Goal: Information Seeking & Learning: Learn about a topic

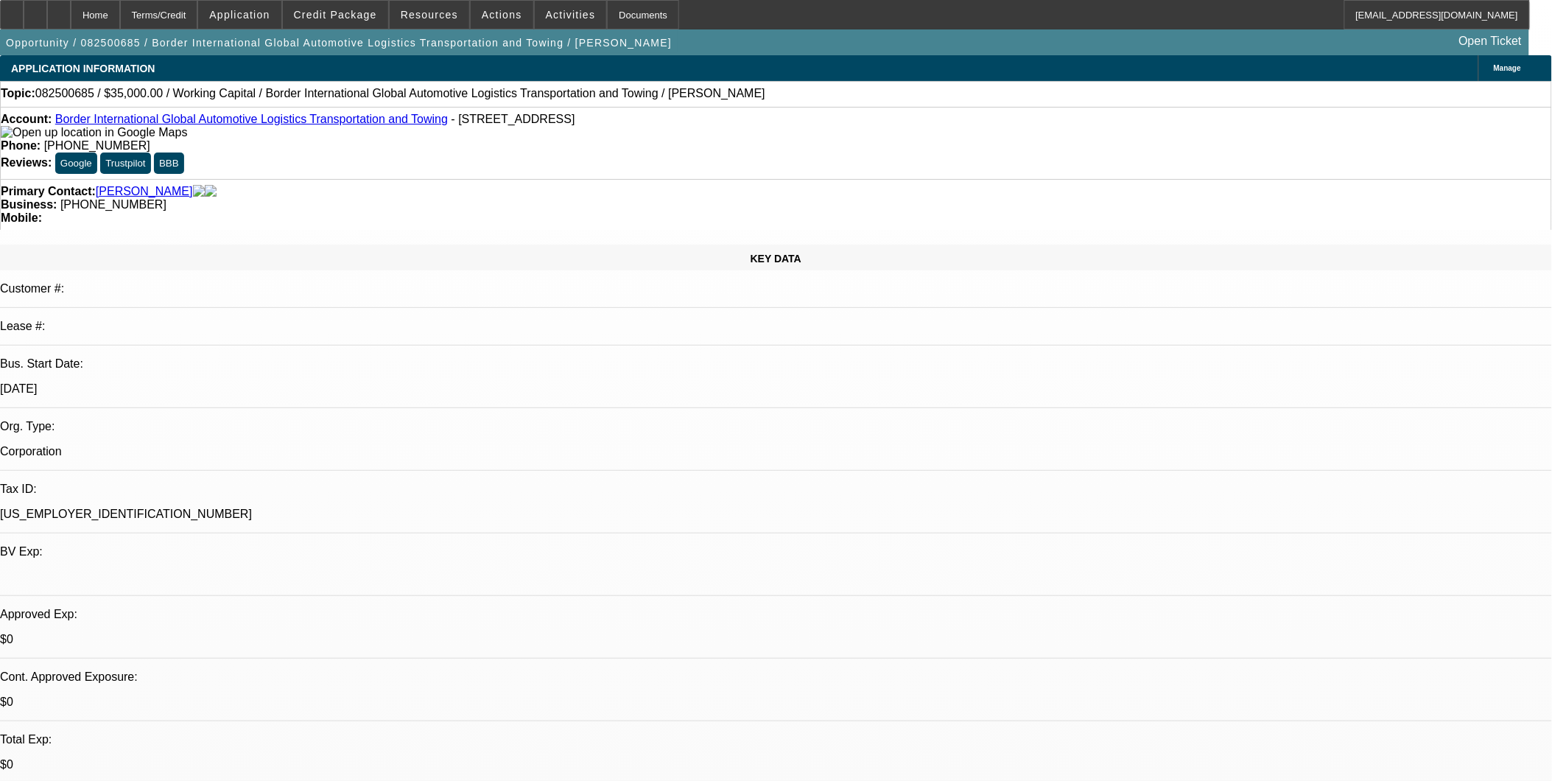
select select "0"
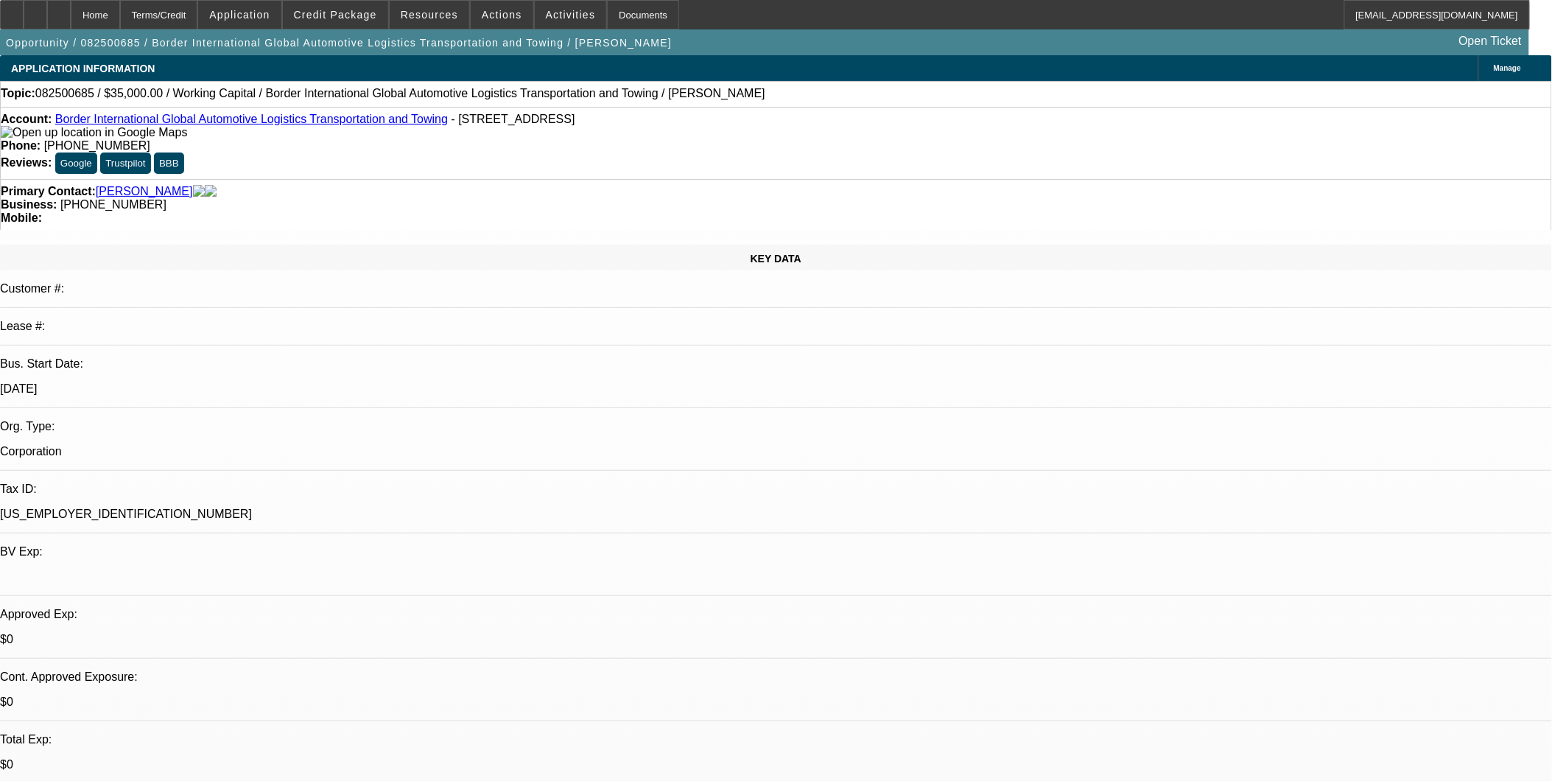
select select "0"
select select "1"
select select "2"
select select "6"
select select "1"
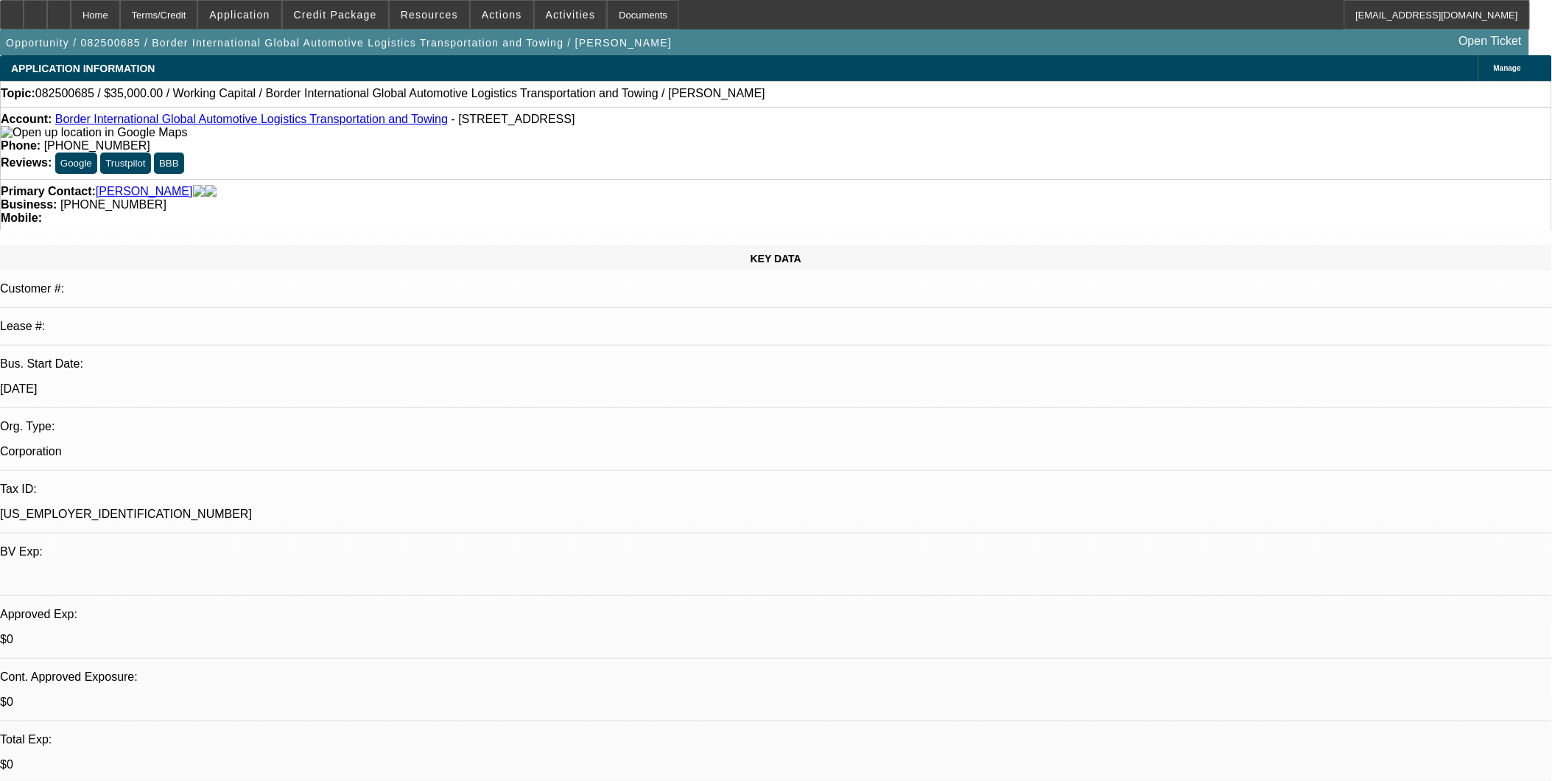
select select "2"
select select "6"
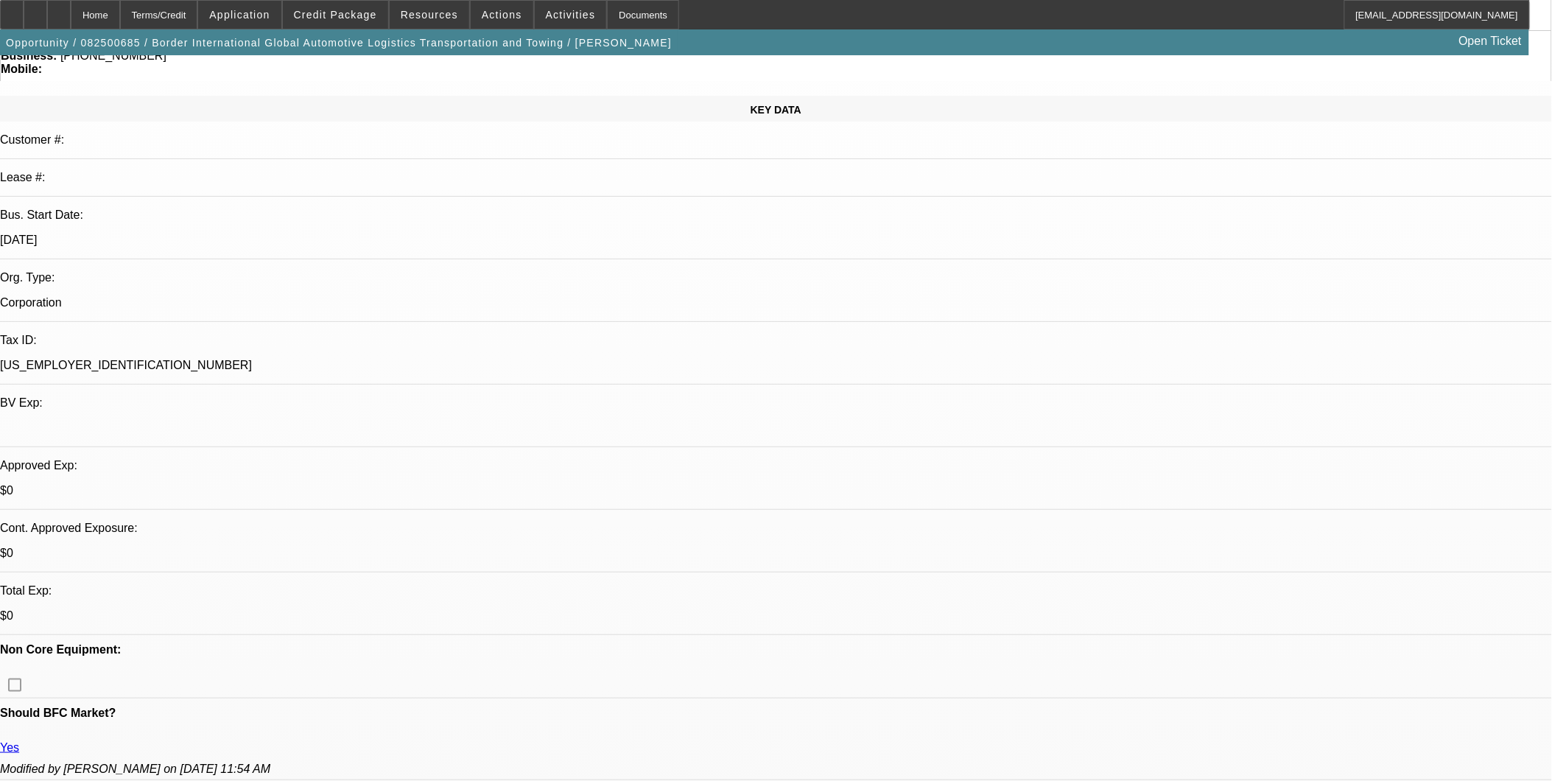
scroll to position [164, 0]
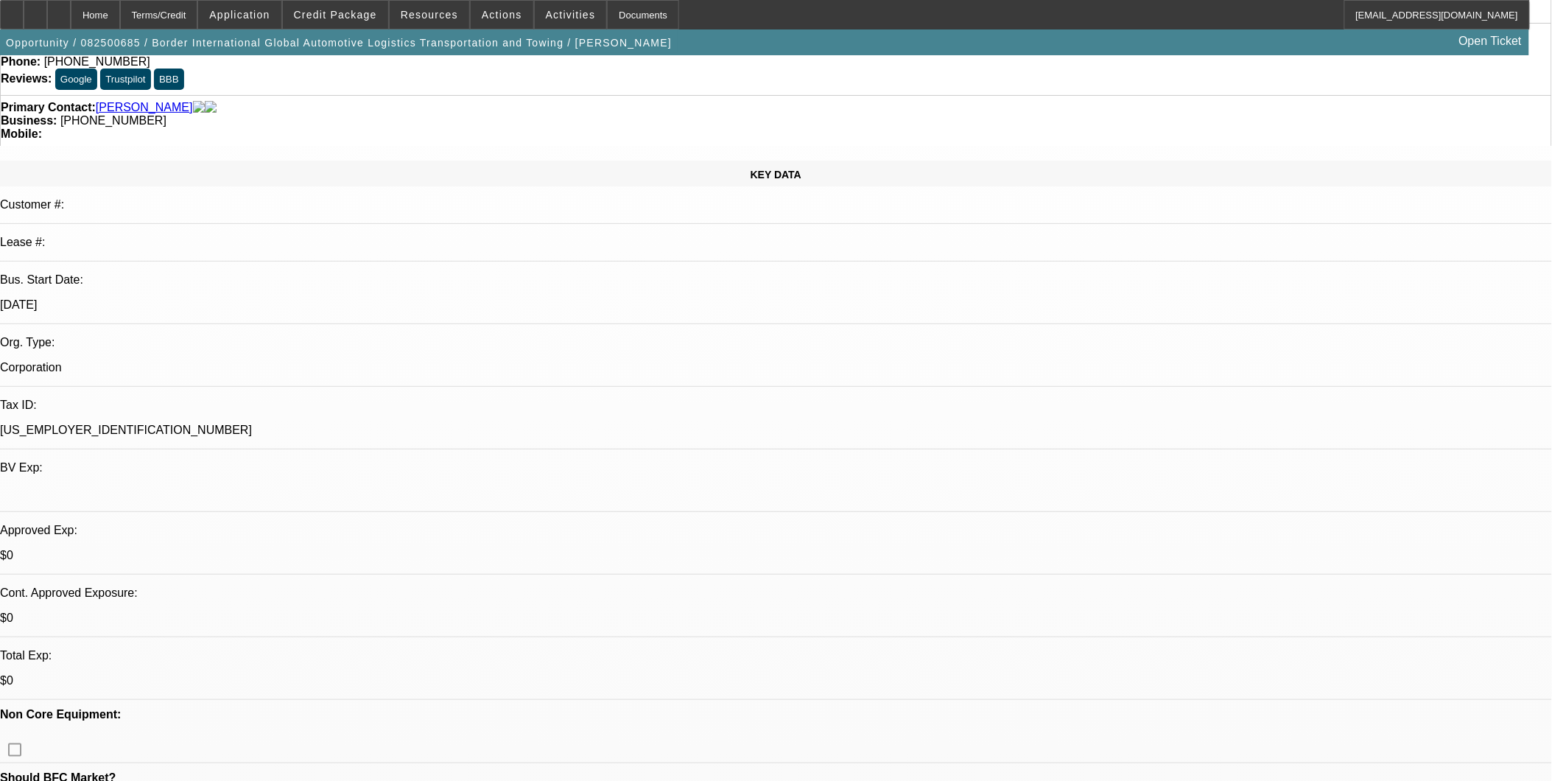
scroll to position [0, 0]
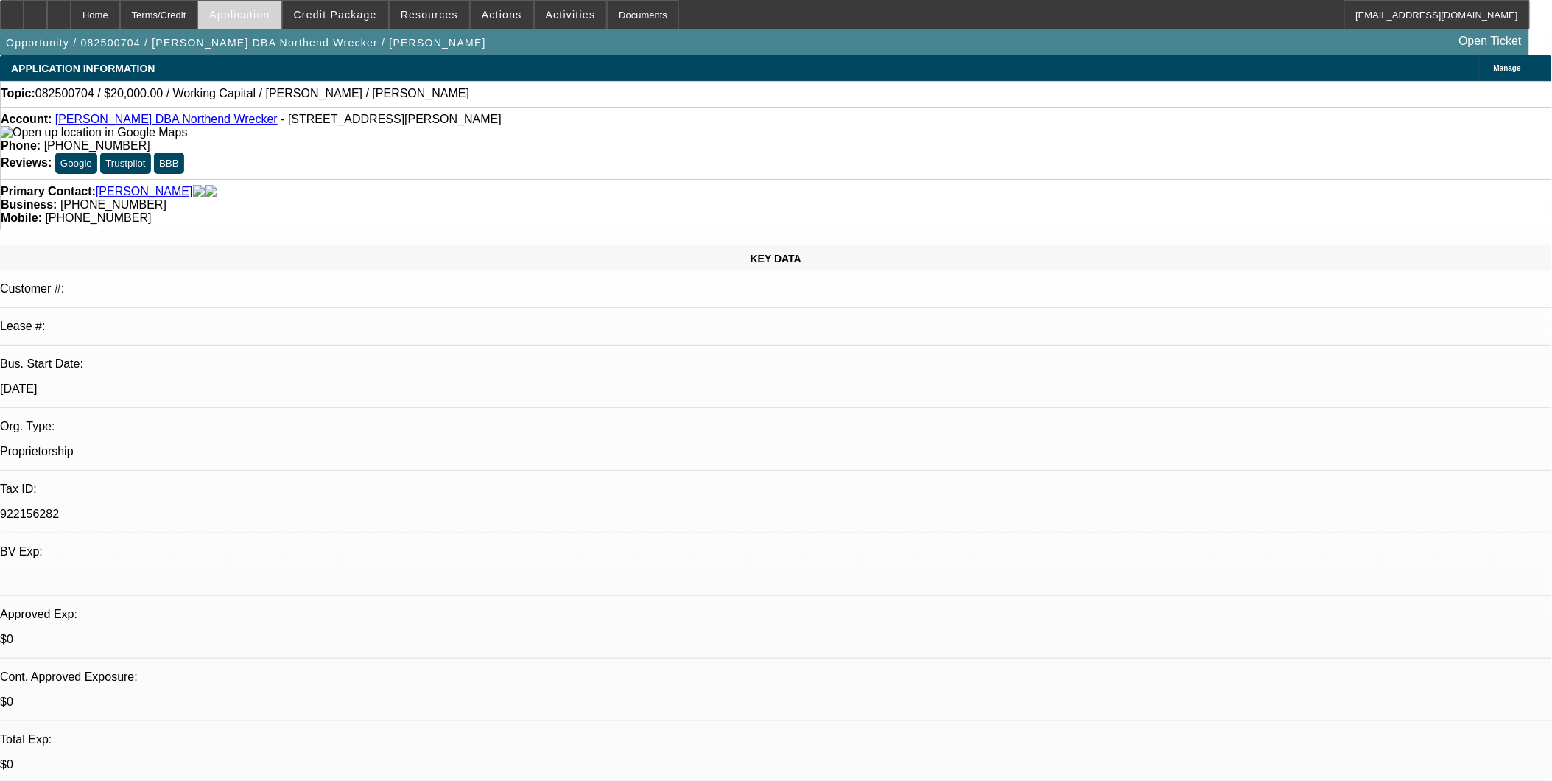
select select "0"
select select "2"
select select "0.1"
select select "1"
select select "2"
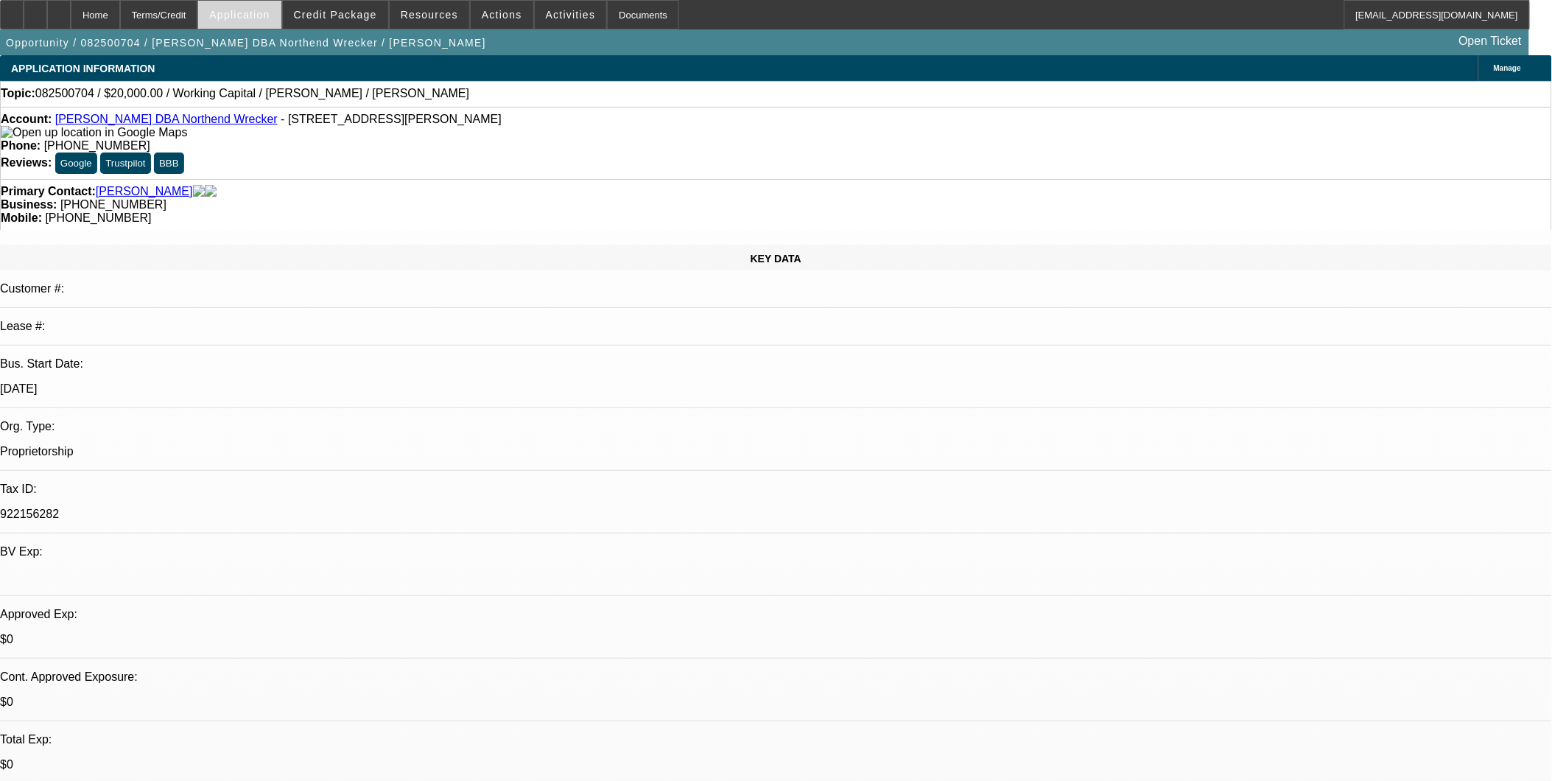
select select "4"
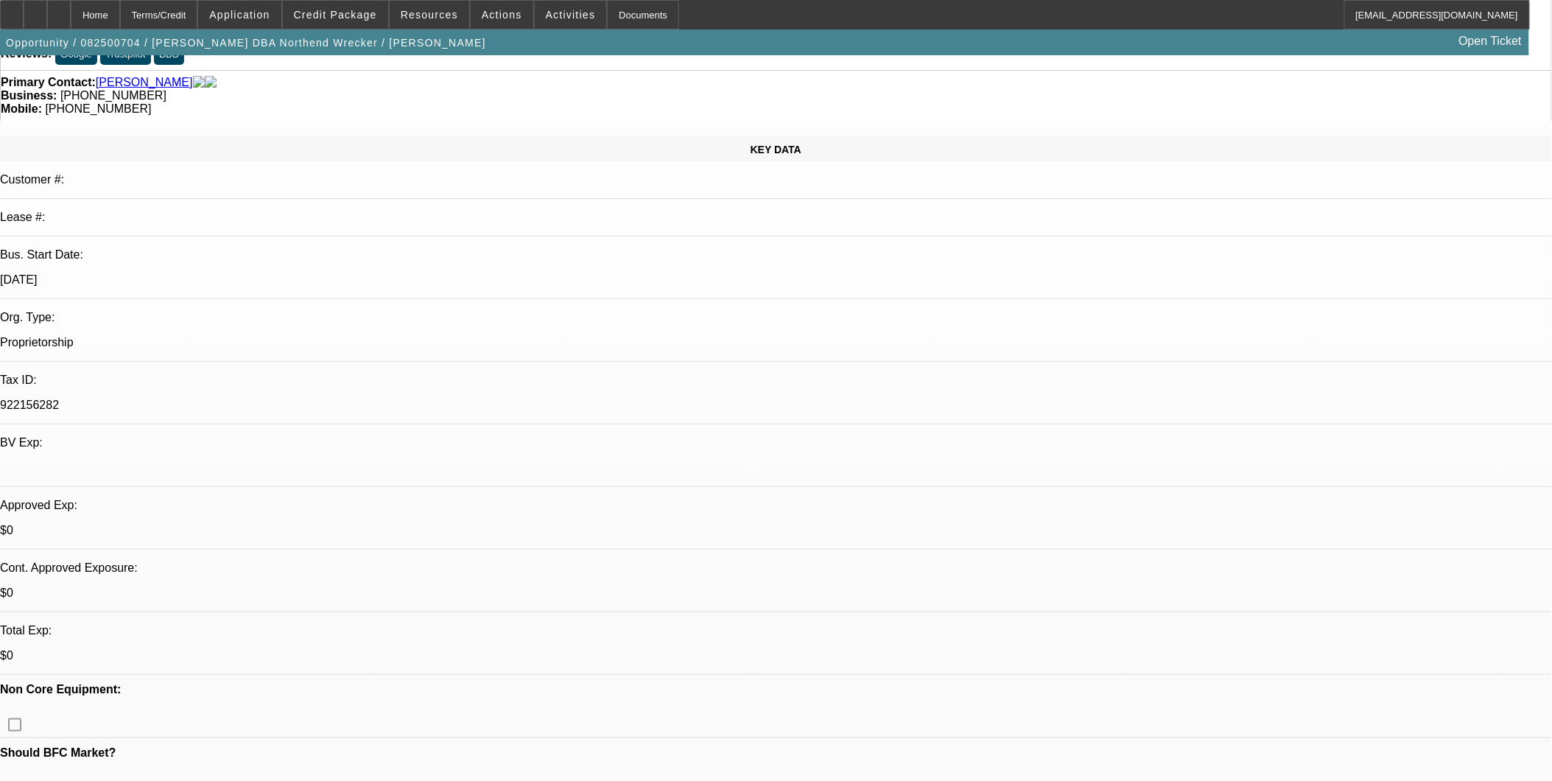
scroll to position [82, 0]
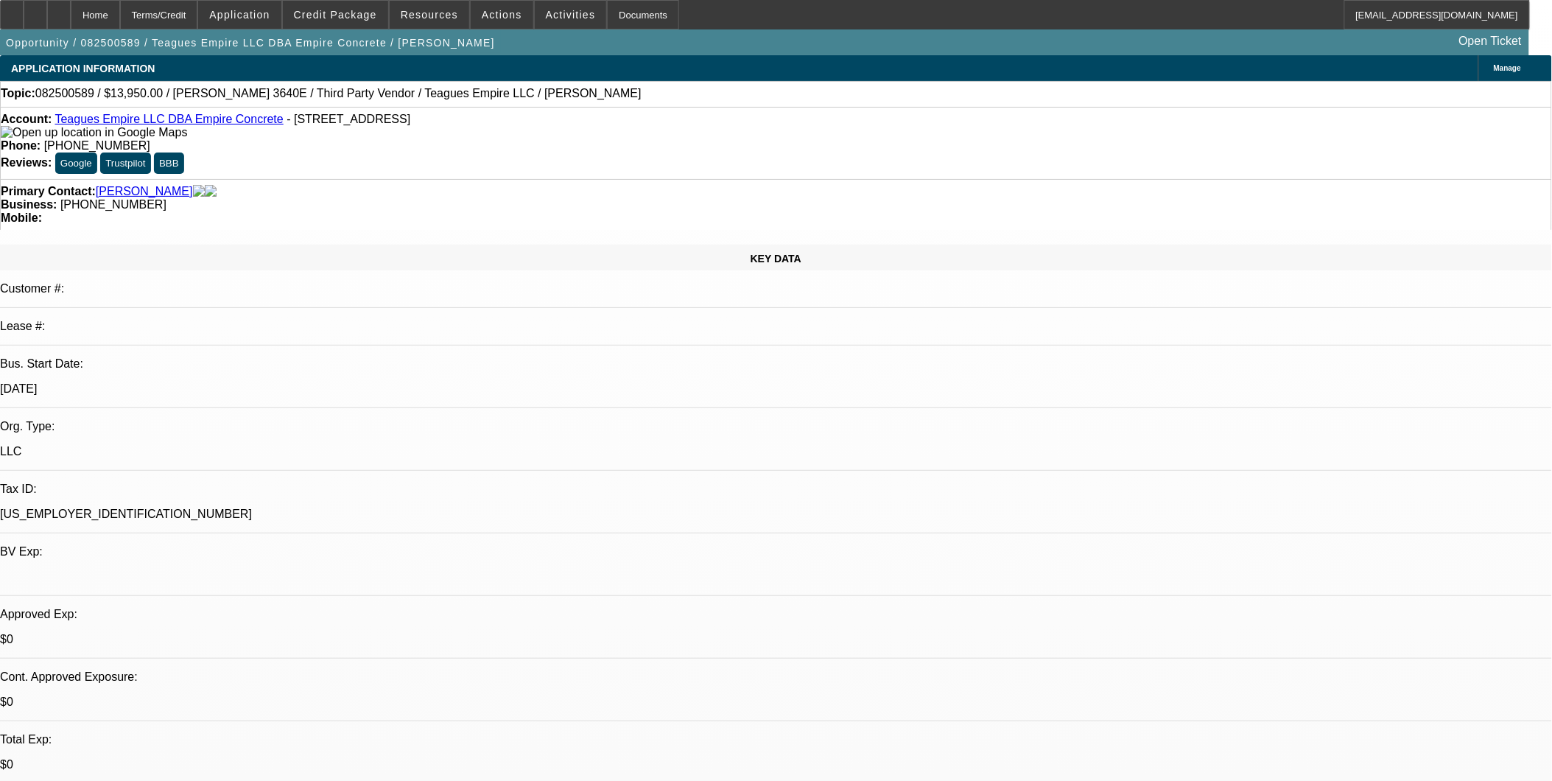
select select "0.1"
select select "2"
select select "0"
select select "0.1"
select select "2"
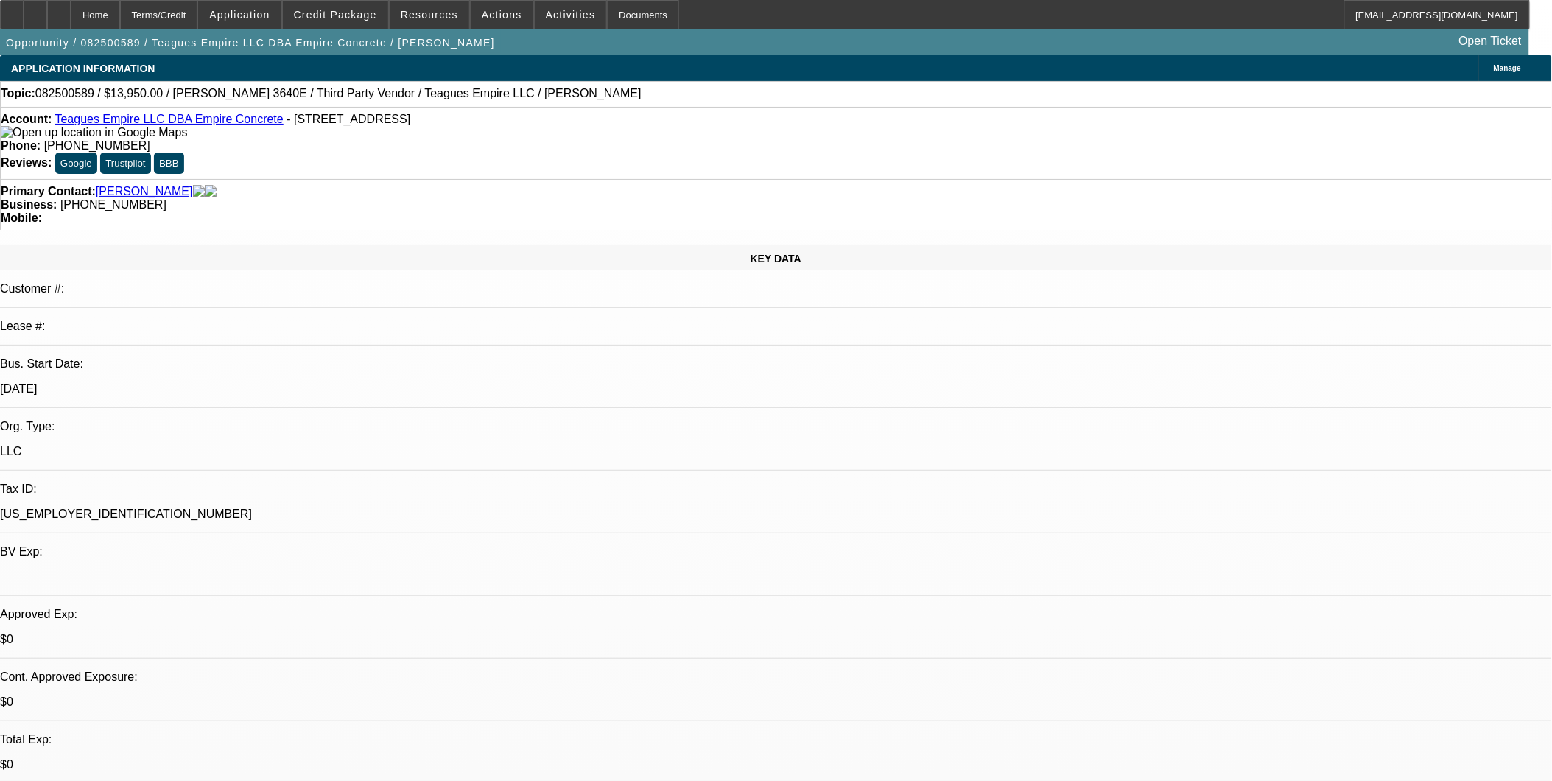
select select "0"
select select "0.1"
select select "2"
select select "0"
select select "0.1"
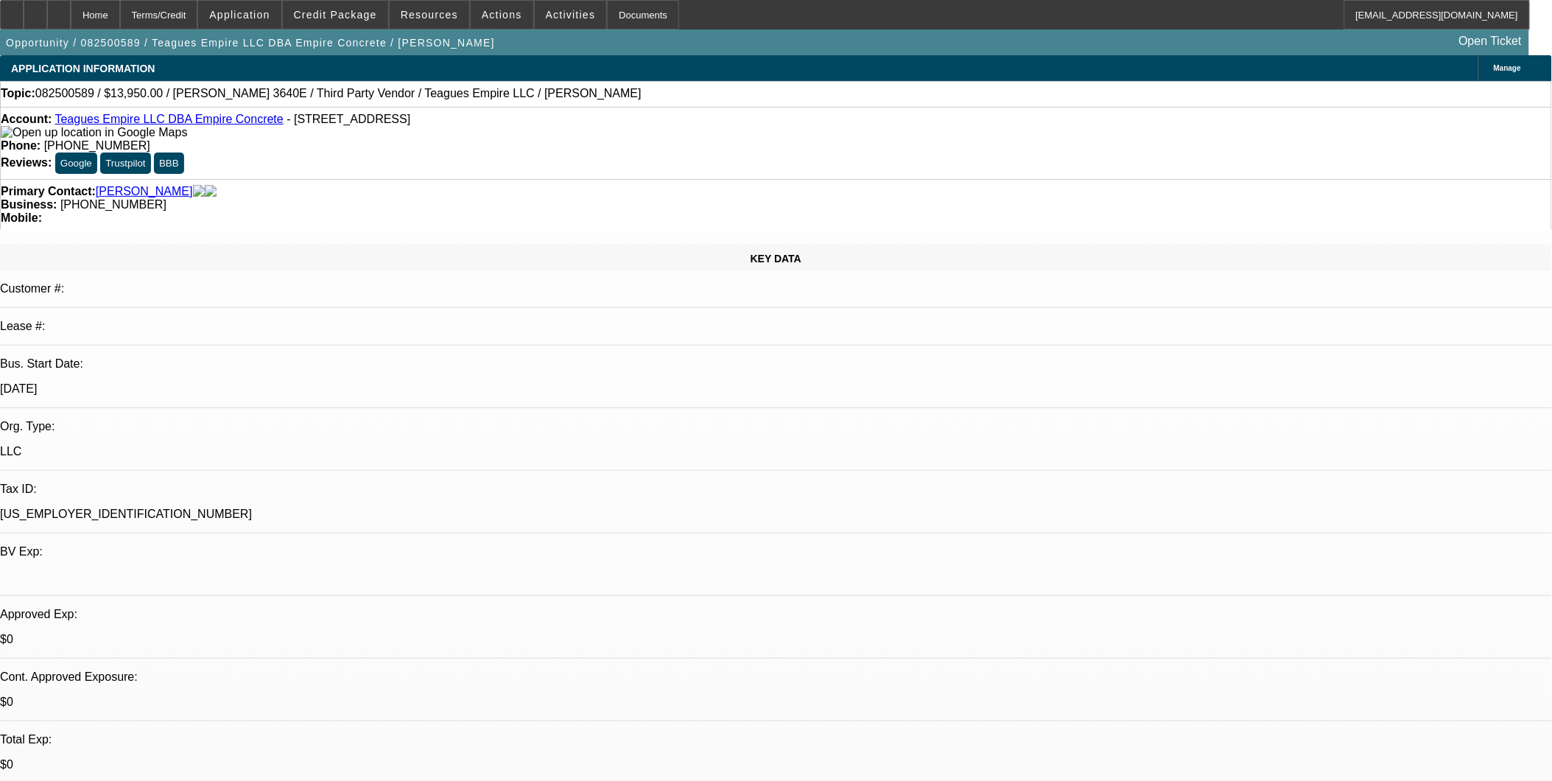
select select "2"
select select "0"
select select "1"
select select "2"
select select "6"
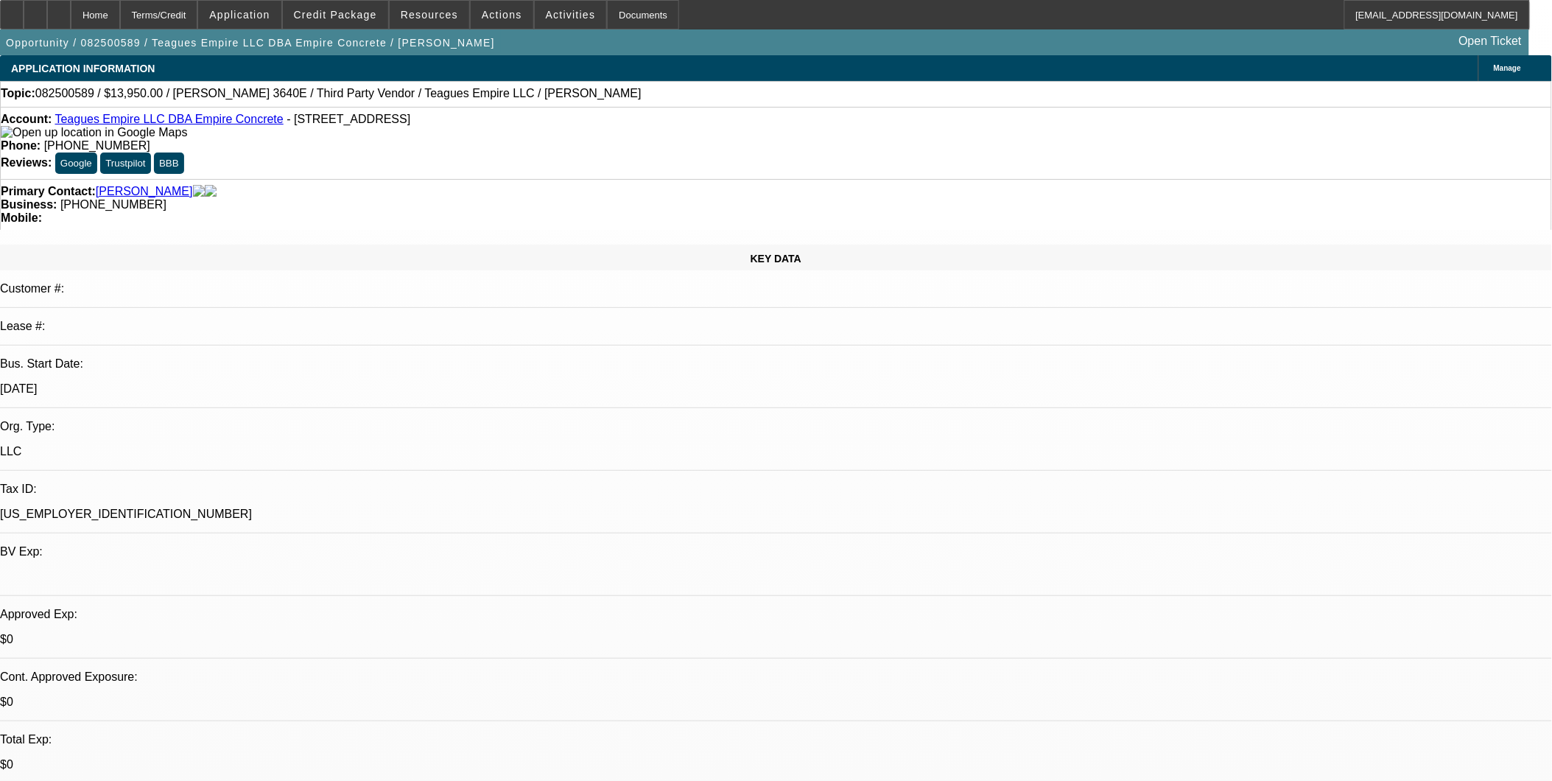
select select "1"
select select "2"
select select "6"
select select "1"
select select "2"
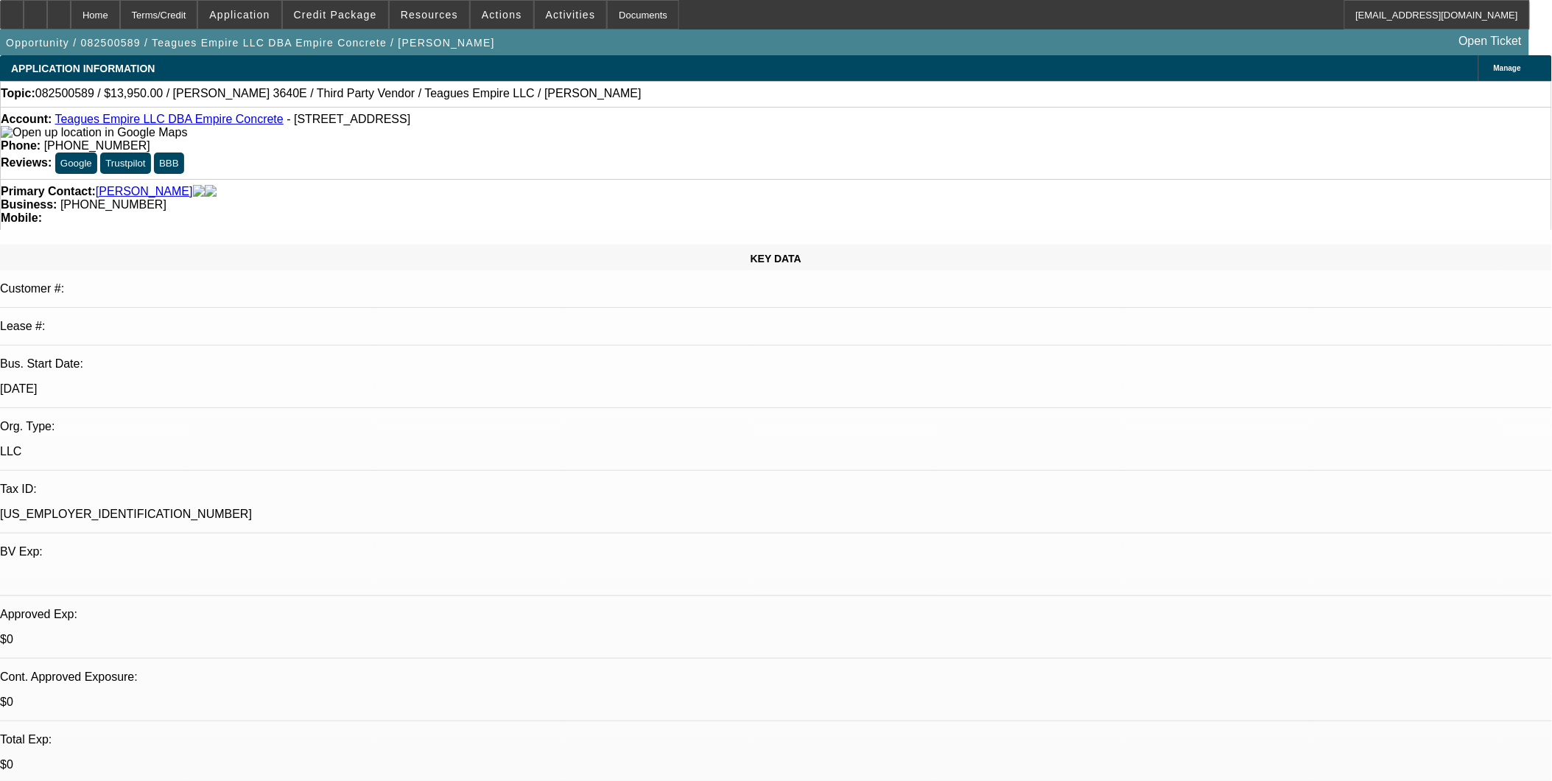
select select "6"
select select "1"
select select "2"
select select "6"
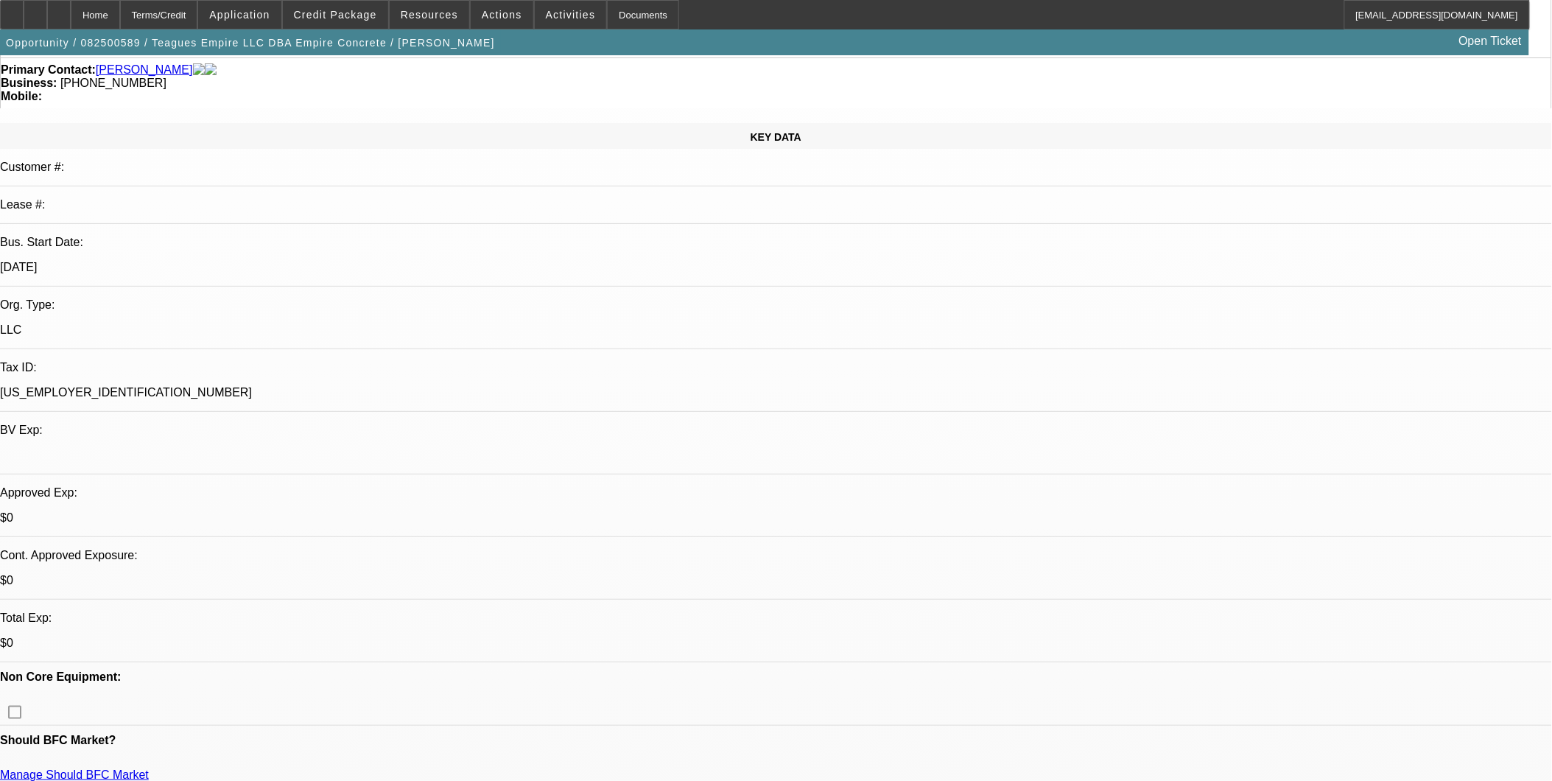
scroll to position [164, 0]
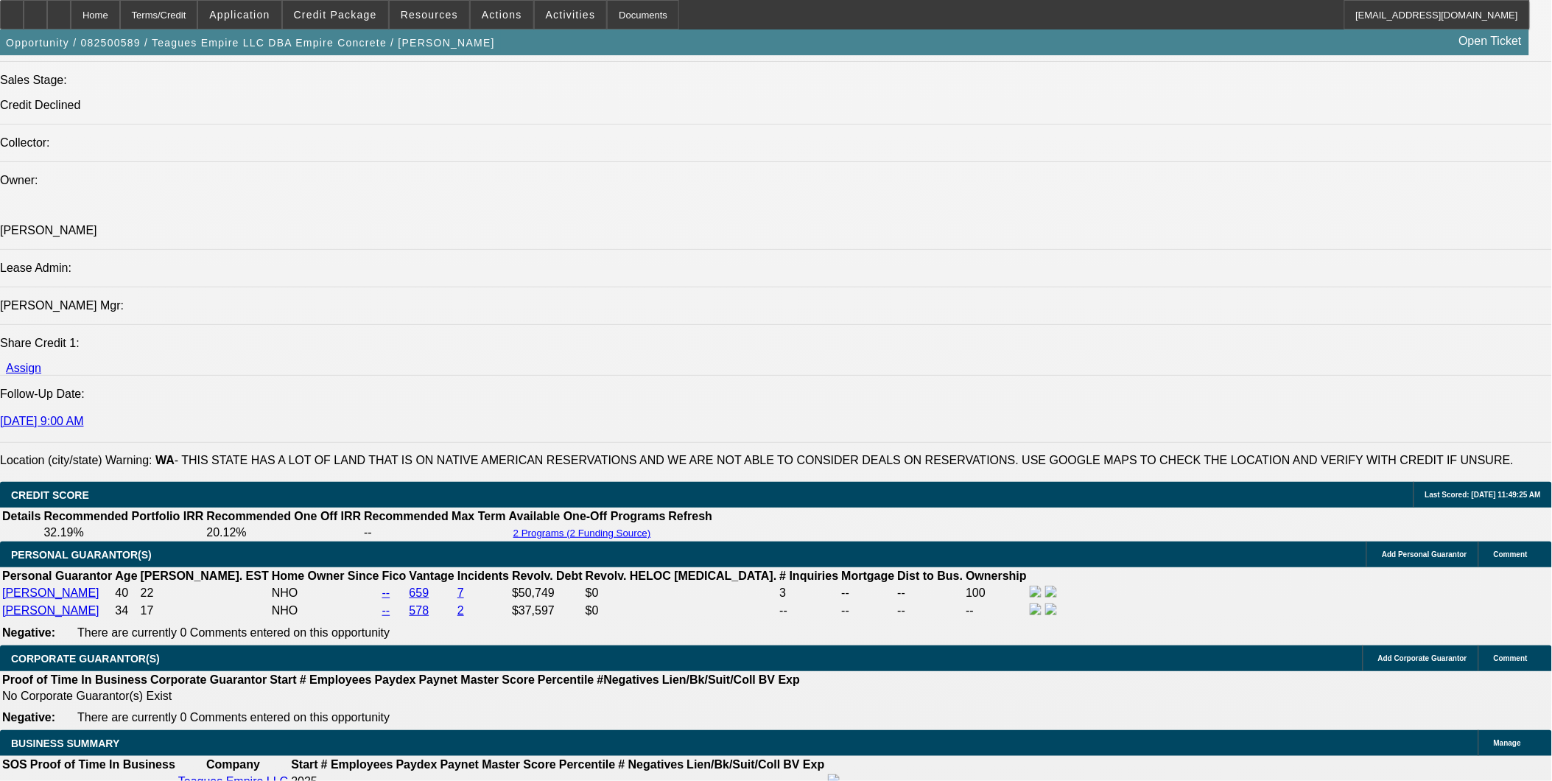
scroll to position [258, 0]
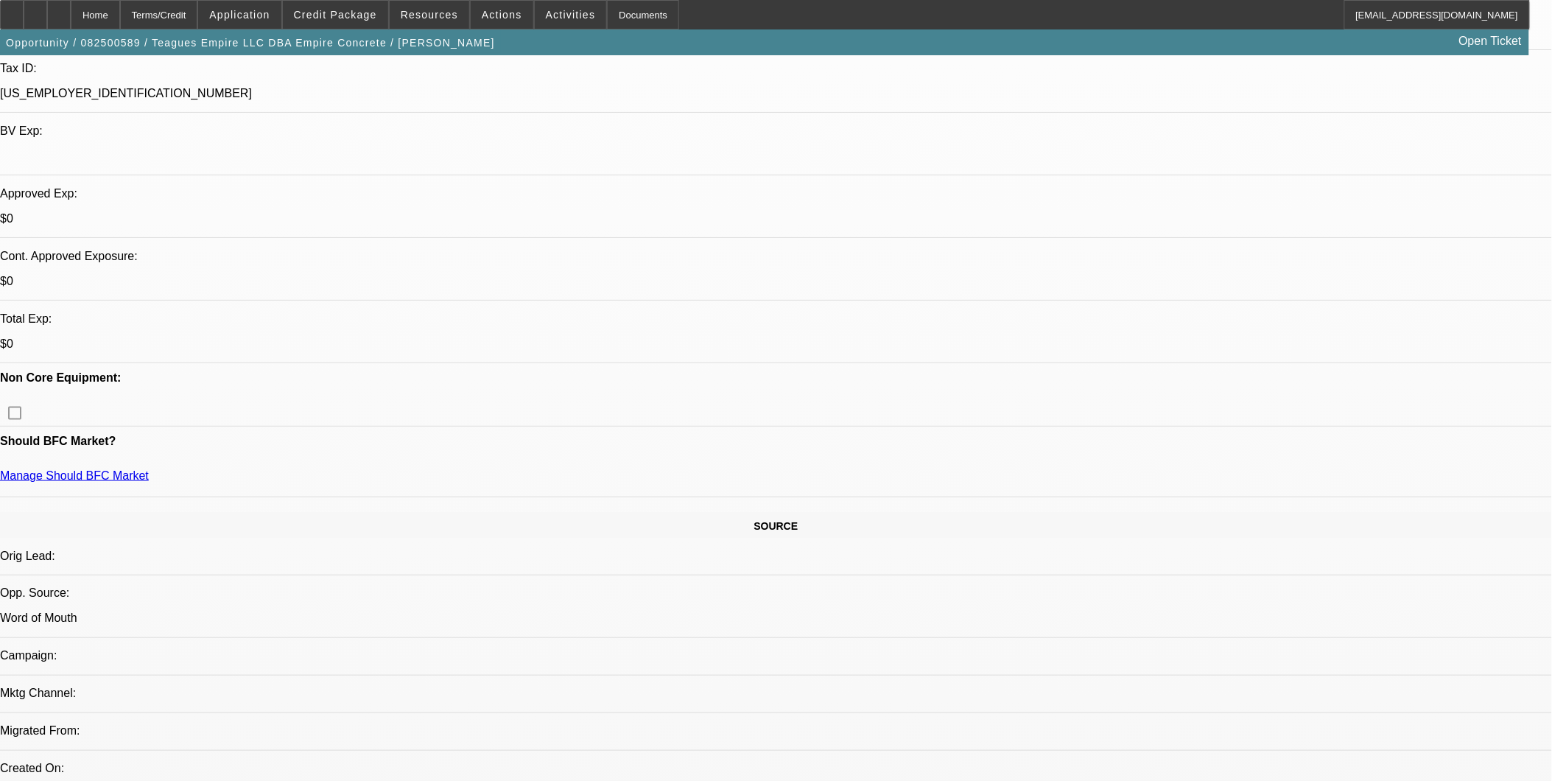
scroll to position [327, 0]
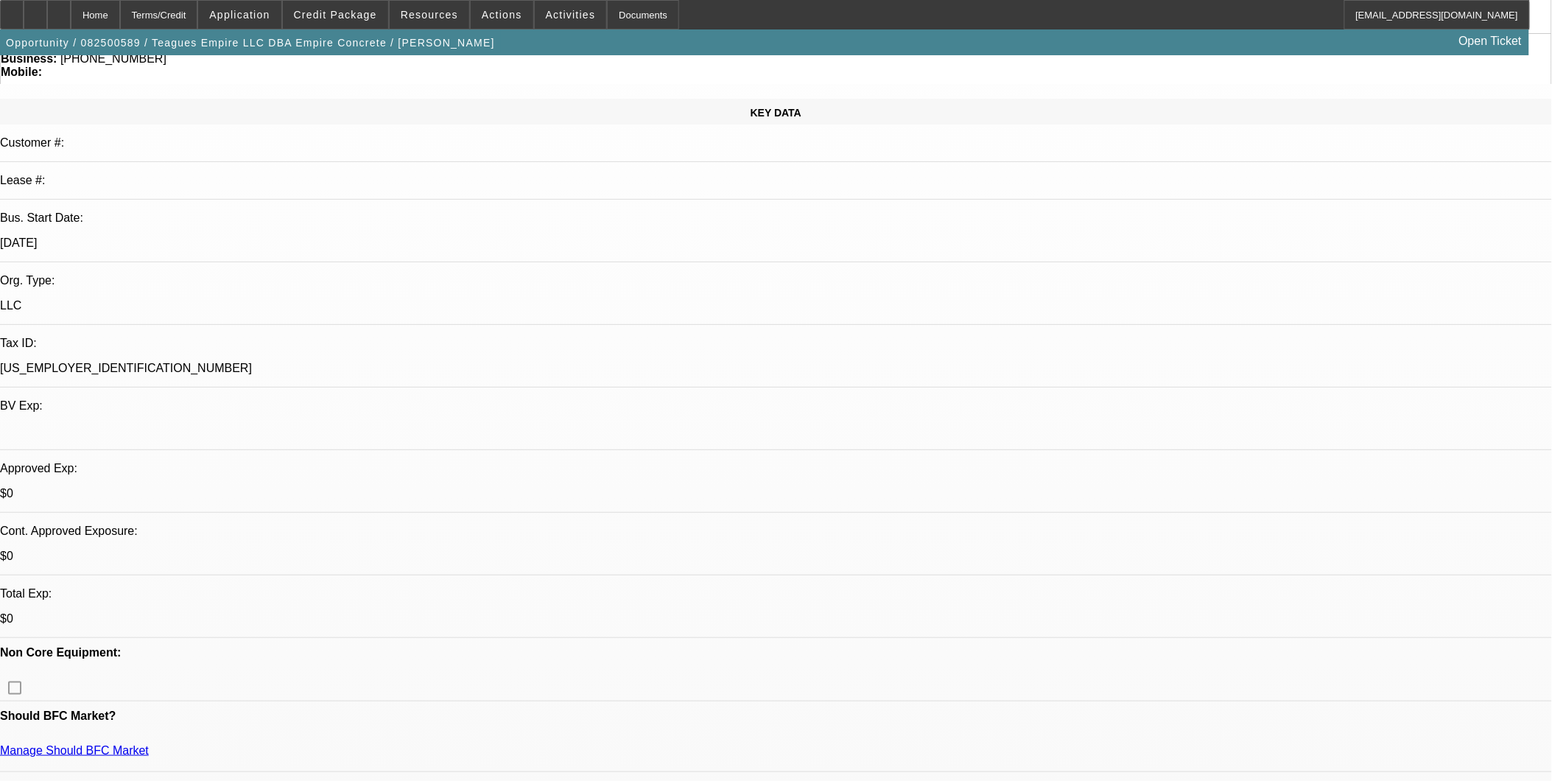
scroll to position [82, 0]
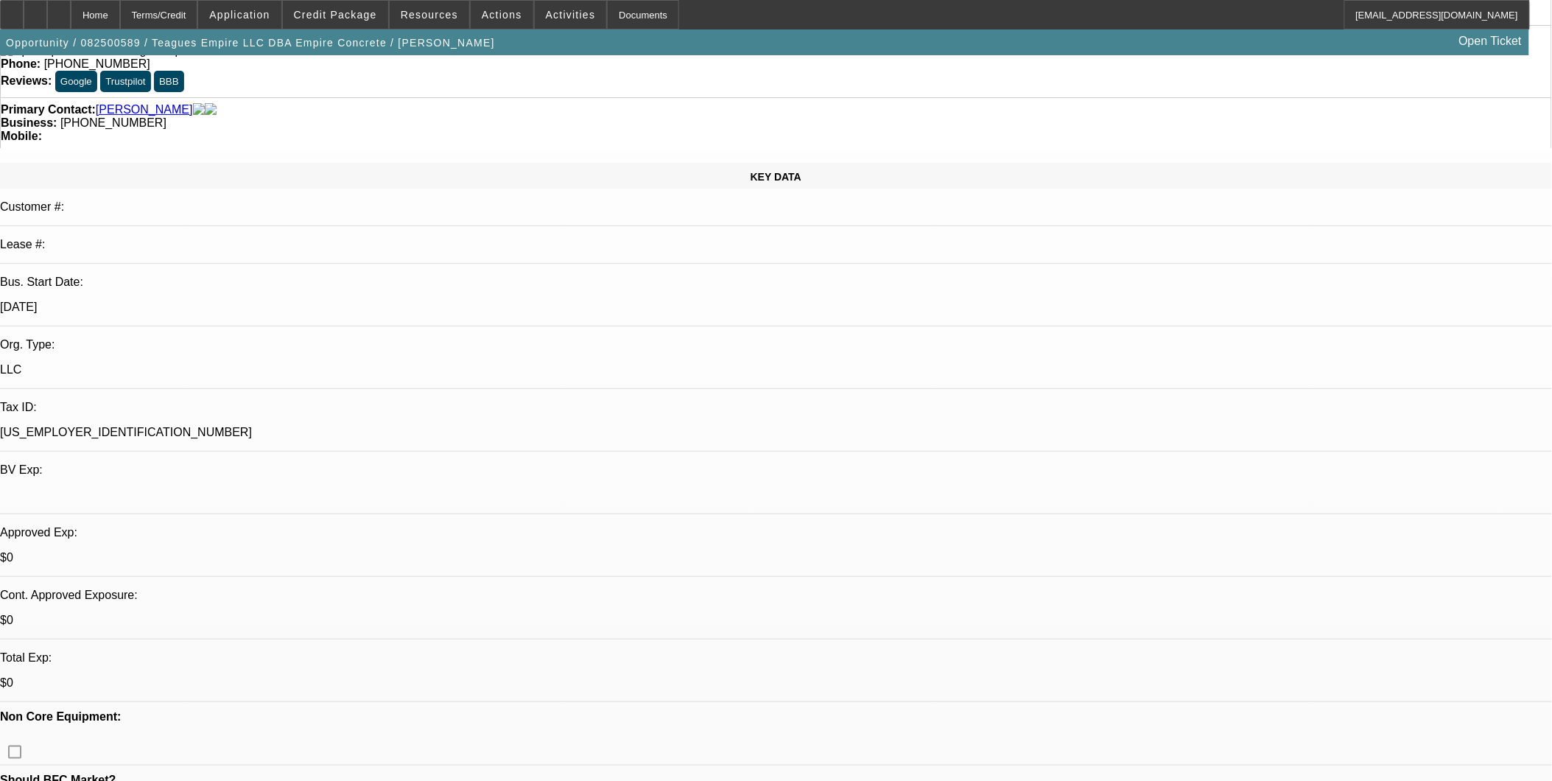
click at [363, 19] on span "Credit Package" at bounding box center [335, 15] width 83 height 12
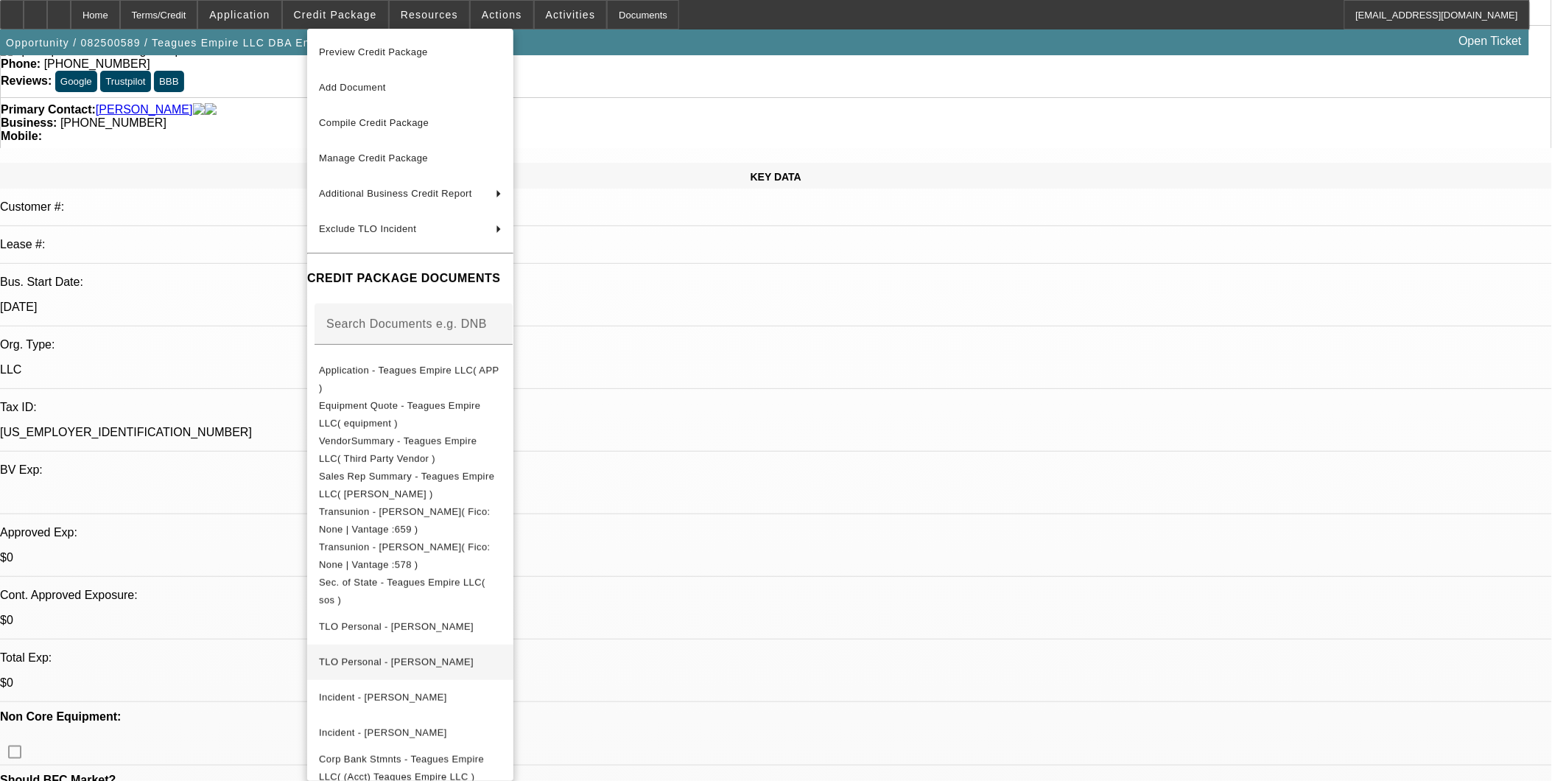
scroll to position [87, 0]
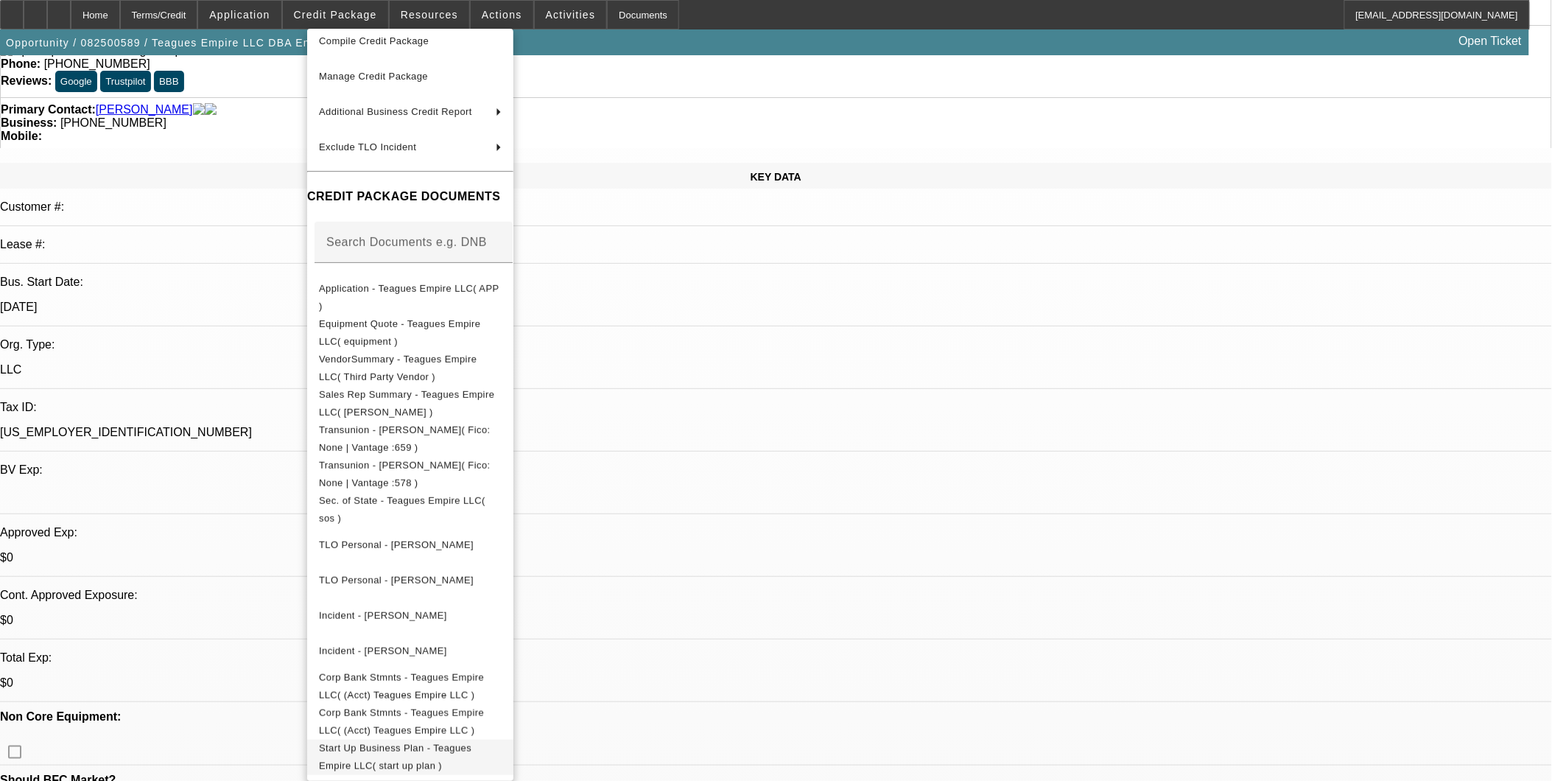
click at [431, 594] on span "Start Up Business Plan - Teagues Empire LLC( start up plan )" at bounding box center [395, 756] width 153 height 29
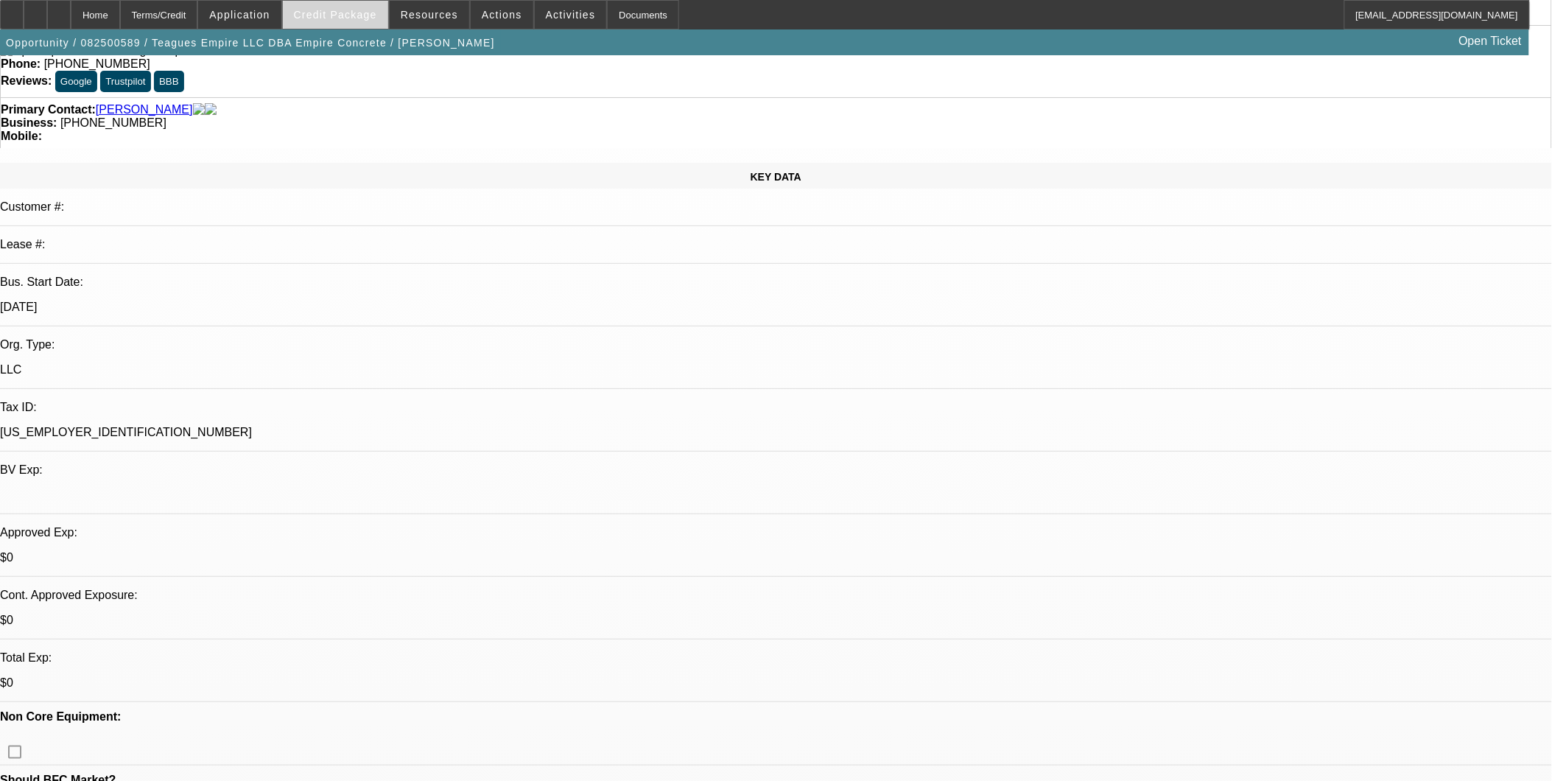
click at [359, 21] on span at bounding box center [335, 14] width 105 height 35
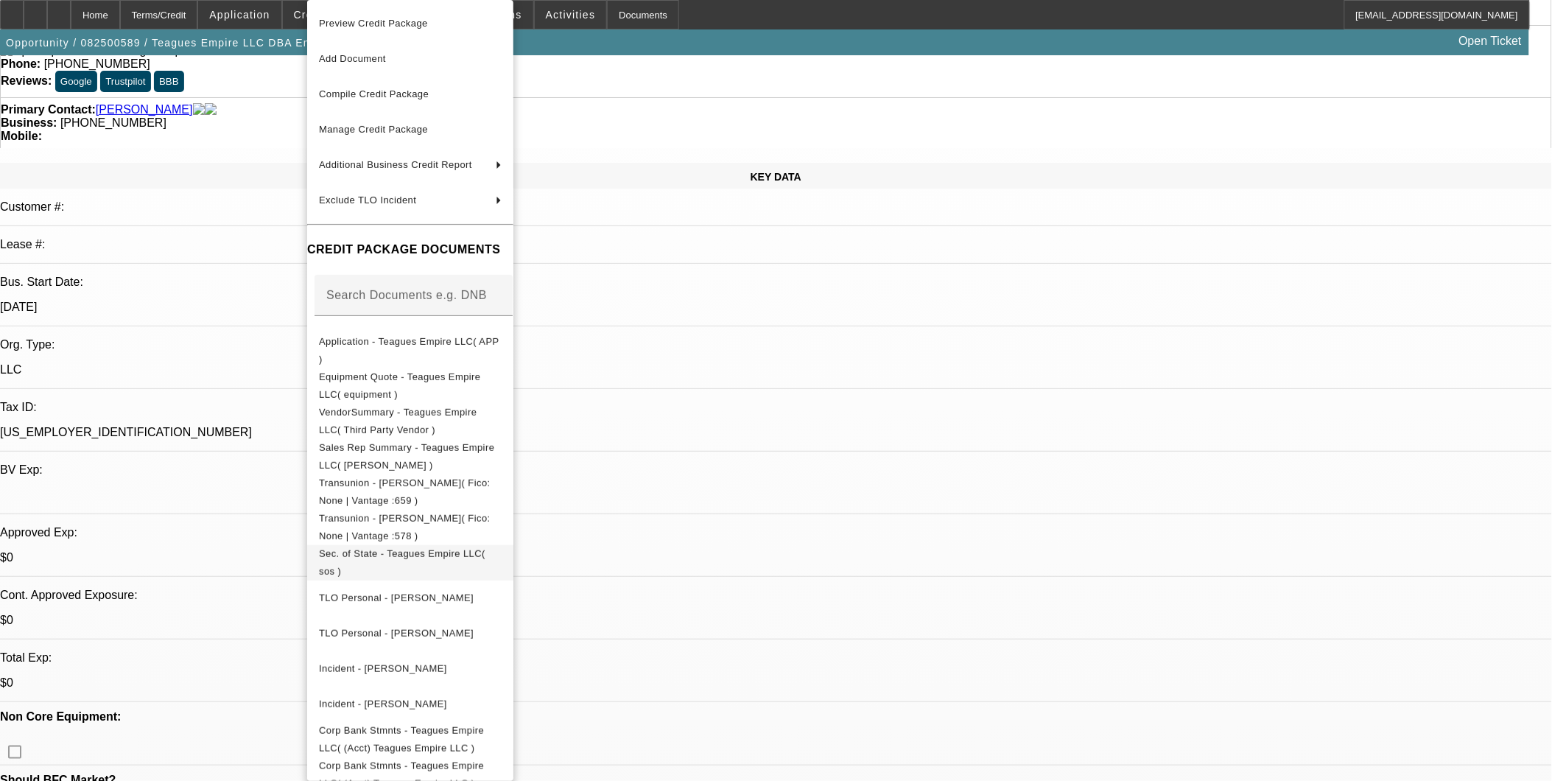
click at [452, 557] on span "Sec. of State - Teagues Empire LLC( sos )" at bounding box center [402, 562] width 167 height 29
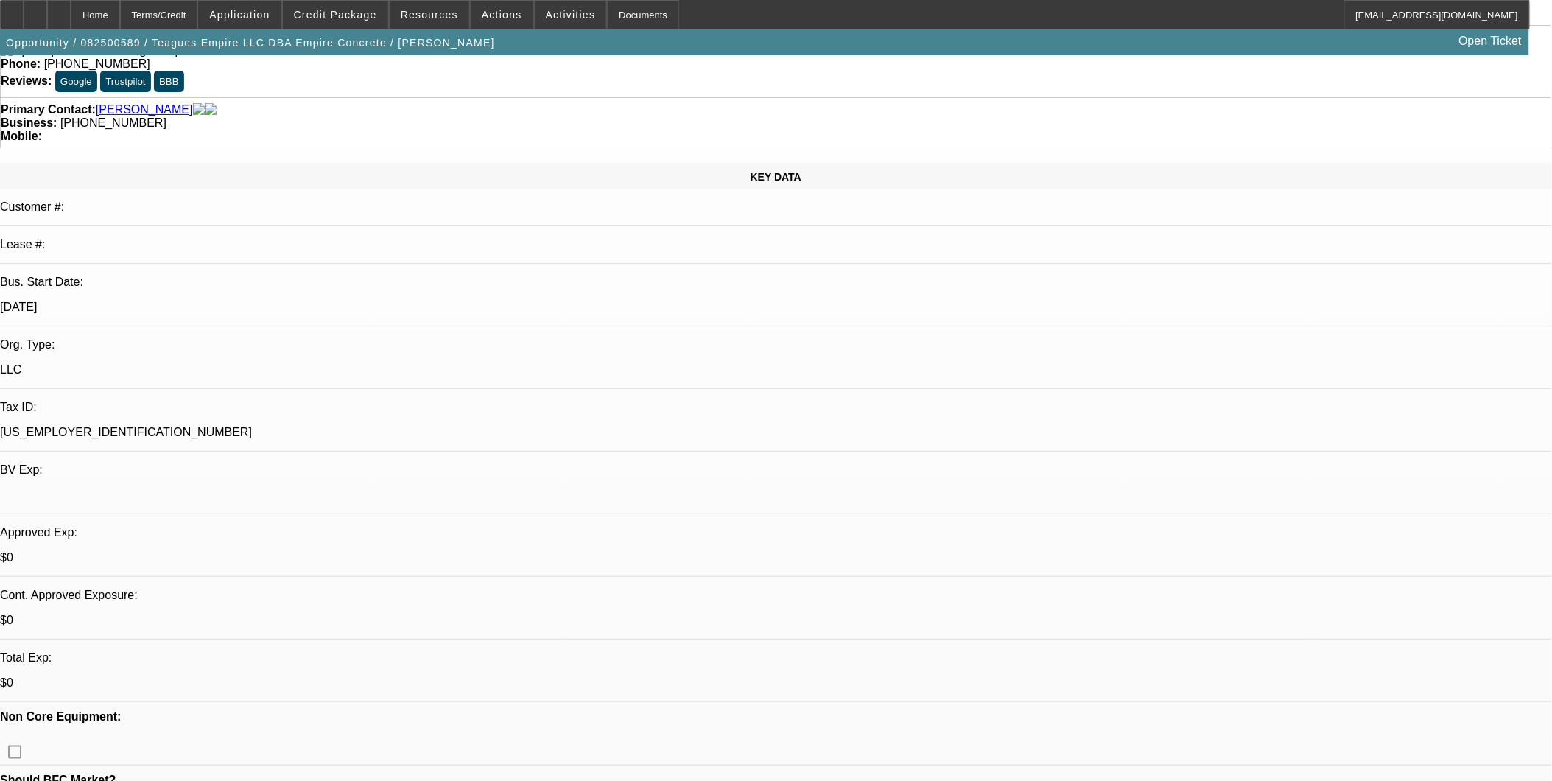
scroll to position [0, 0]
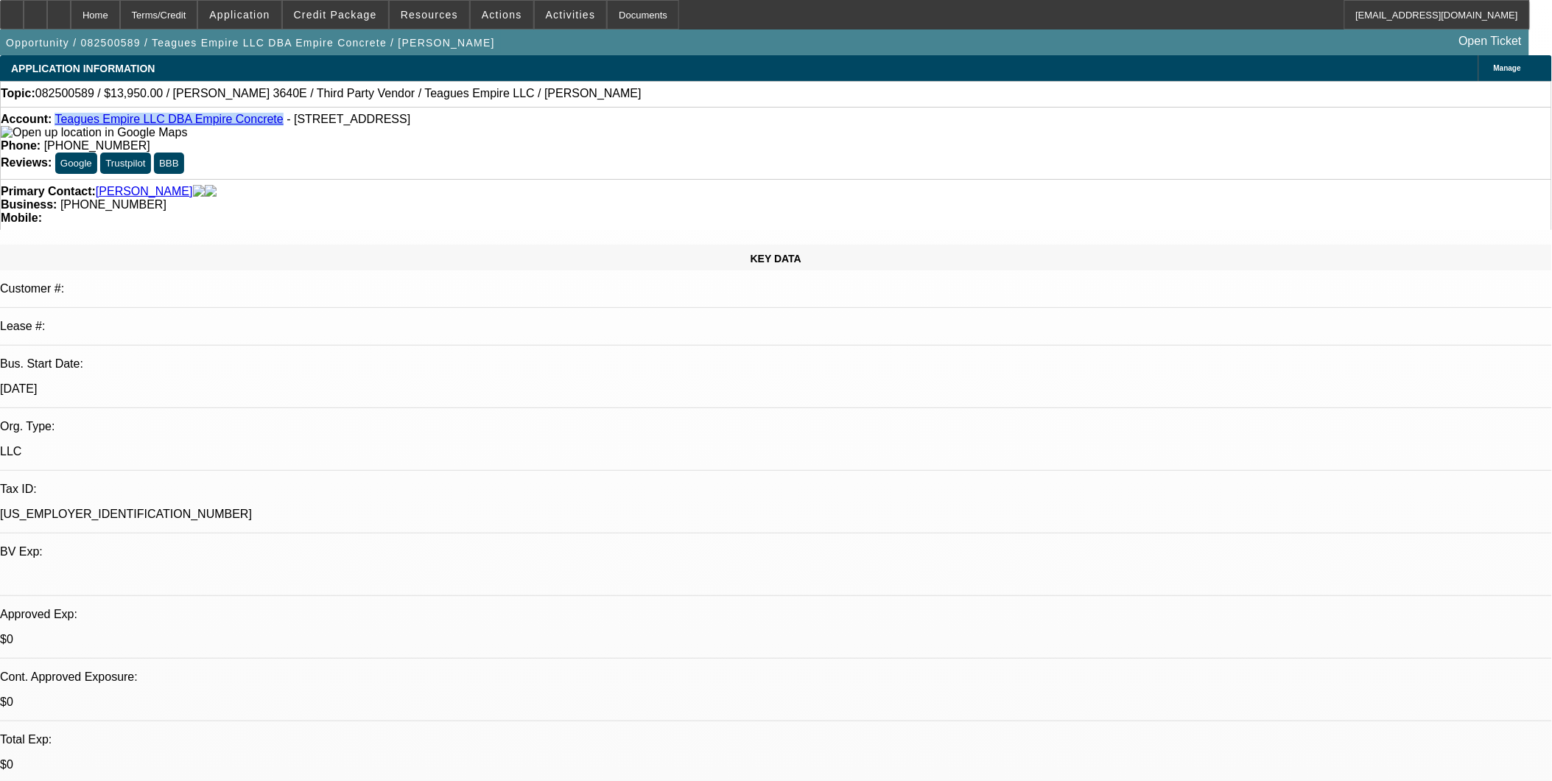
drag, startPoint x: 253, startPoint y: 123, endPoint x: 67, endPoint y: 127, distance: 186.5
click at [67, 127] on div "Account: Teagues Empire LLC DBA Empire Concrete - 4613 S Sumac Dr, Spokane, WA …" at bounding box center [776, 126] width 1551 height 27
click at [97, 153] on button "Google" at bounding box center [76, 163] width 42 height 21
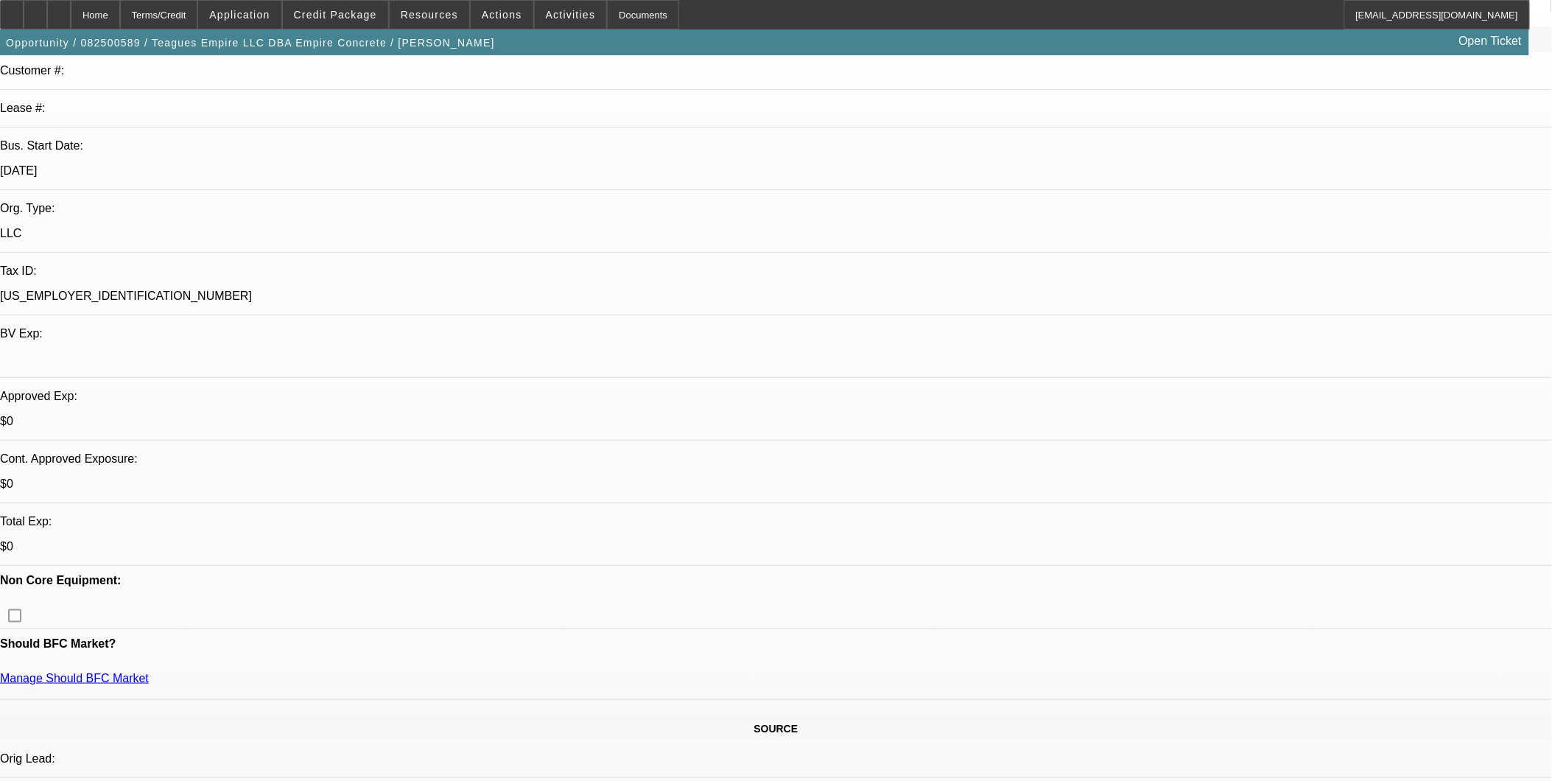
scroll to position [245, 0]
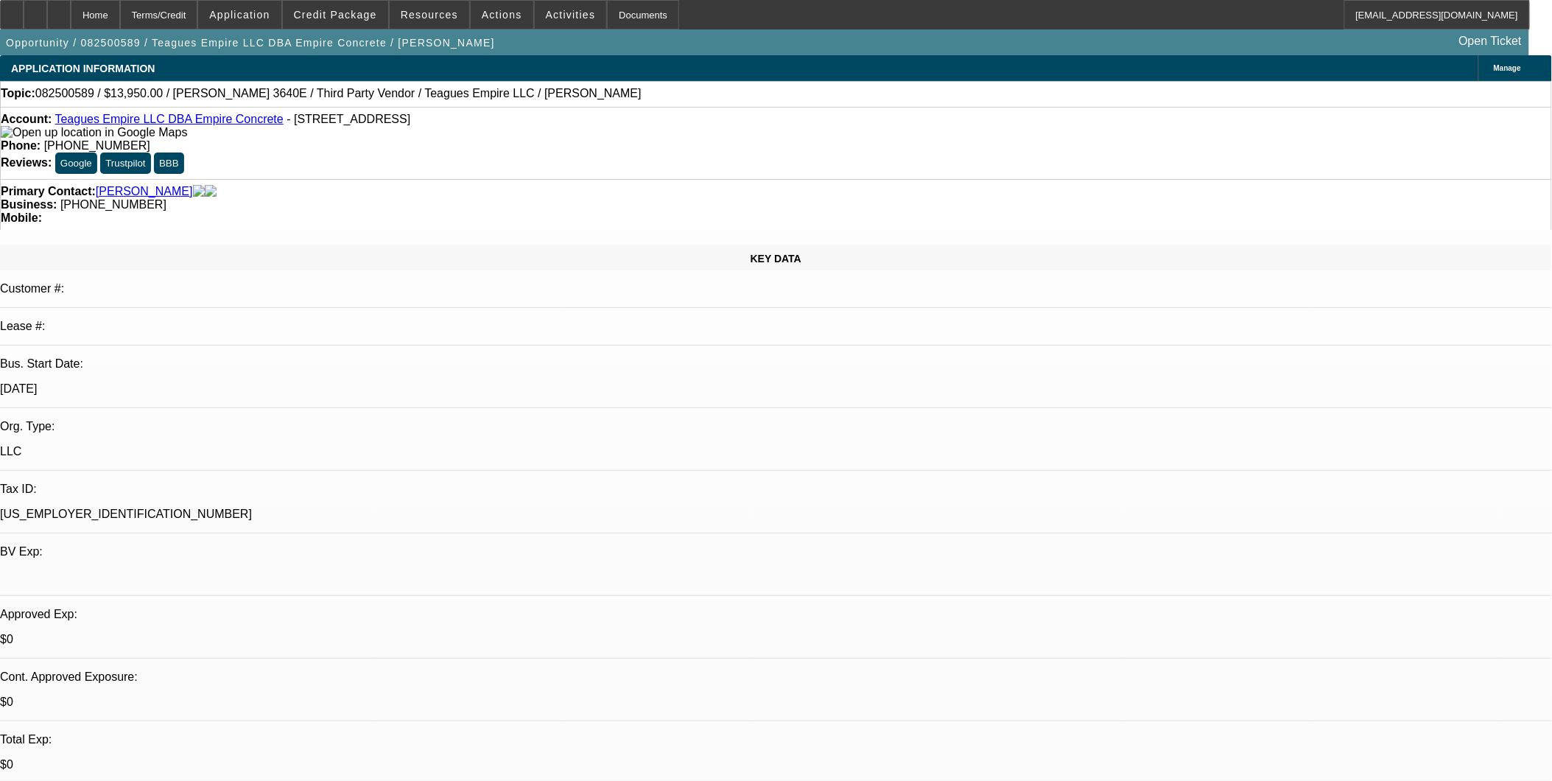
click at [187, 133] on icon at bounding box center [187, 132] width 0 height 13
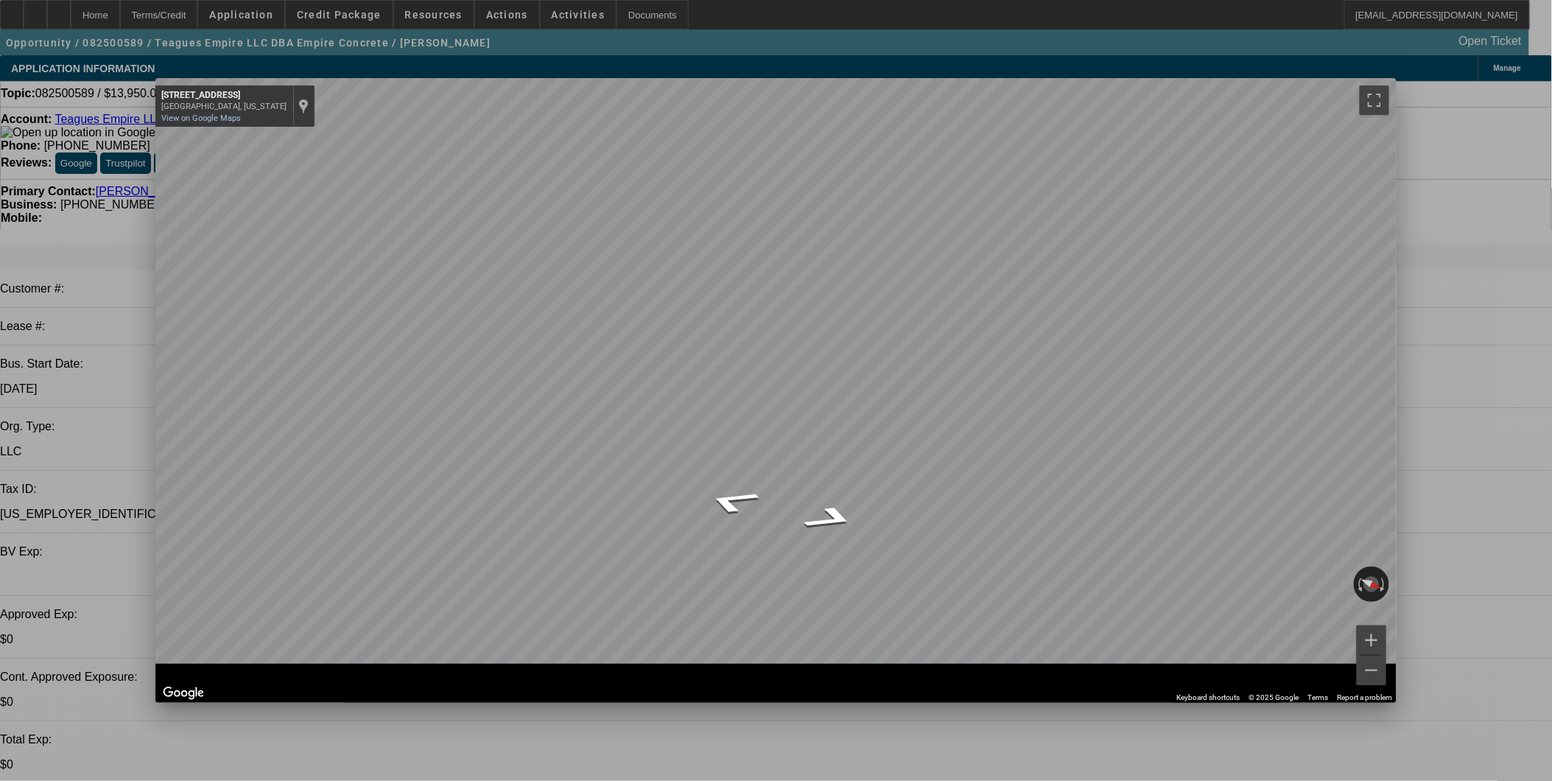
click at [775, 88] on div "Close" at bounding box center [1381, 86] width 32 height 17
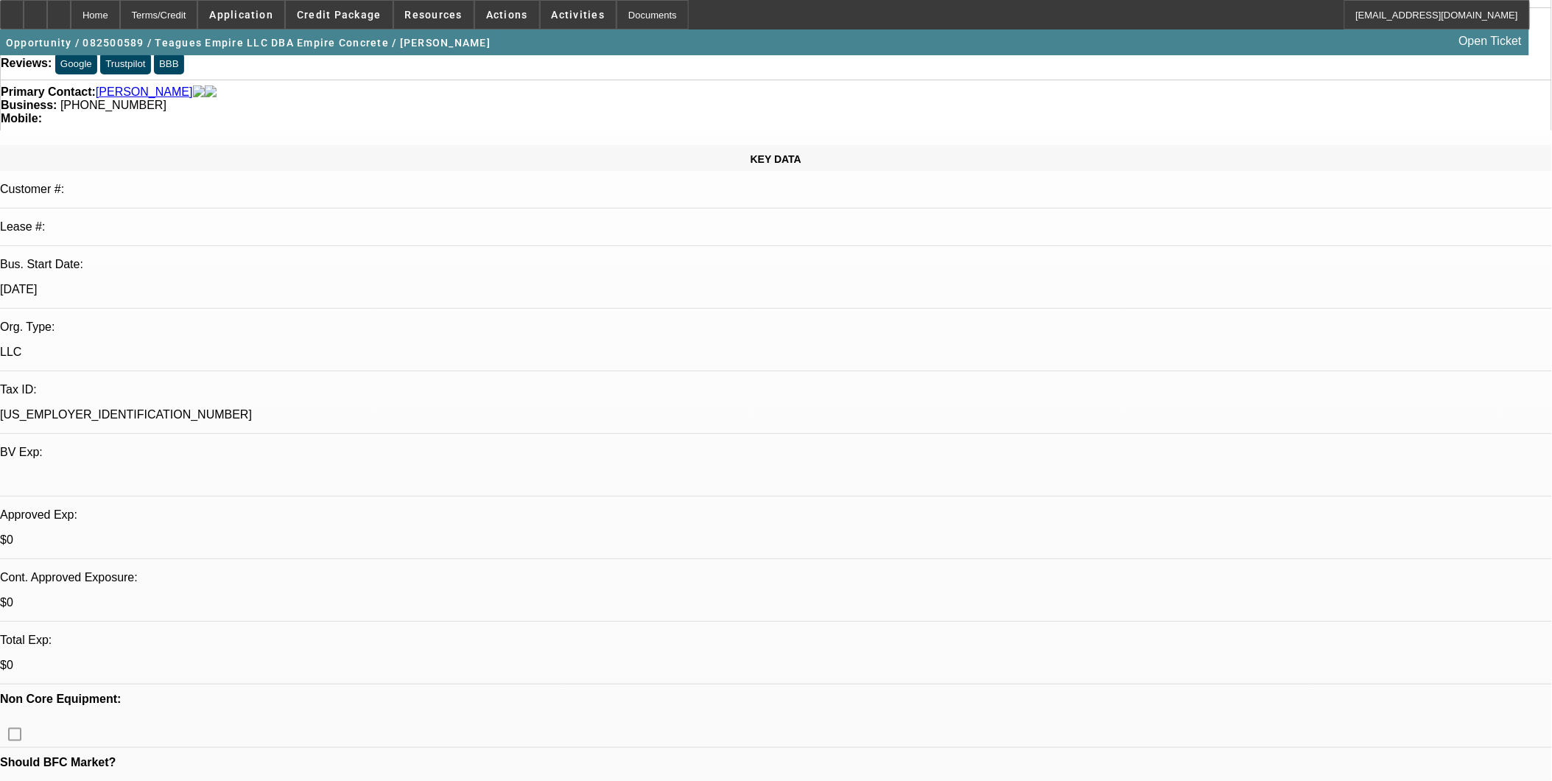
scroll to position [164, 0]
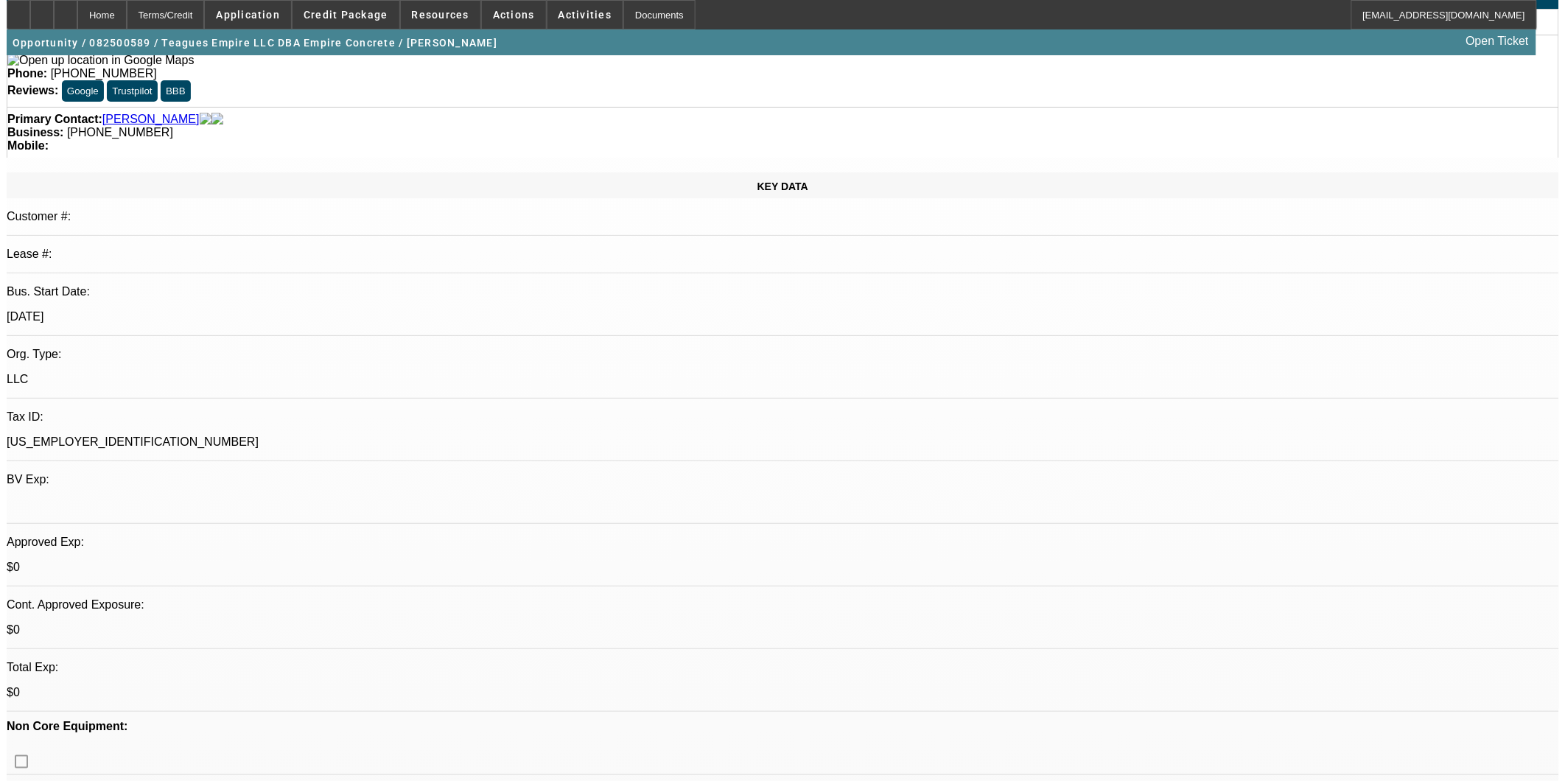
scroll to position [0, 0]
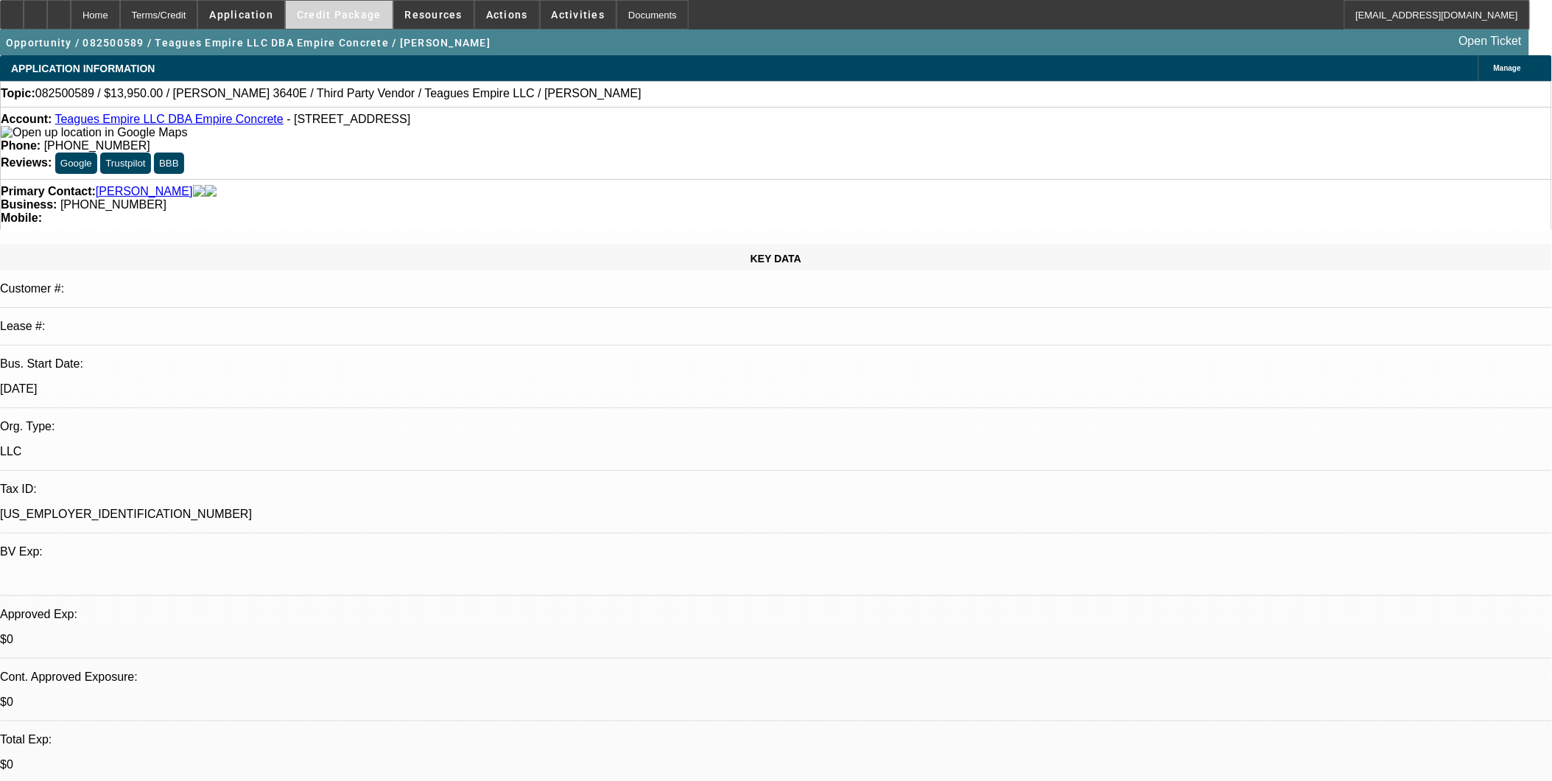
click at [362, 15] on span "Credit Package" at bounding box center [339, 15] width 85 height 12
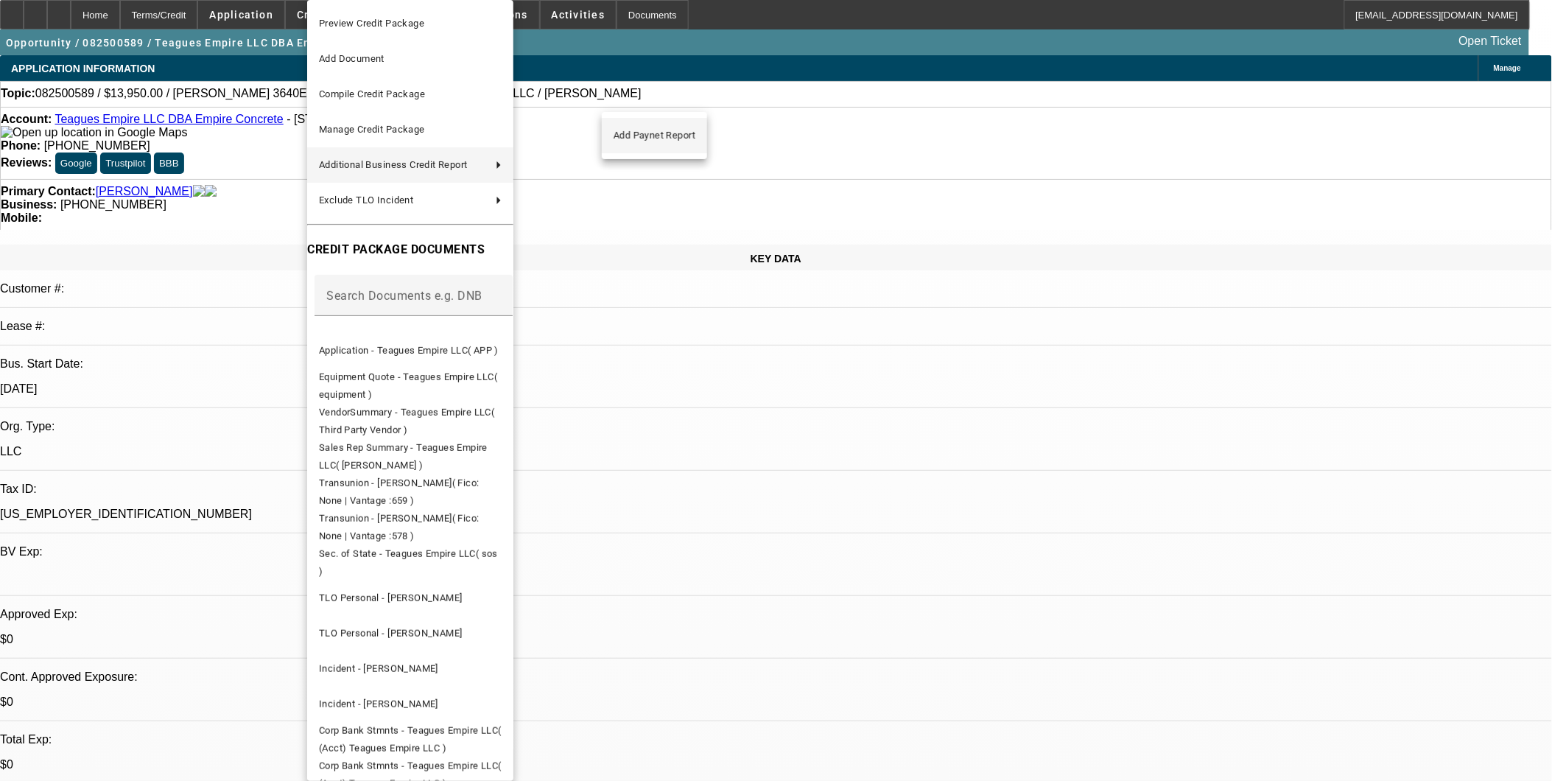
click at [673, 138] on span "Add Paynet Report" at bounding box center [655, 136] width 82 height 18
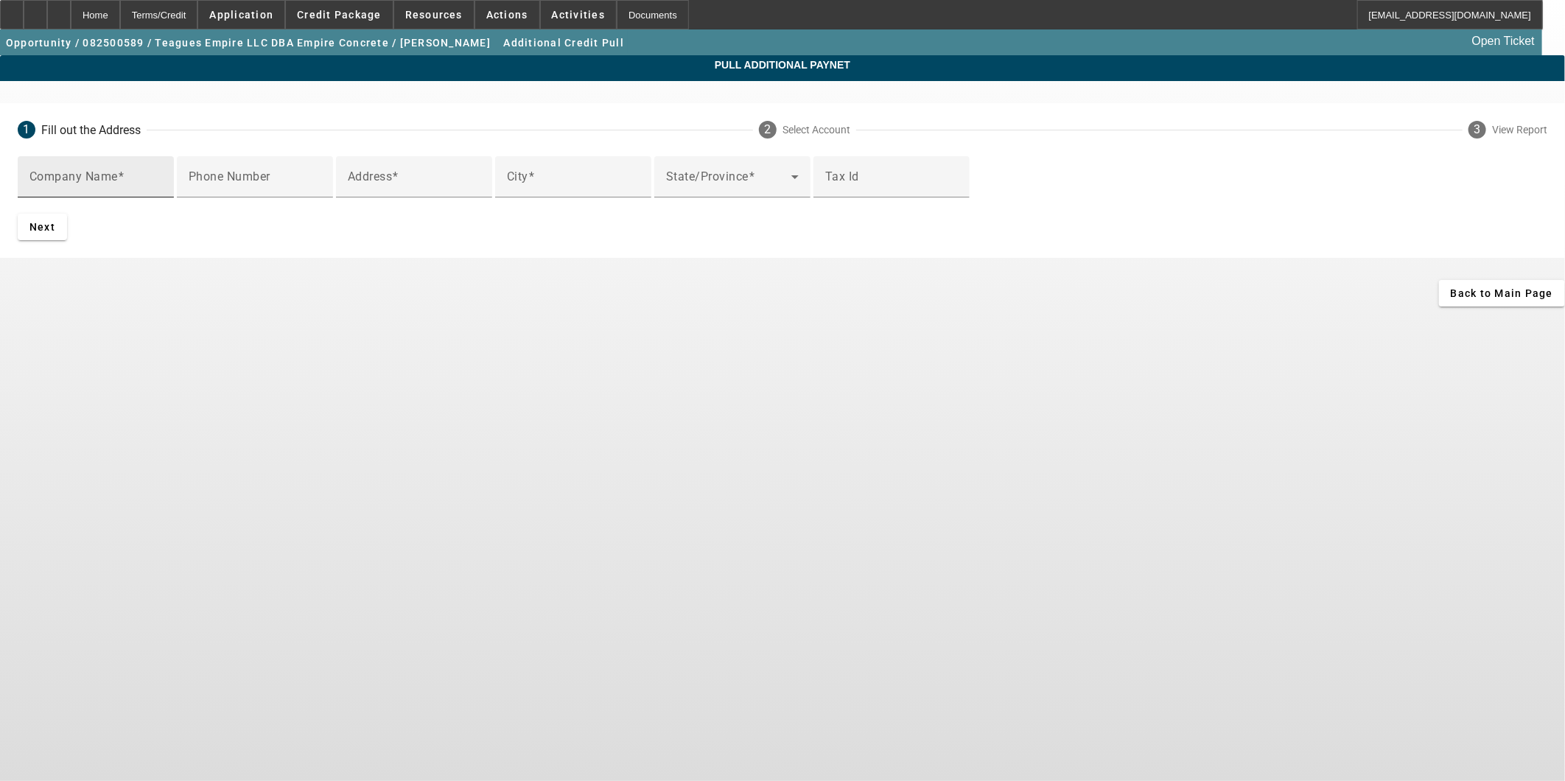
click at [162, 185] on input "Company Name" at bounding box center [95, 183] width 133 height 18
type input "jkc ventures"
paste input "704 E GARLAND AVE, SPOKANE, WA, 99207-3026, UNITED STATES"
type input "704 E GARLAND AVE, SPOKANE, WA, 99207-3026, UNITED STATES"
click at [526, 192] on input "City" at bounding box center [573, 183] width 133 height 18
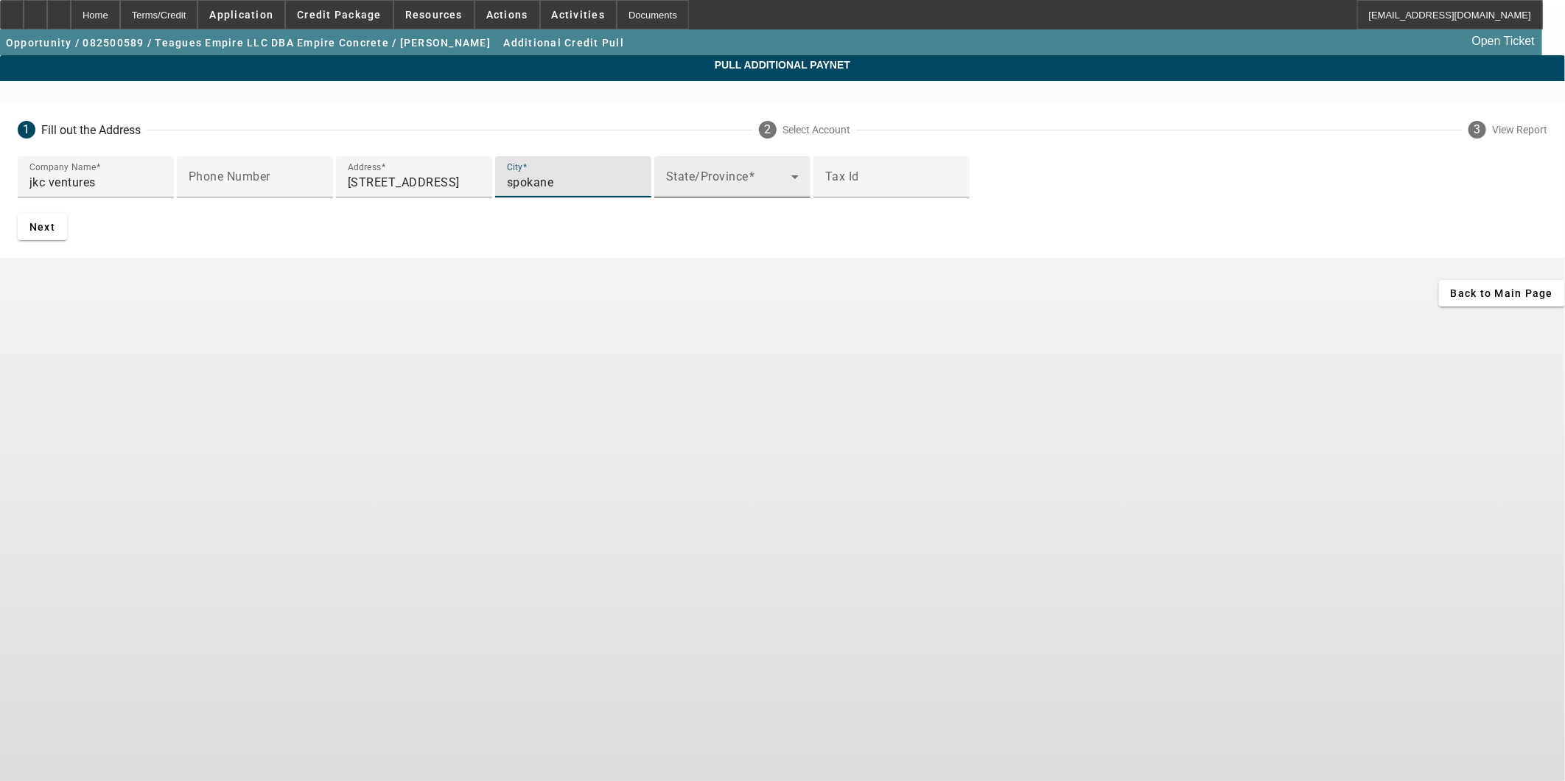
type input "spokane"
click at [666, 192] on span at bounding box center [728, 183] width 125 height 18
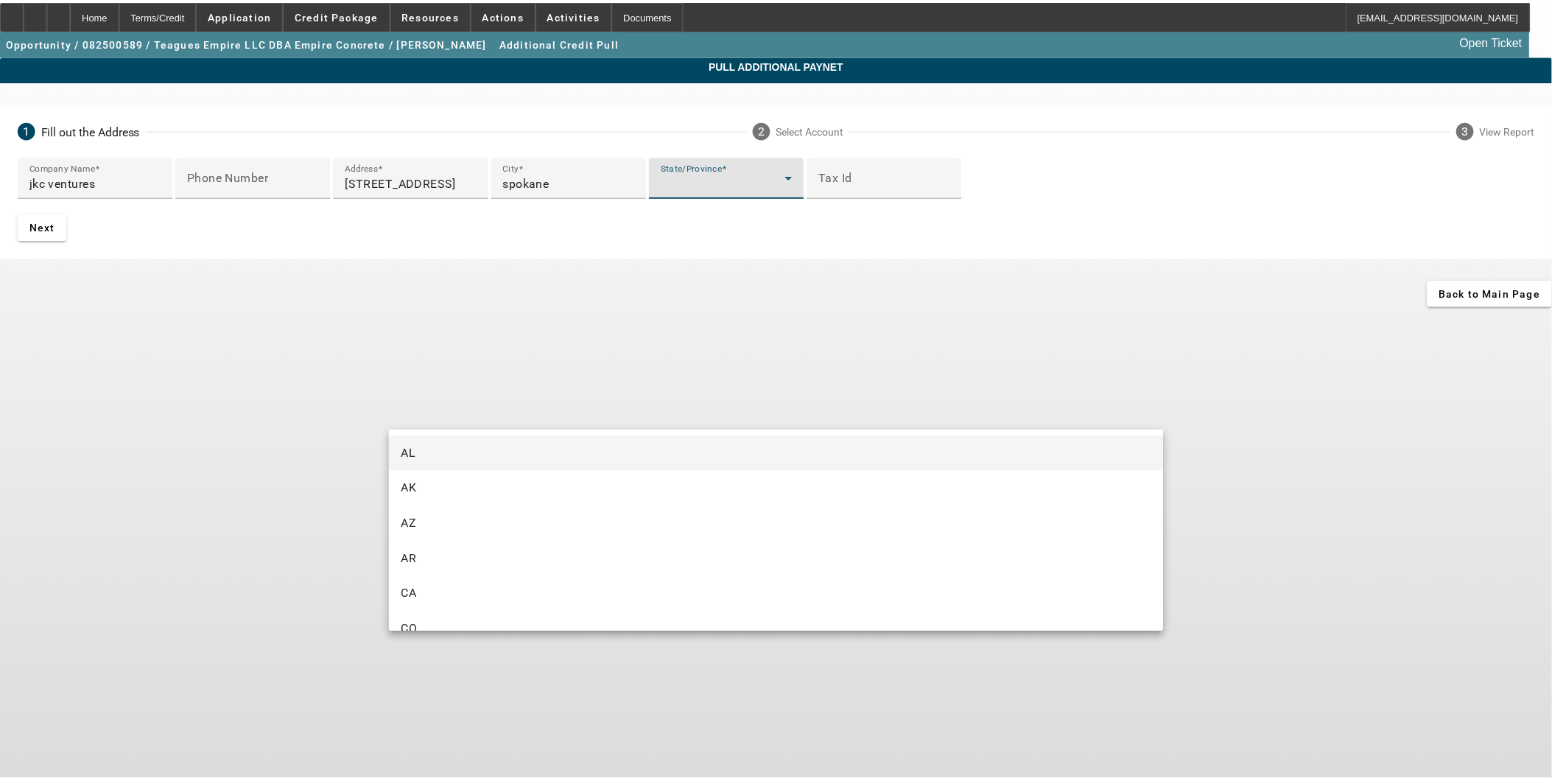
scroll to position [1499, 0]
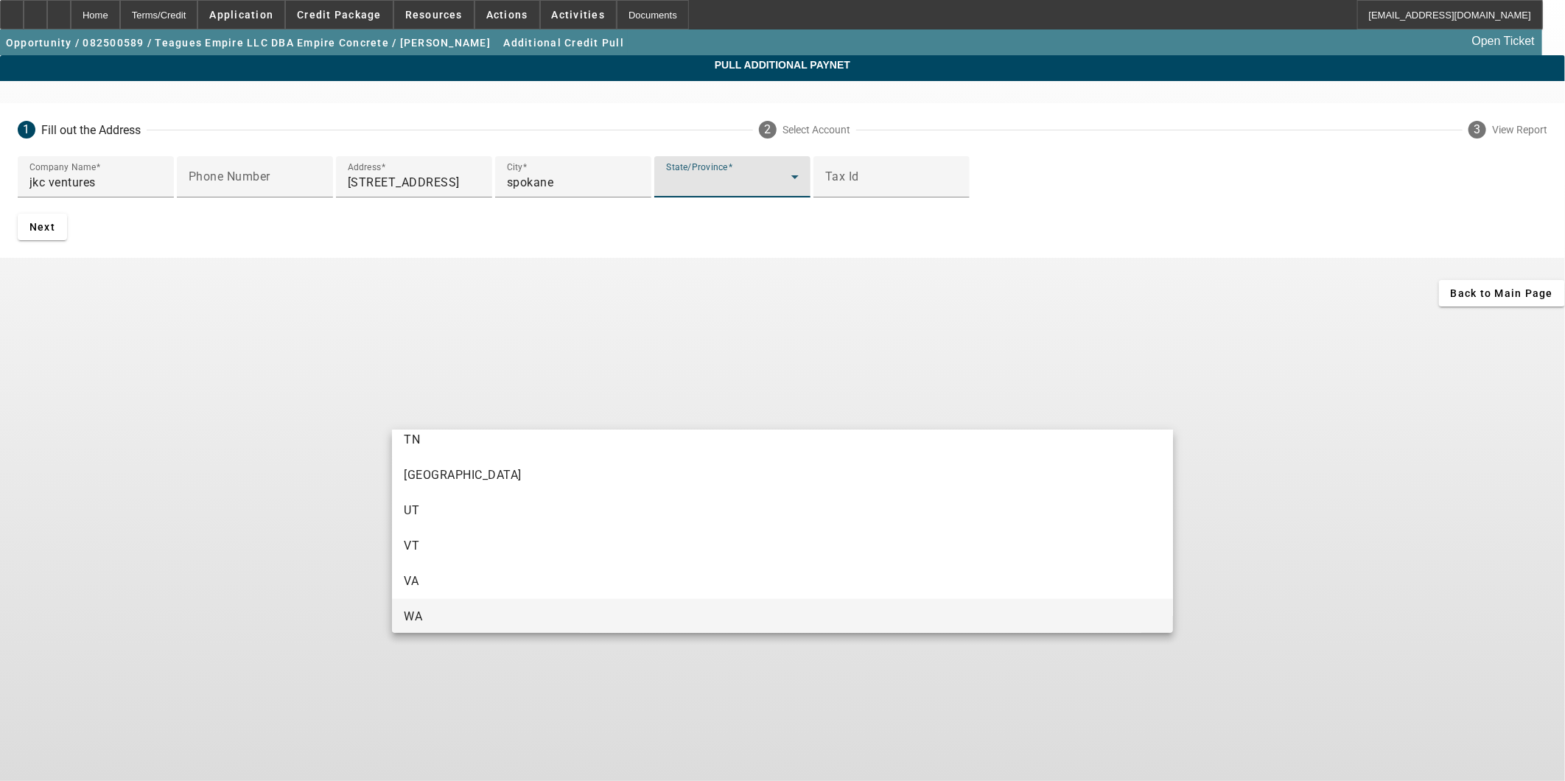
click at [450, 594] on mat-option "WA" at bounding box center [782, 616] width 781 height 35
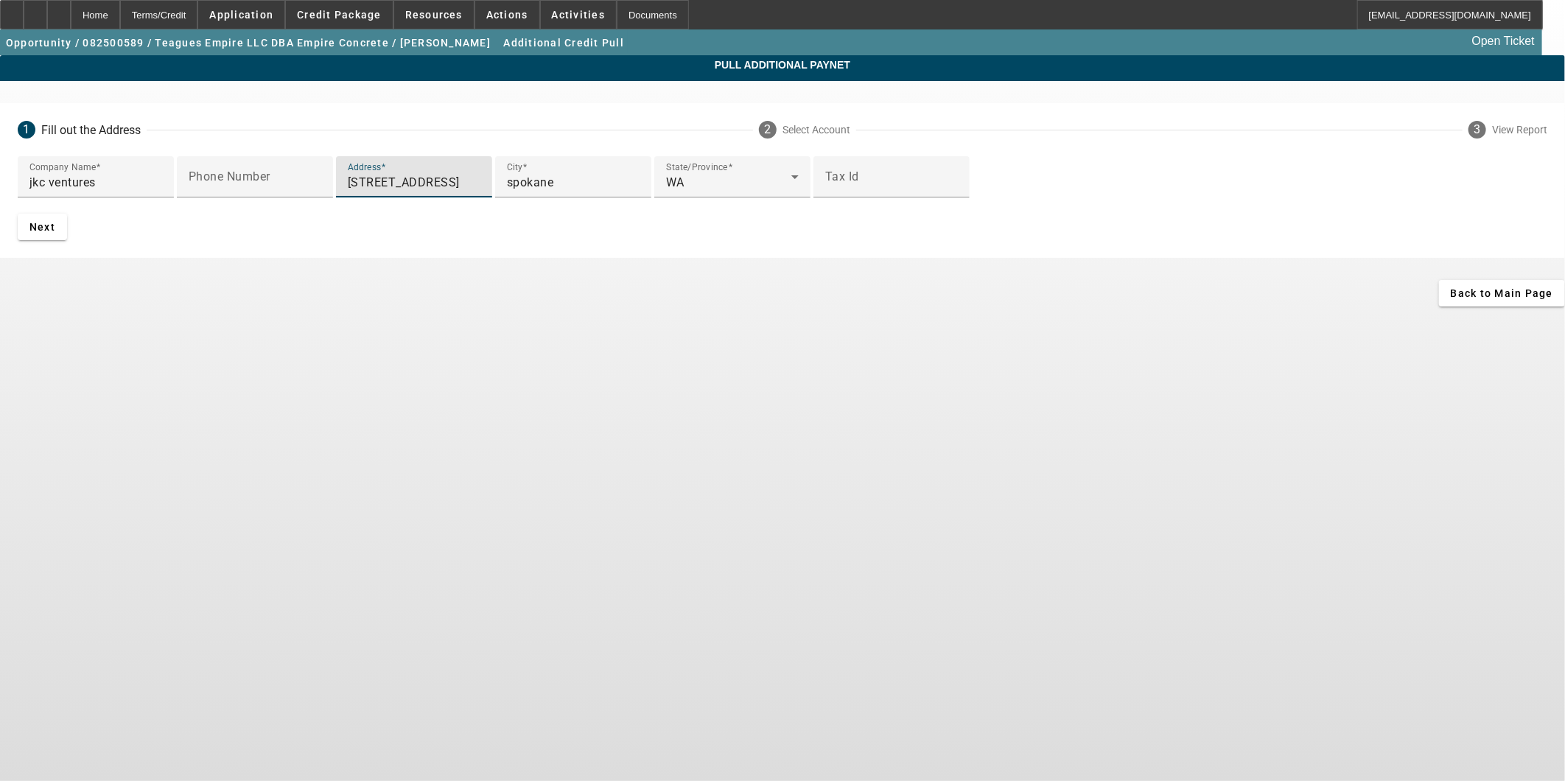
drag, startPoint x: 721, startPoint y: 297, endPoint x: 508, endPoint y: 304, distance: 212.3
click at [480, 192] on input "704 E GARLAND AVE, SPOKANE, WA, 99207-3026, UNITED STATES" at bounding box center [414, 183] width 133 height 18
type input "704 E GARLAND AVE"
click at [55, 233] on span "Next" at bounding box center [42, 227] width 26 height 12
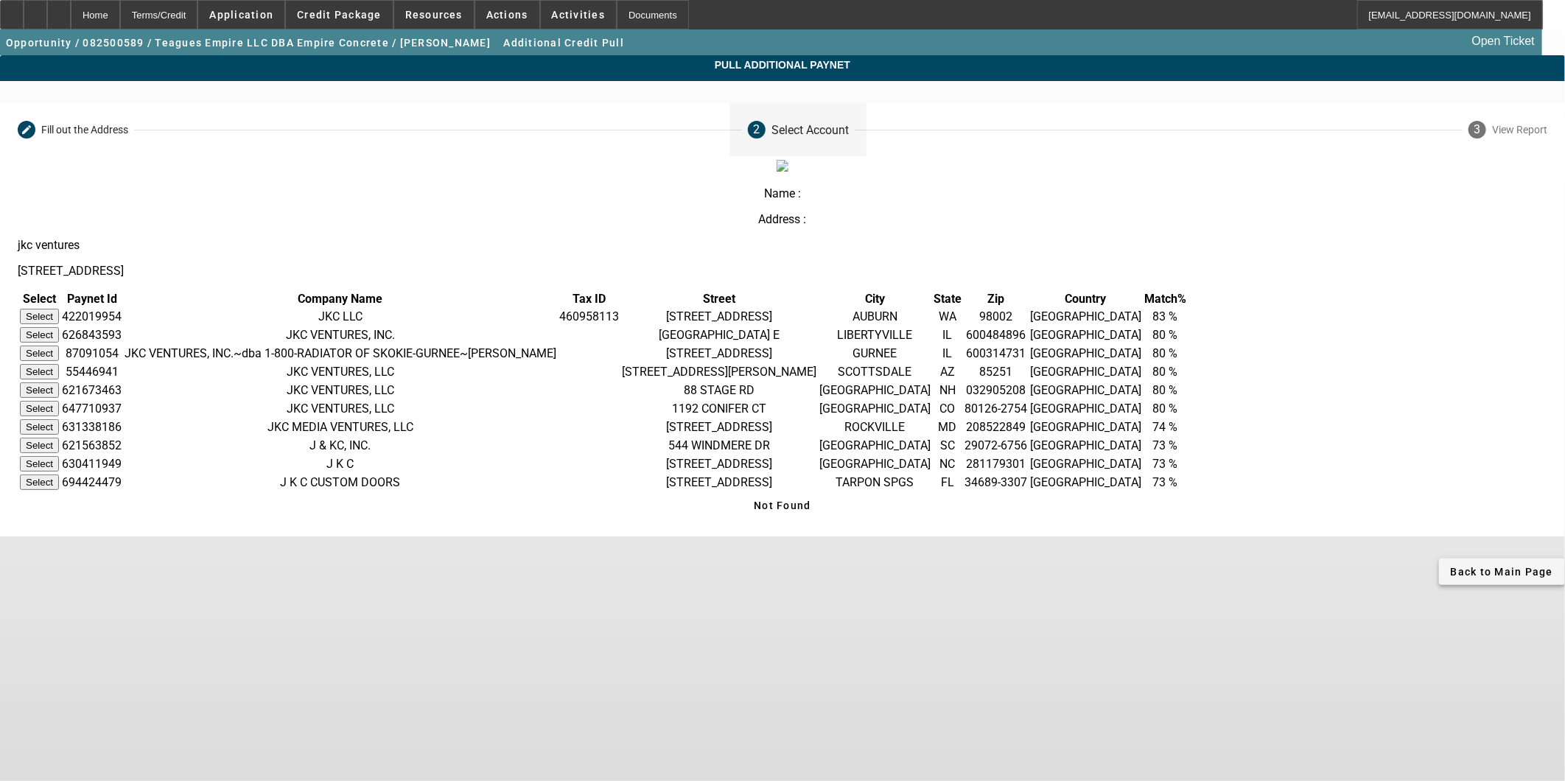
click at [775, 589] on span at bounding box center [1502, 571] width 126 height 35
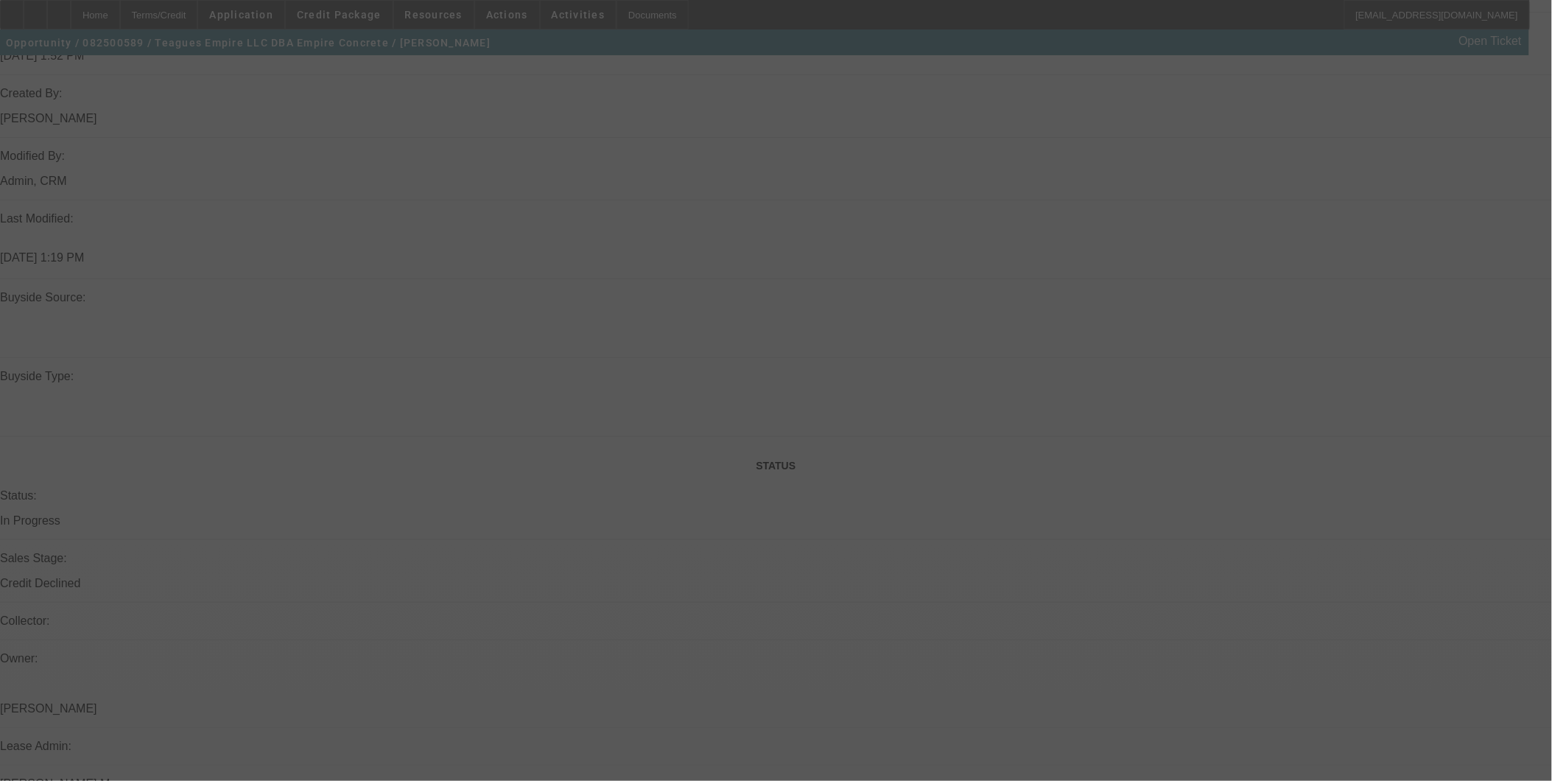
scroll to position [1229, 0]
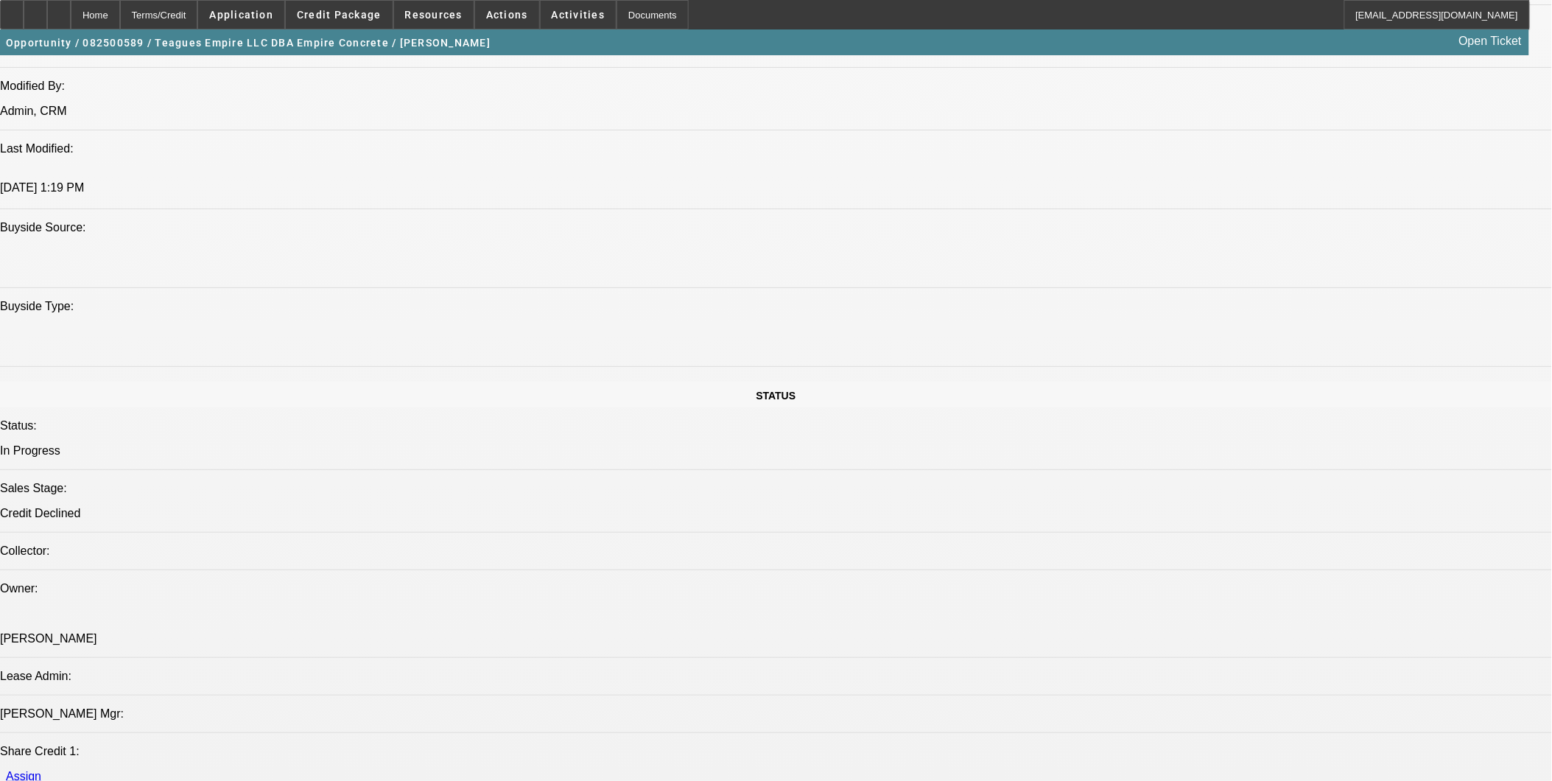
select select "0.1"
select select "2"
select select "0"
select select "6"
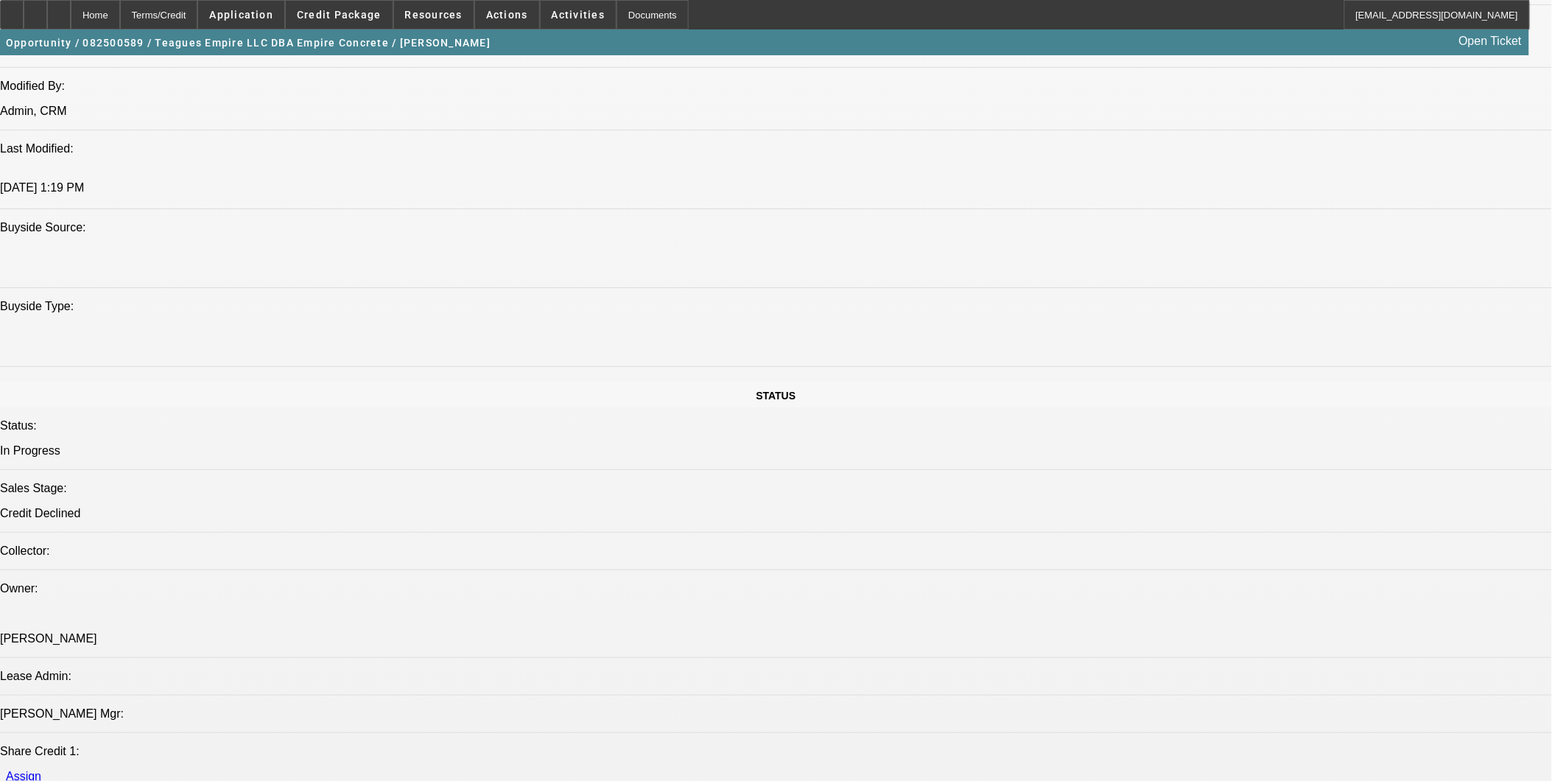
select select "0.1"
select select "2"
select select "0"
select select "6"
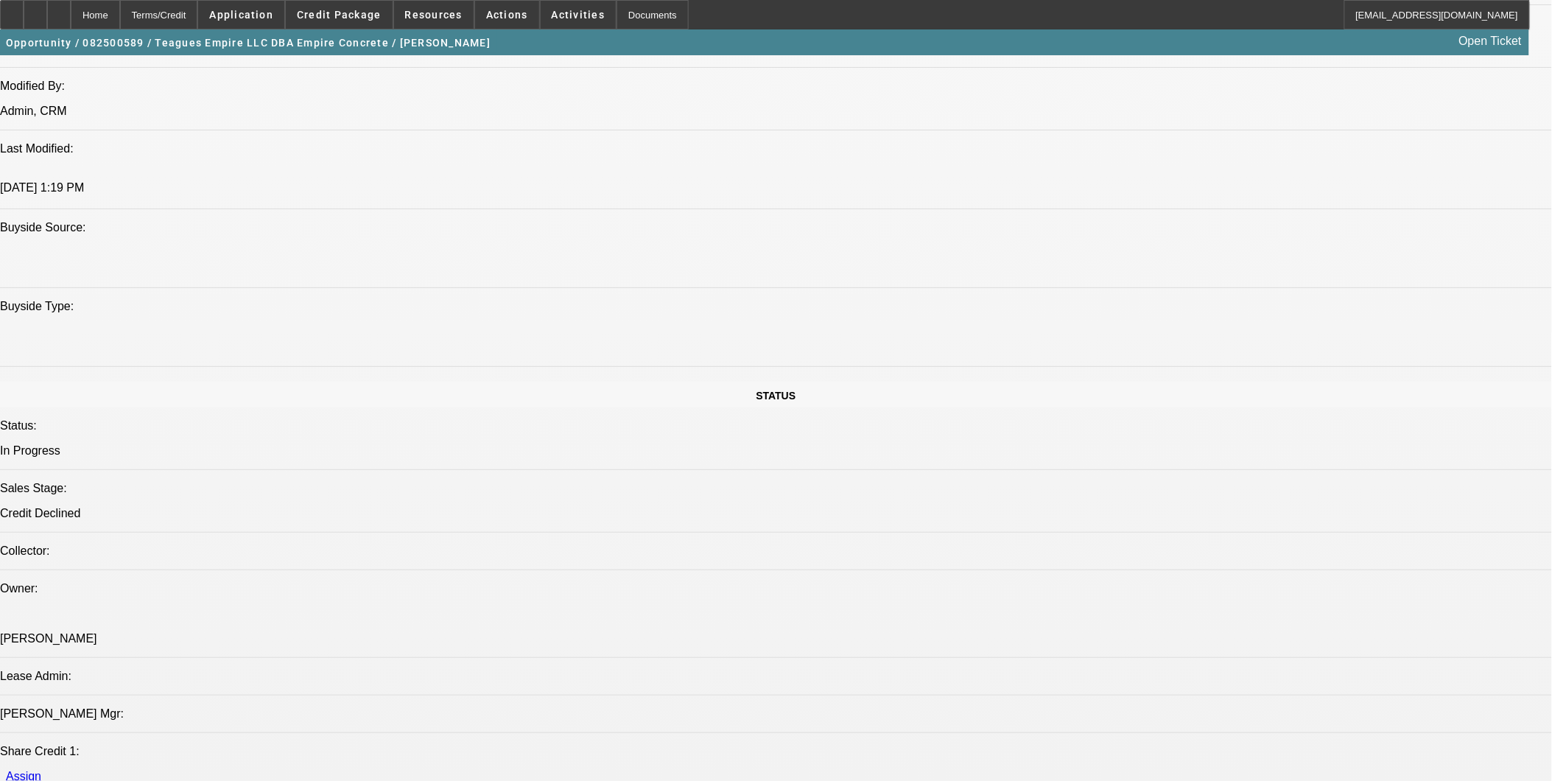
select select "0.1"
select select "2"
select select "0"
select select "6"
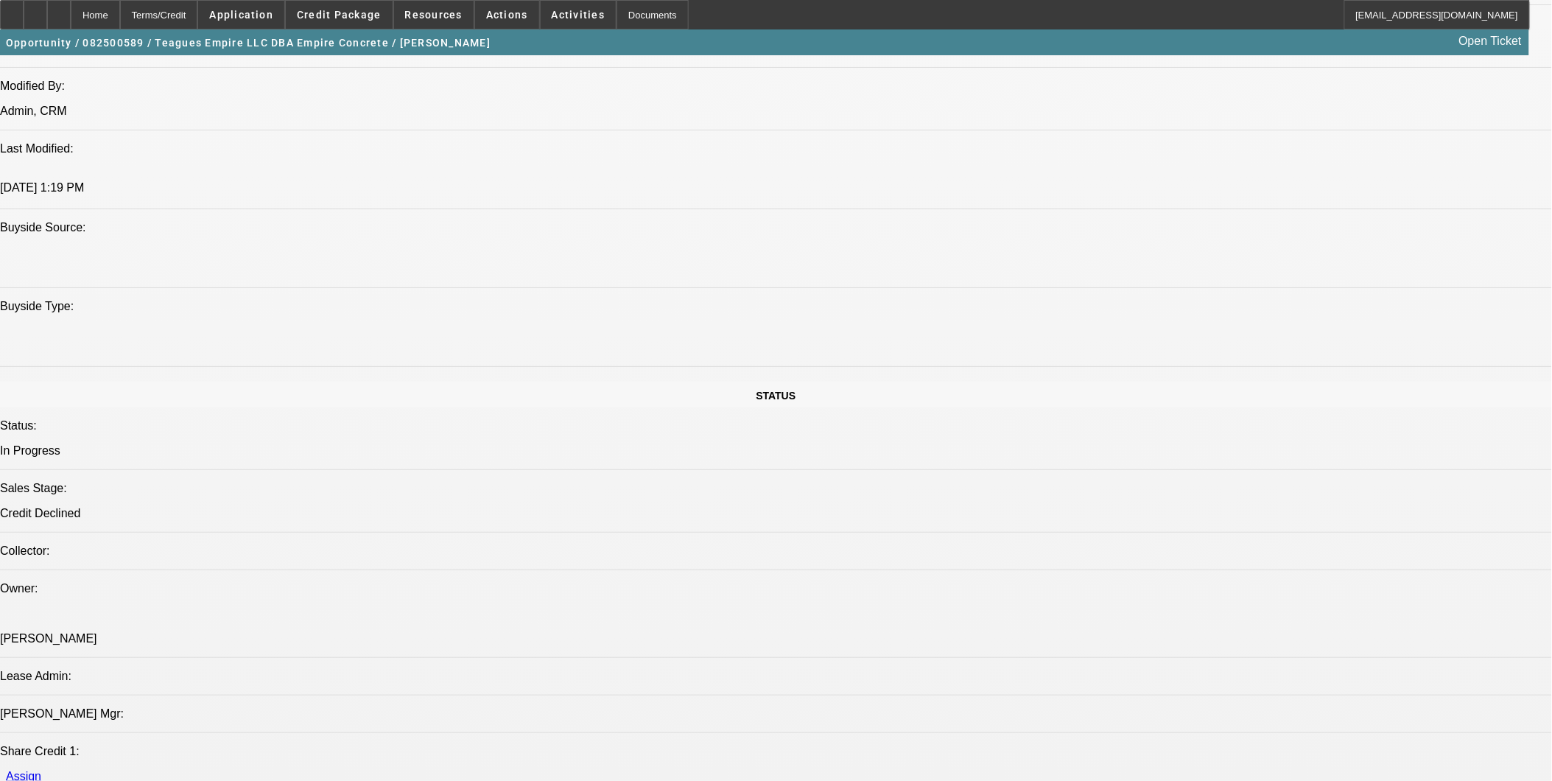
select select "0.1"
select select "2"
select select "0"
select select "6"
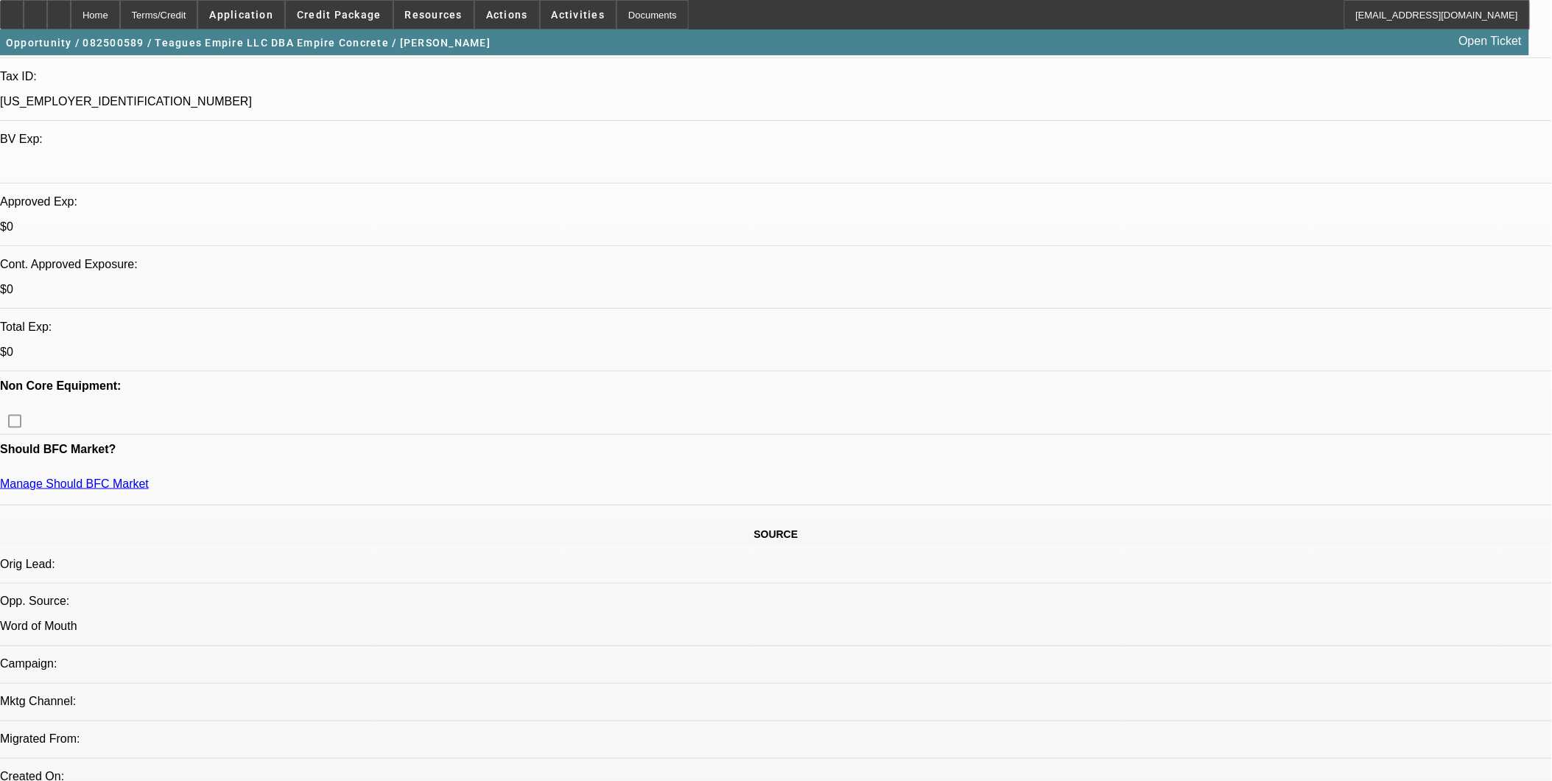
scroll to position [410, 0]
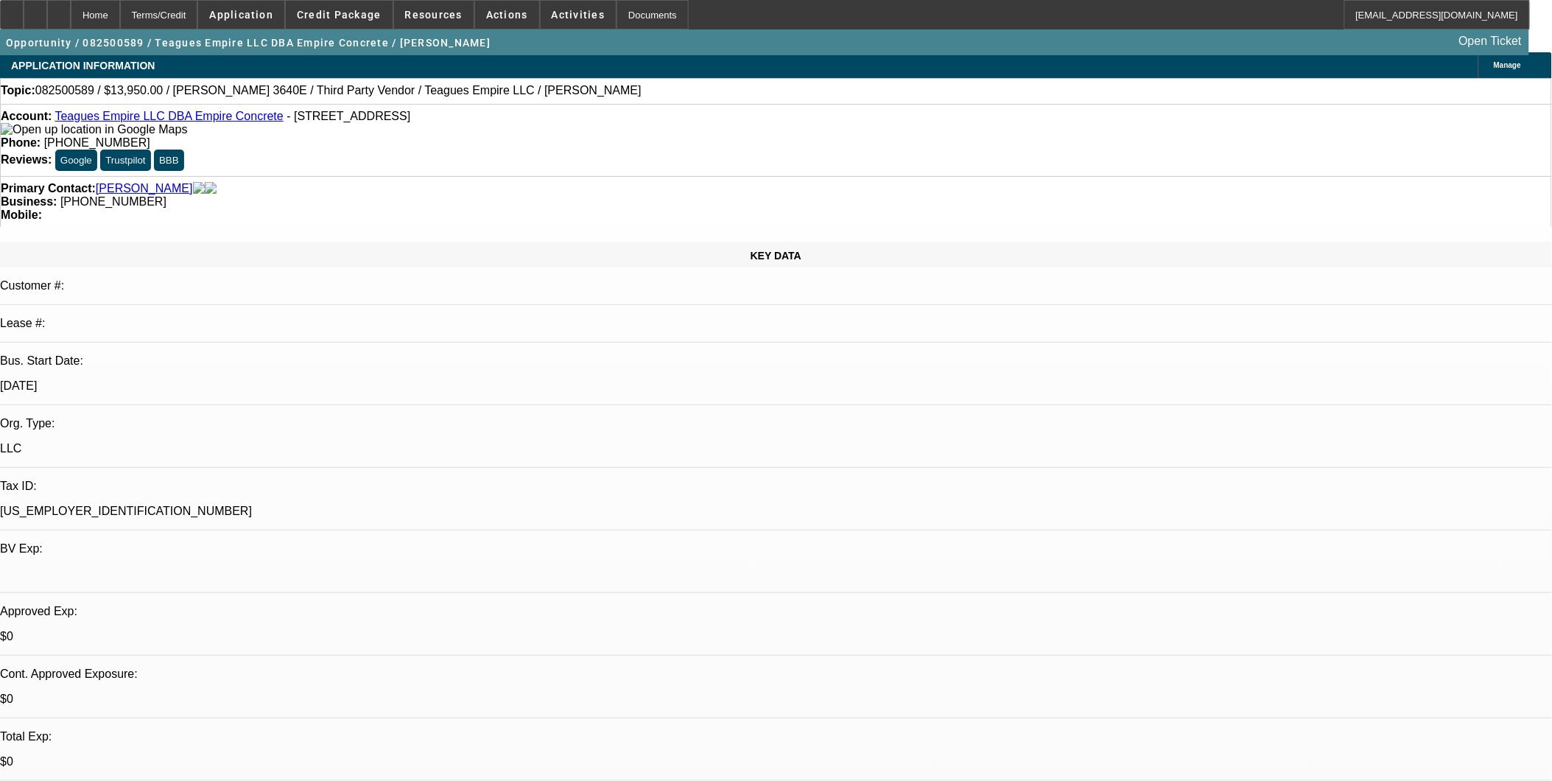
scroll to position [0, 0]
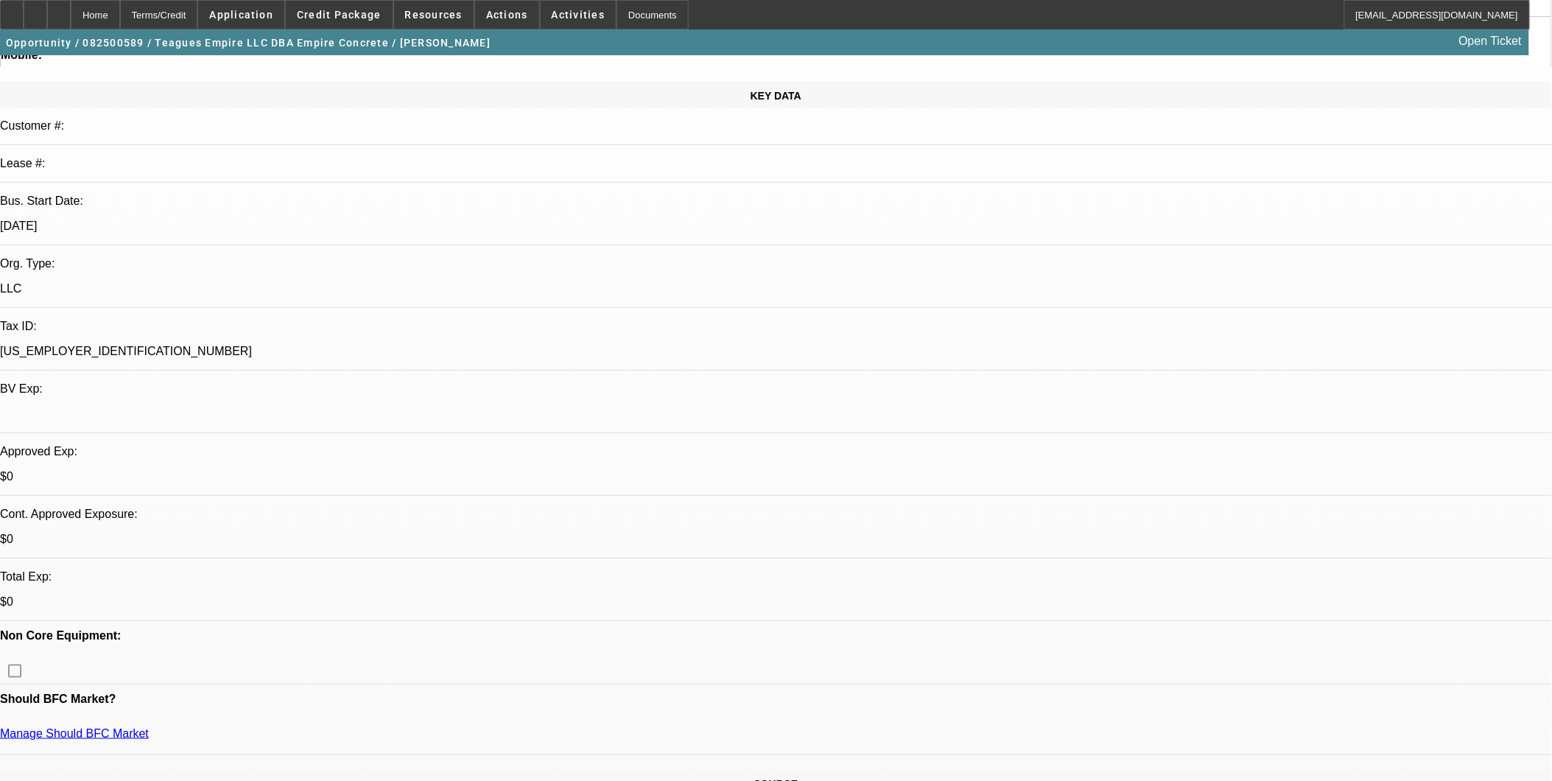
scroll to position [164, 0]
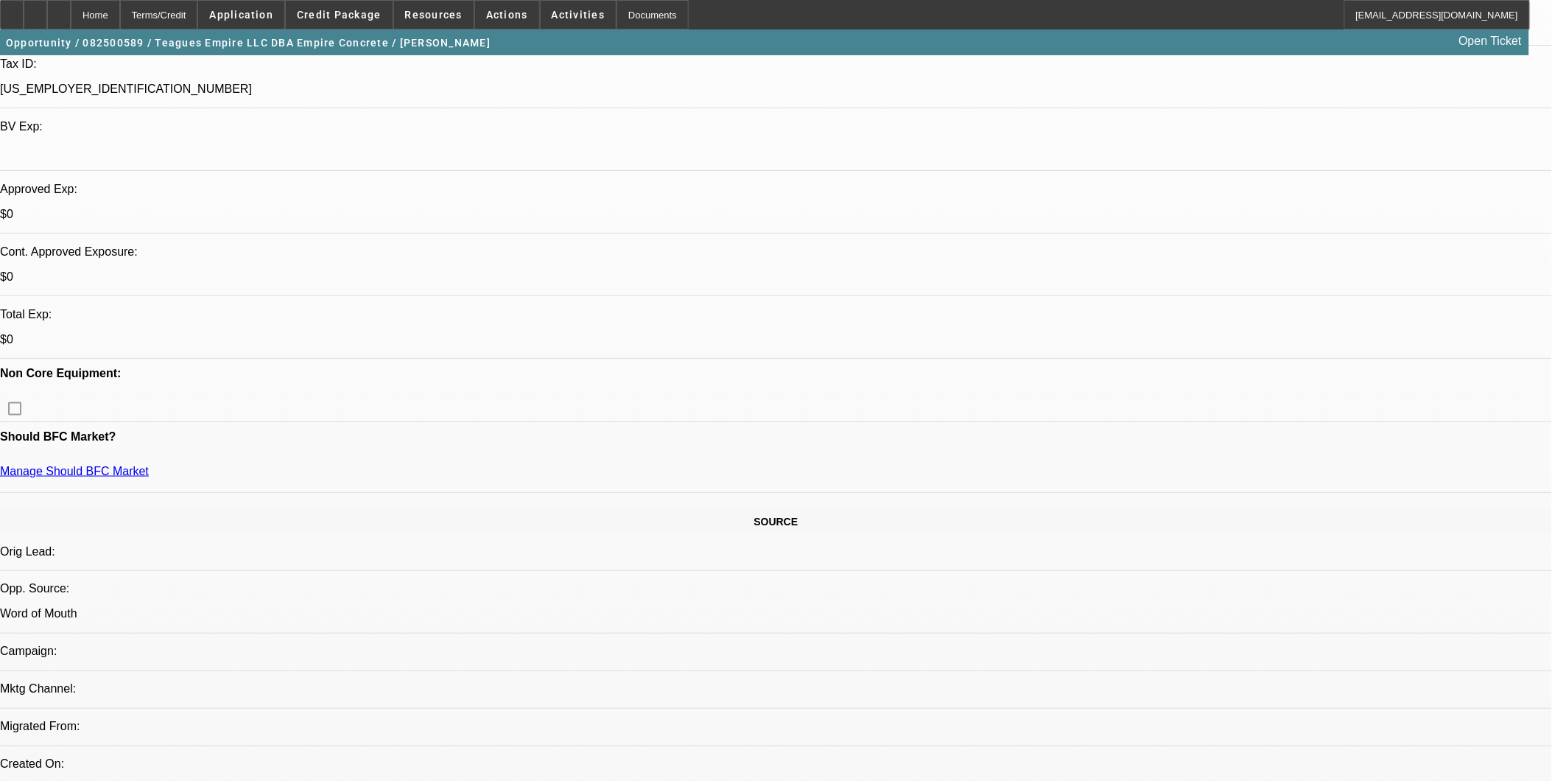
scroll to position [491, 0]
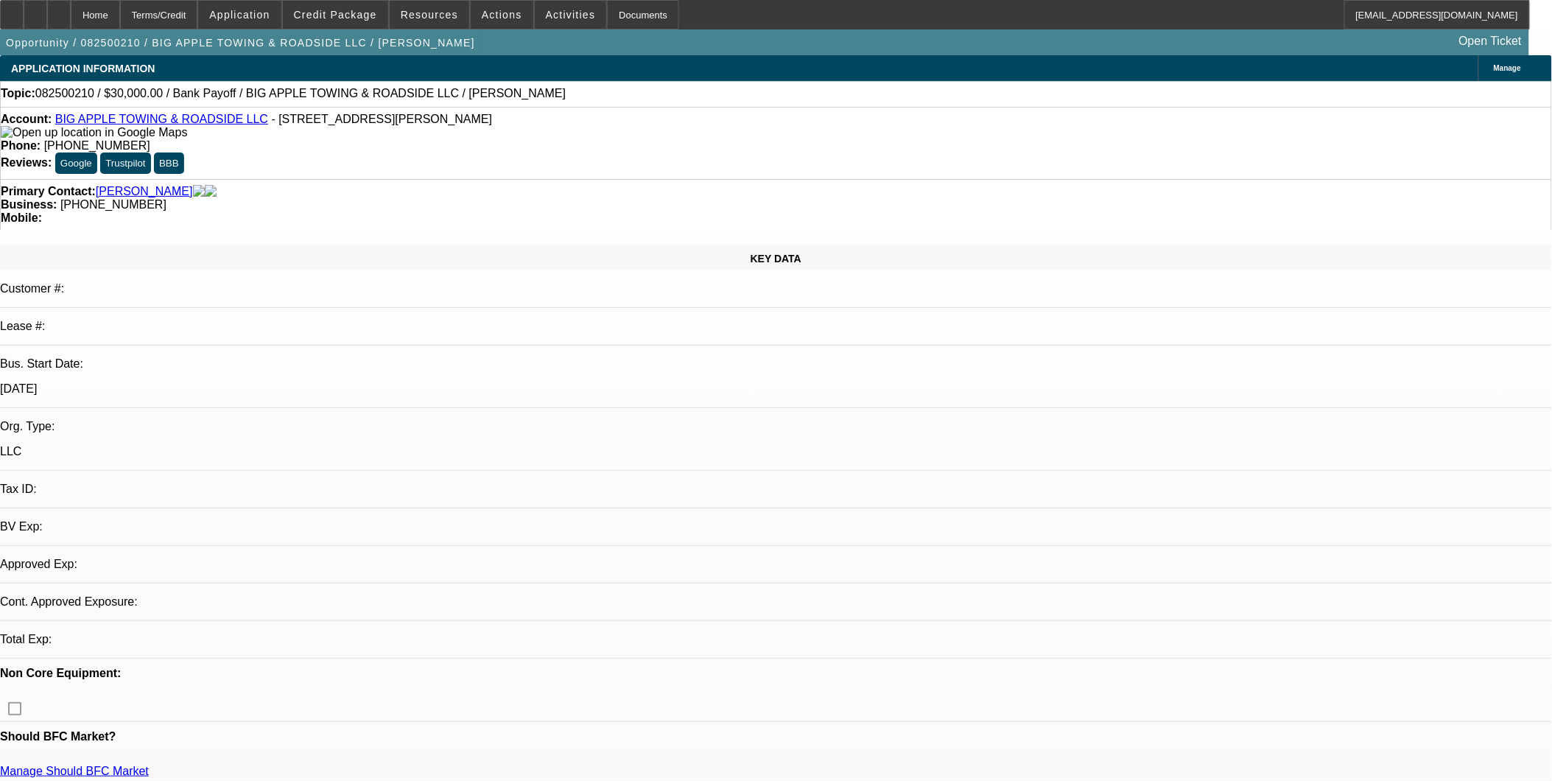
select select "0"
select select "1"
select select "2"
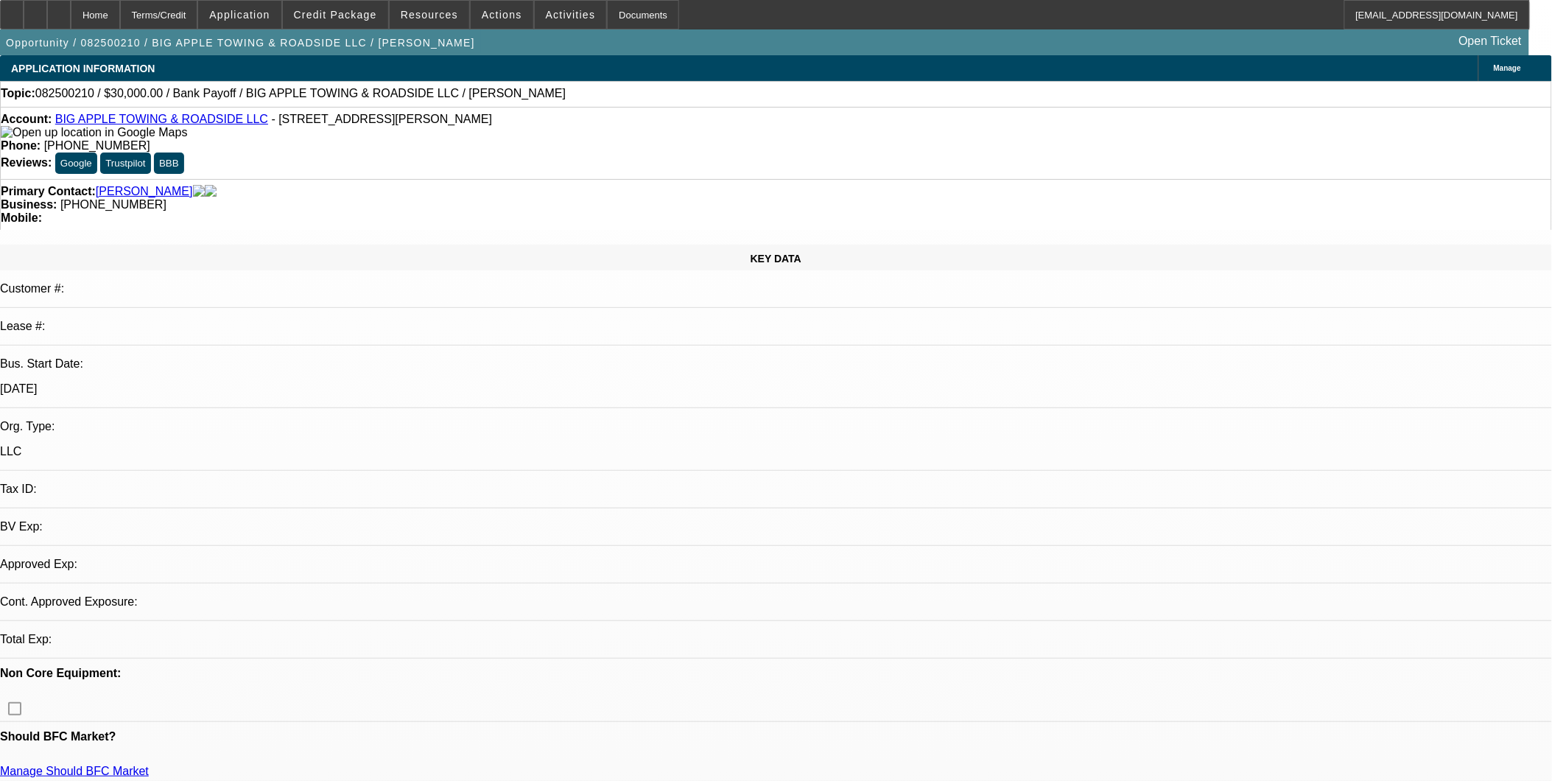
select select "6"
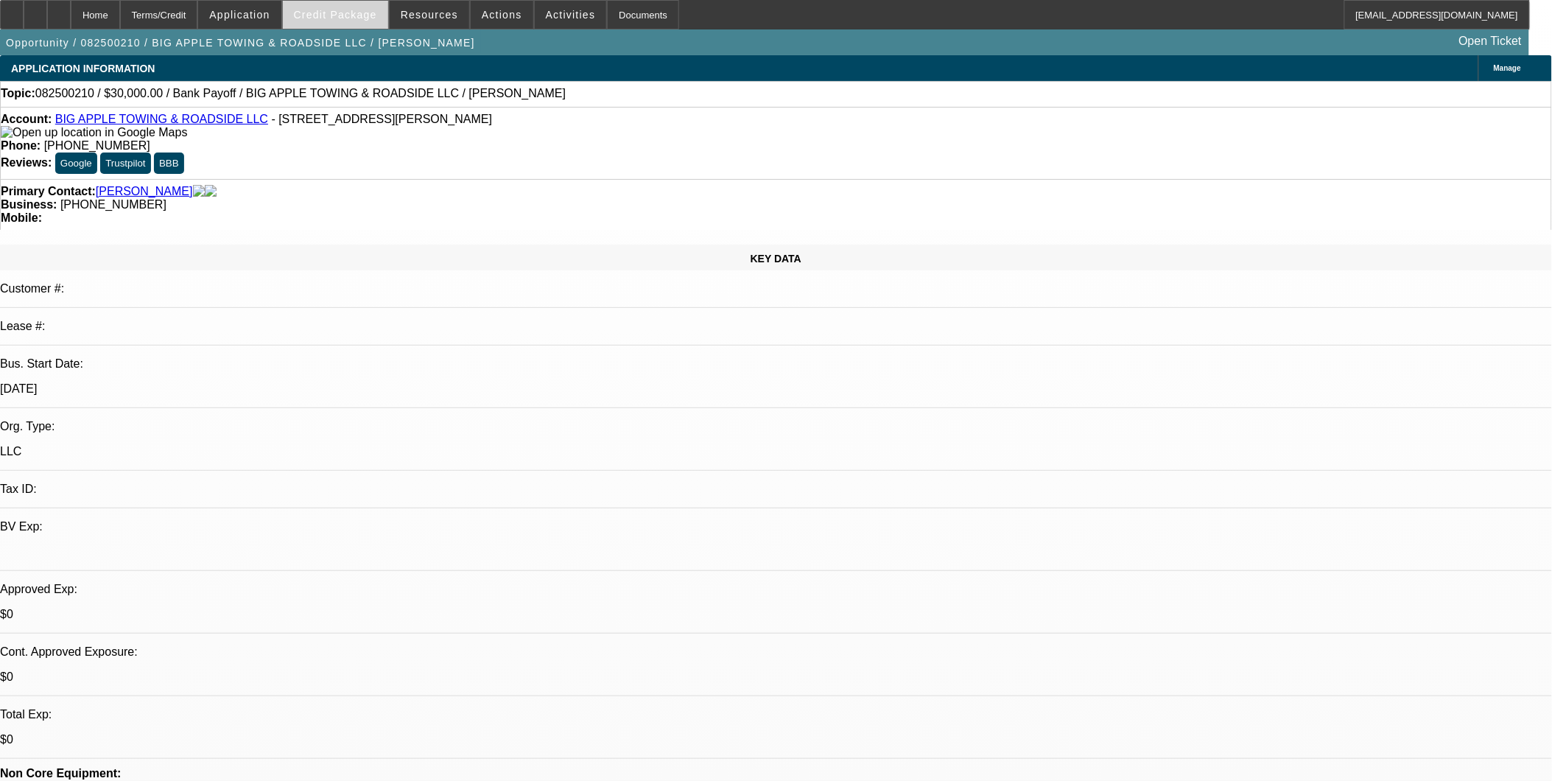
click at [357, 19] on span "Credit Package" at bounding box center [335, 15] width 83 height 12
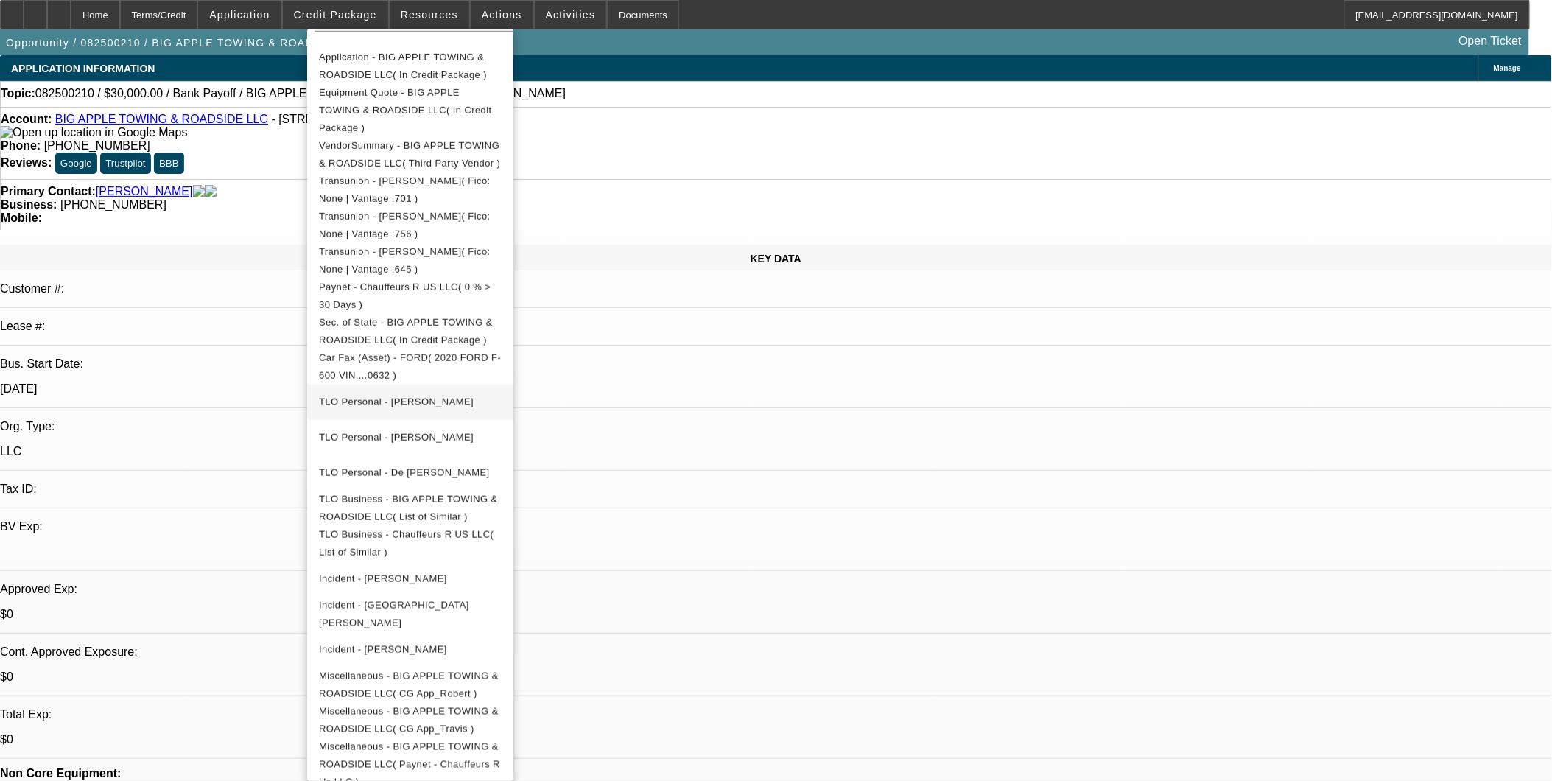
scroll to position [332, 0]
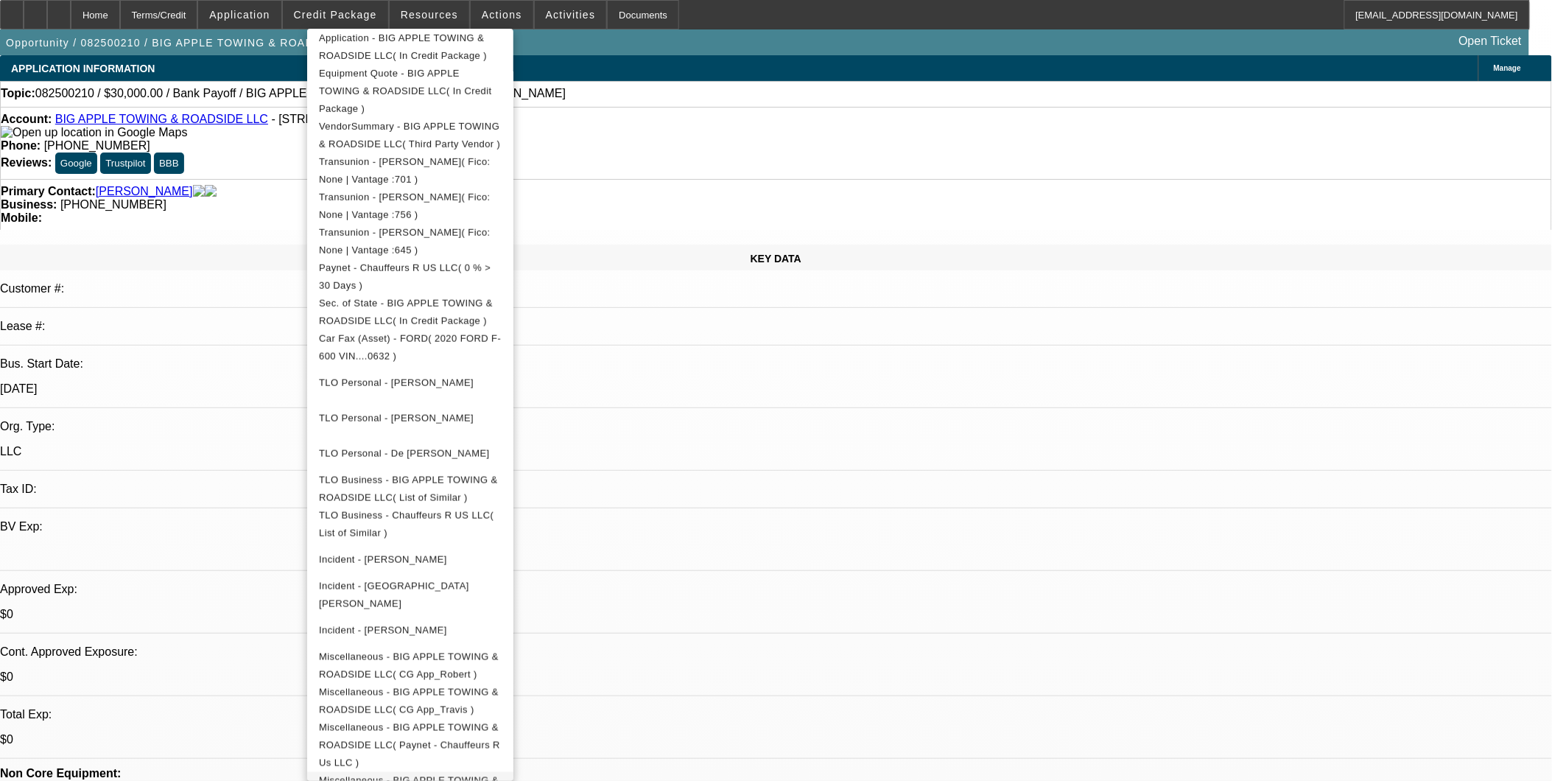
click at [499, 774] on span "Miscellaneous - BIG APPLE TOWING & ROADSIDE LLC( Bank Payoff Letter )" at bounding box center [409, 788] width 180 height 29
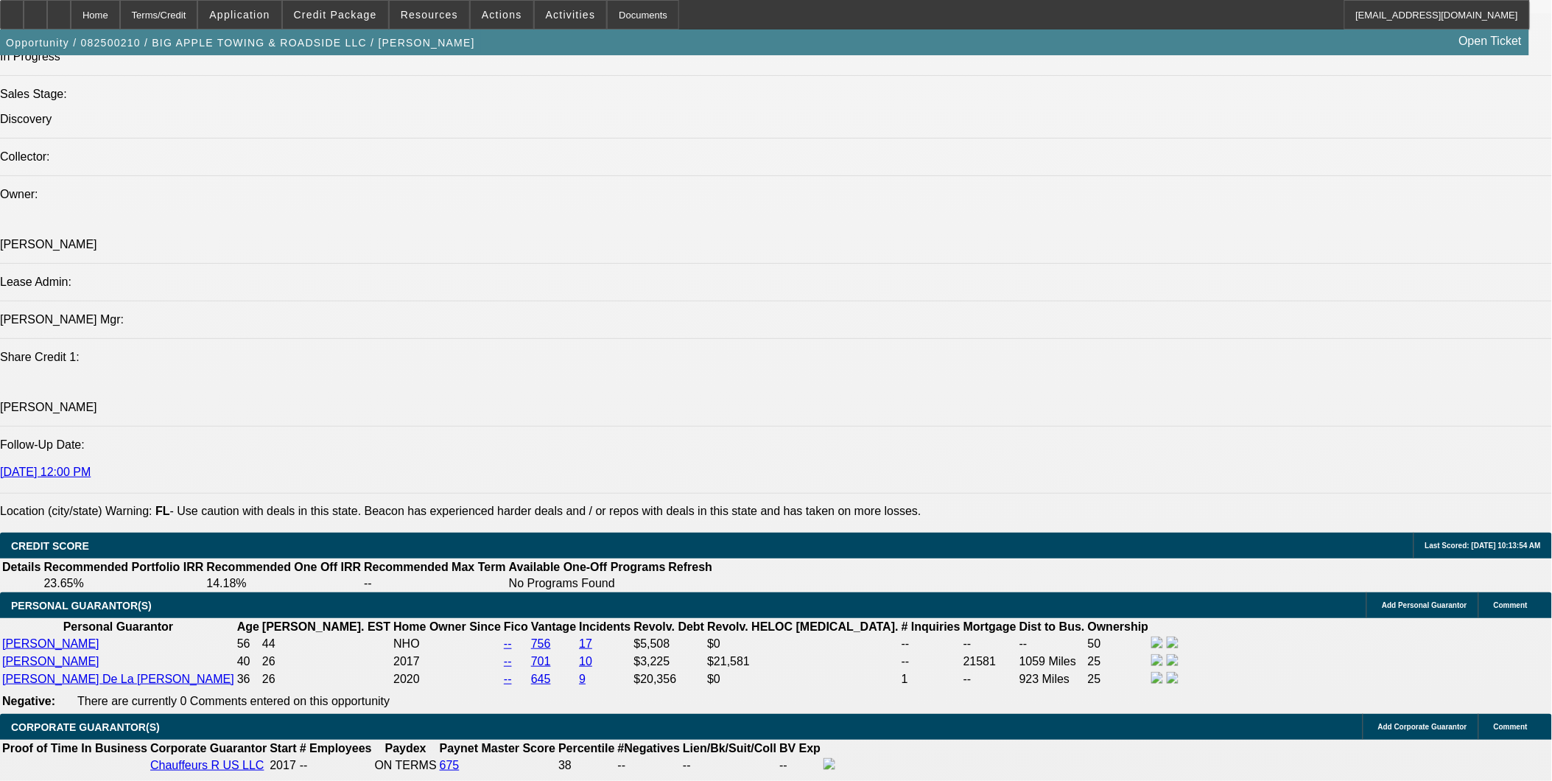
scroll to position [1719, 0]
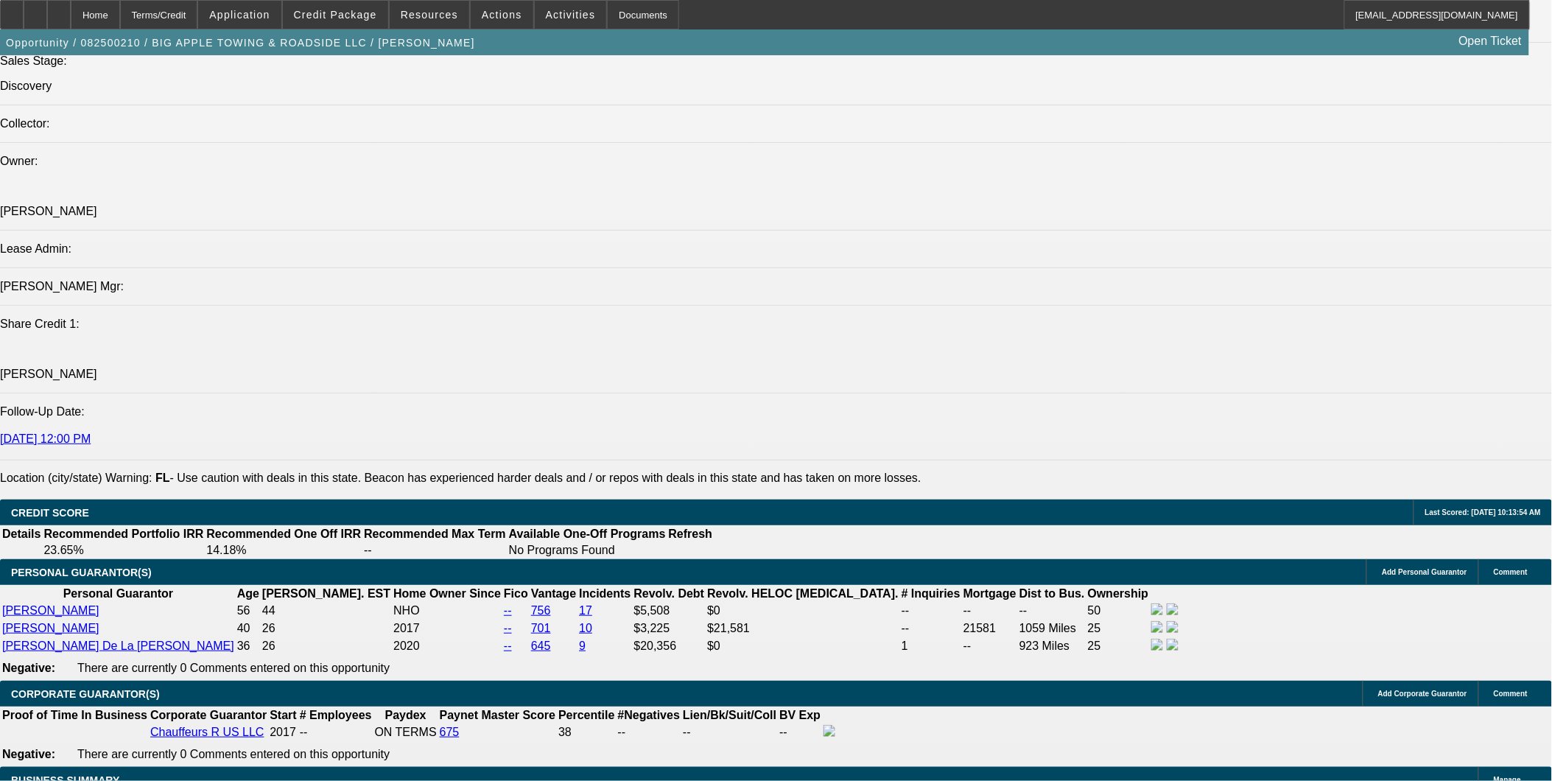
click at [365, 8] on span at bounding box center [335, 14] width 105 height 35
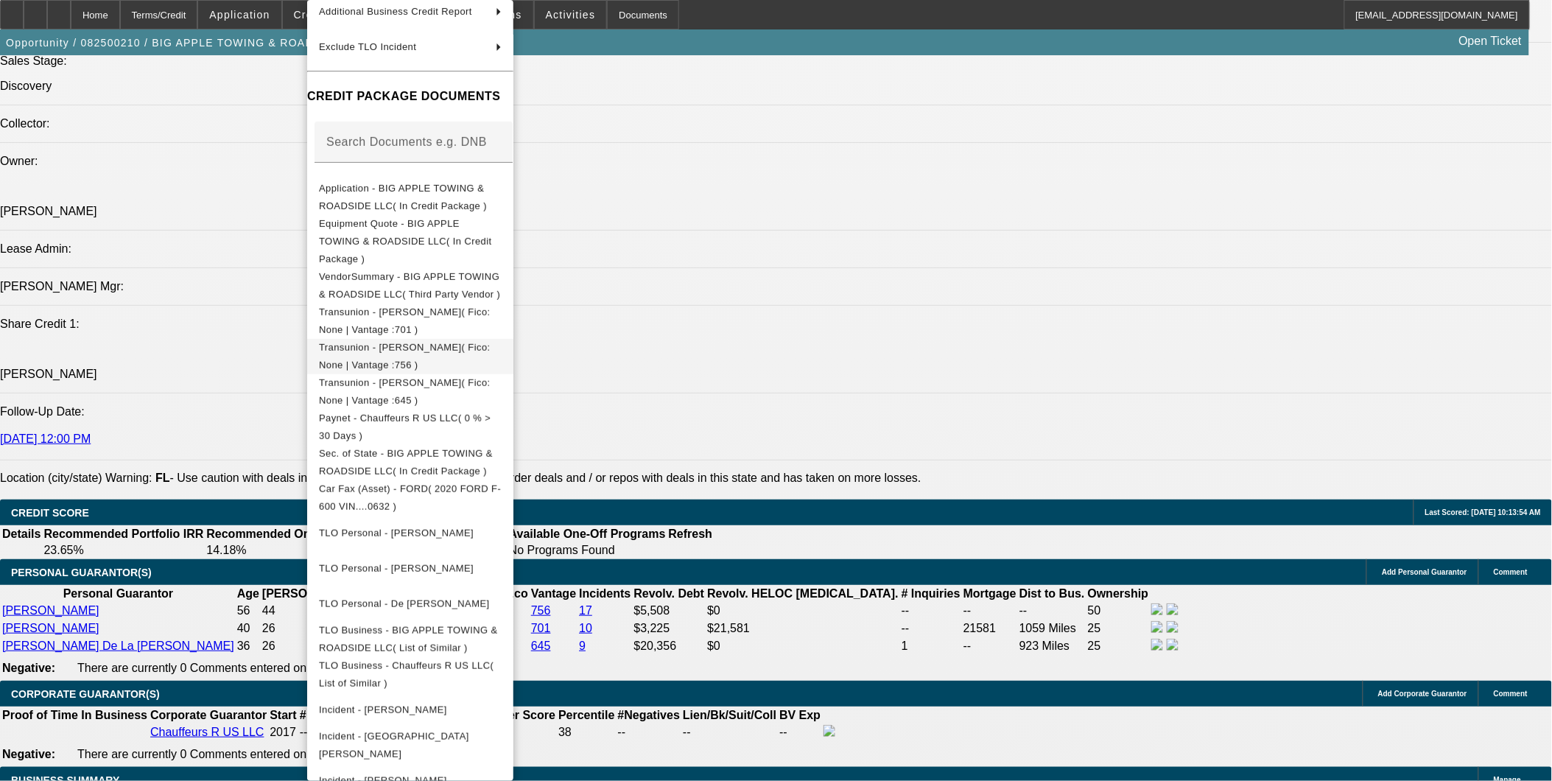
scroll to position [164, 0]
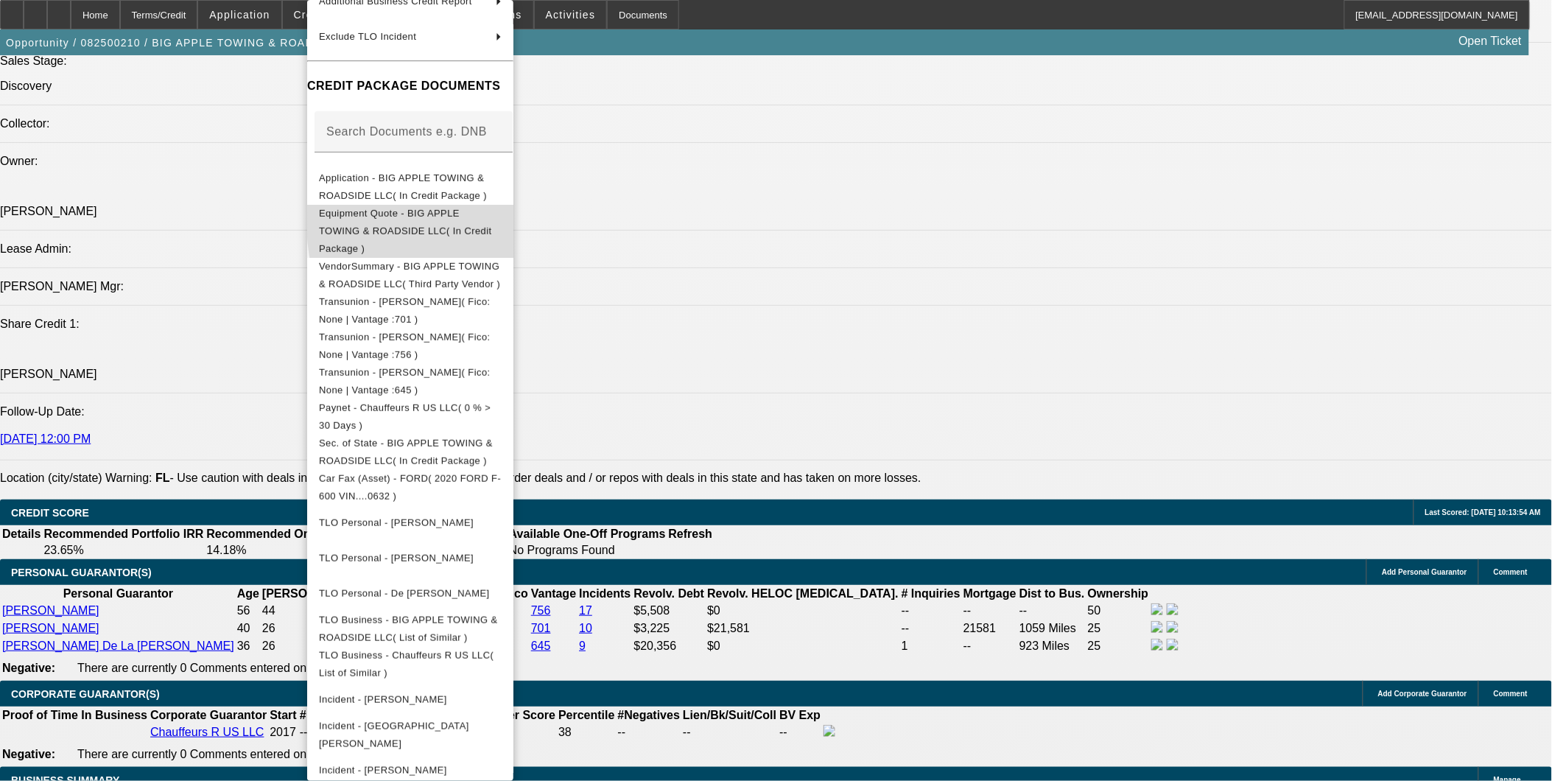
click at [492, 215] on span "Equipment Quote - BIG APPLE TOWING & ROADSIDE LLC( In Credit Package )" at bounding box center [405, 231] width 173 height 46
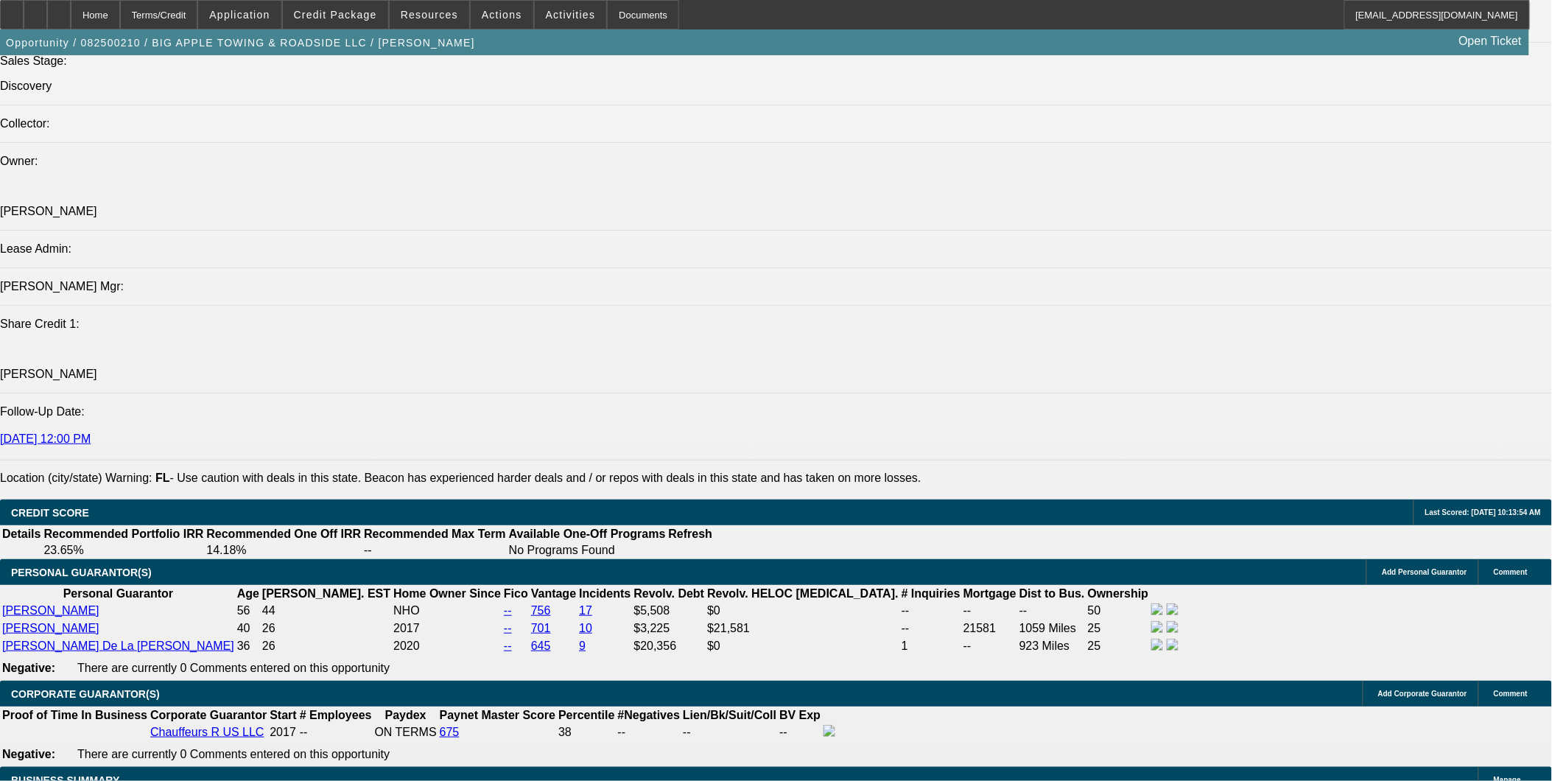
click at [348, 10] on span "Credit Package" at bounding box center [335, 15] width 83 height 12
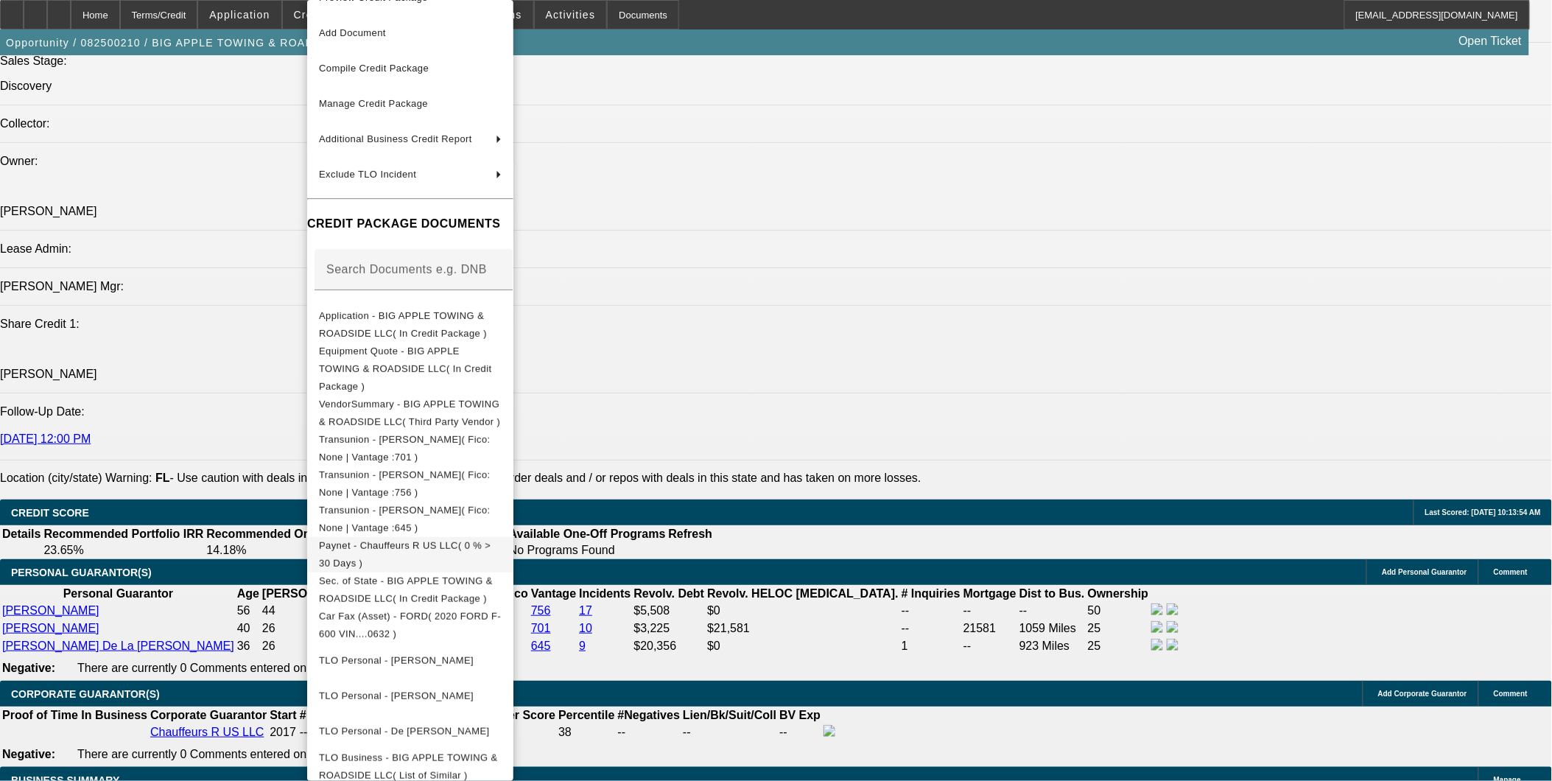
scroll to position [0, 0]
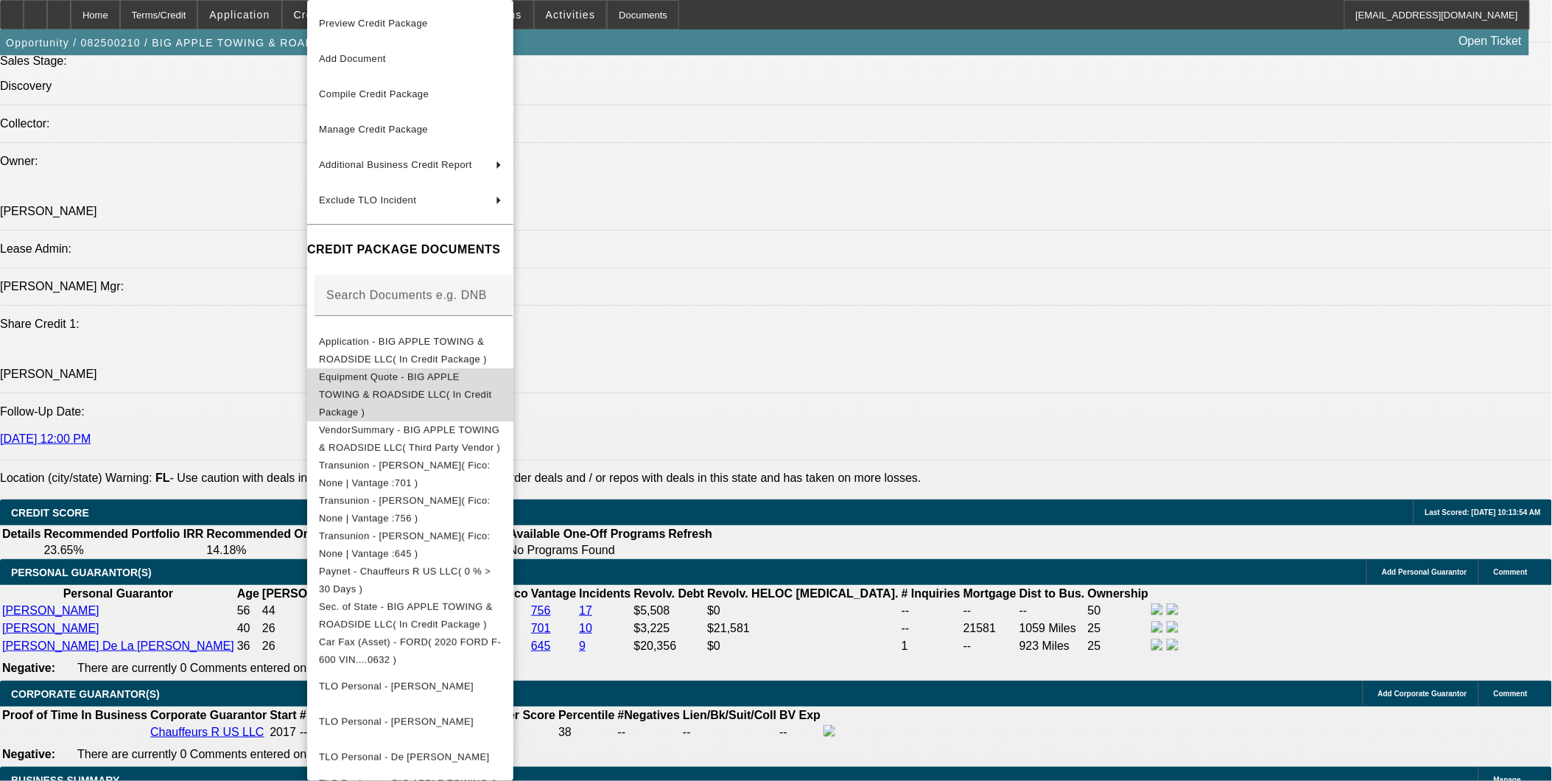
click at [492, 379] on span "Equipment Quote - BIG APPLE TOWING & ROADSIDE LLC( In Credit Package )" at bounding box center [405, 394] width 173 height 46
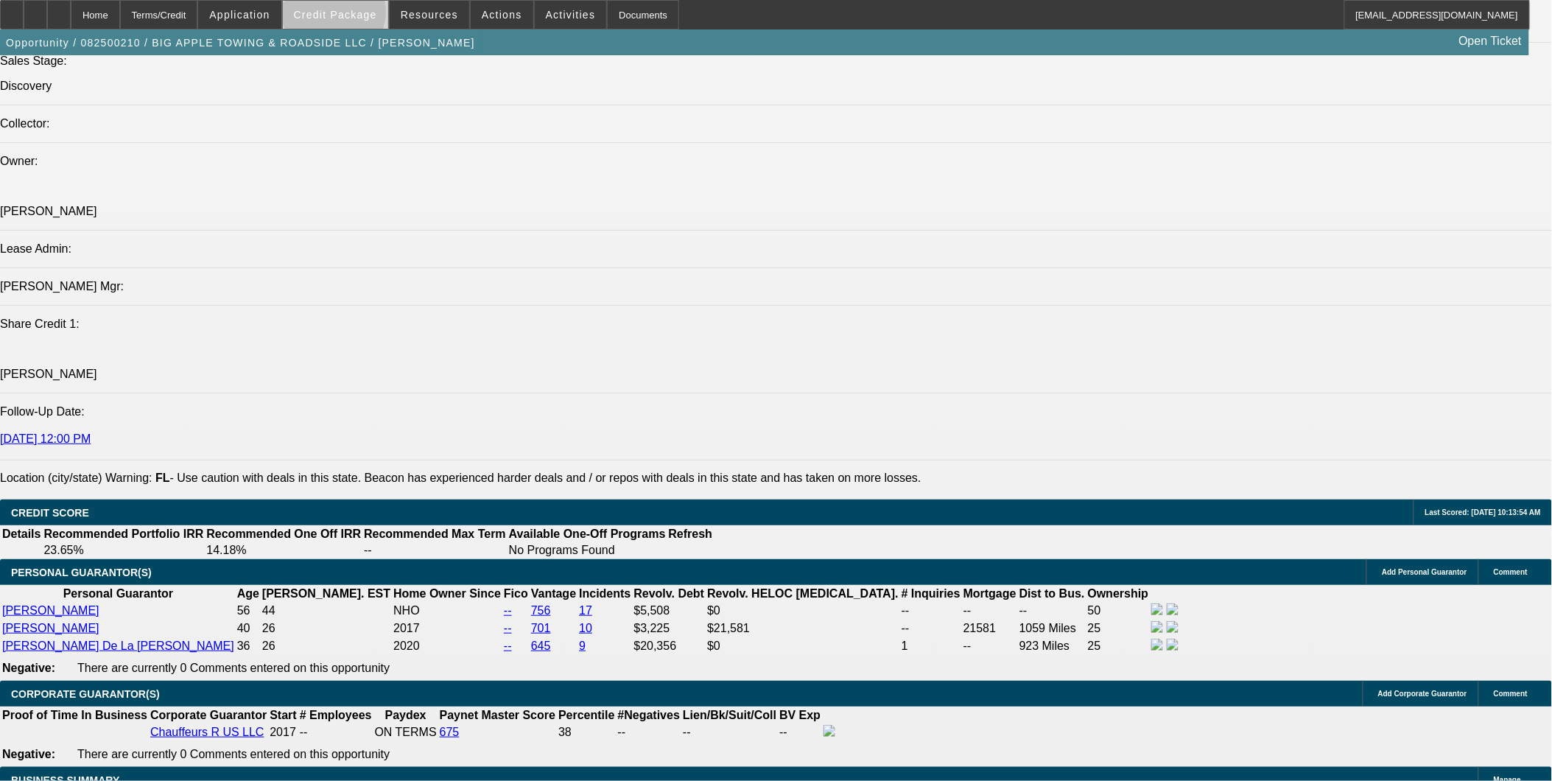
click at [358, 15] on span "Credit Package" at bounding box center [335, 15] width 83 height 12
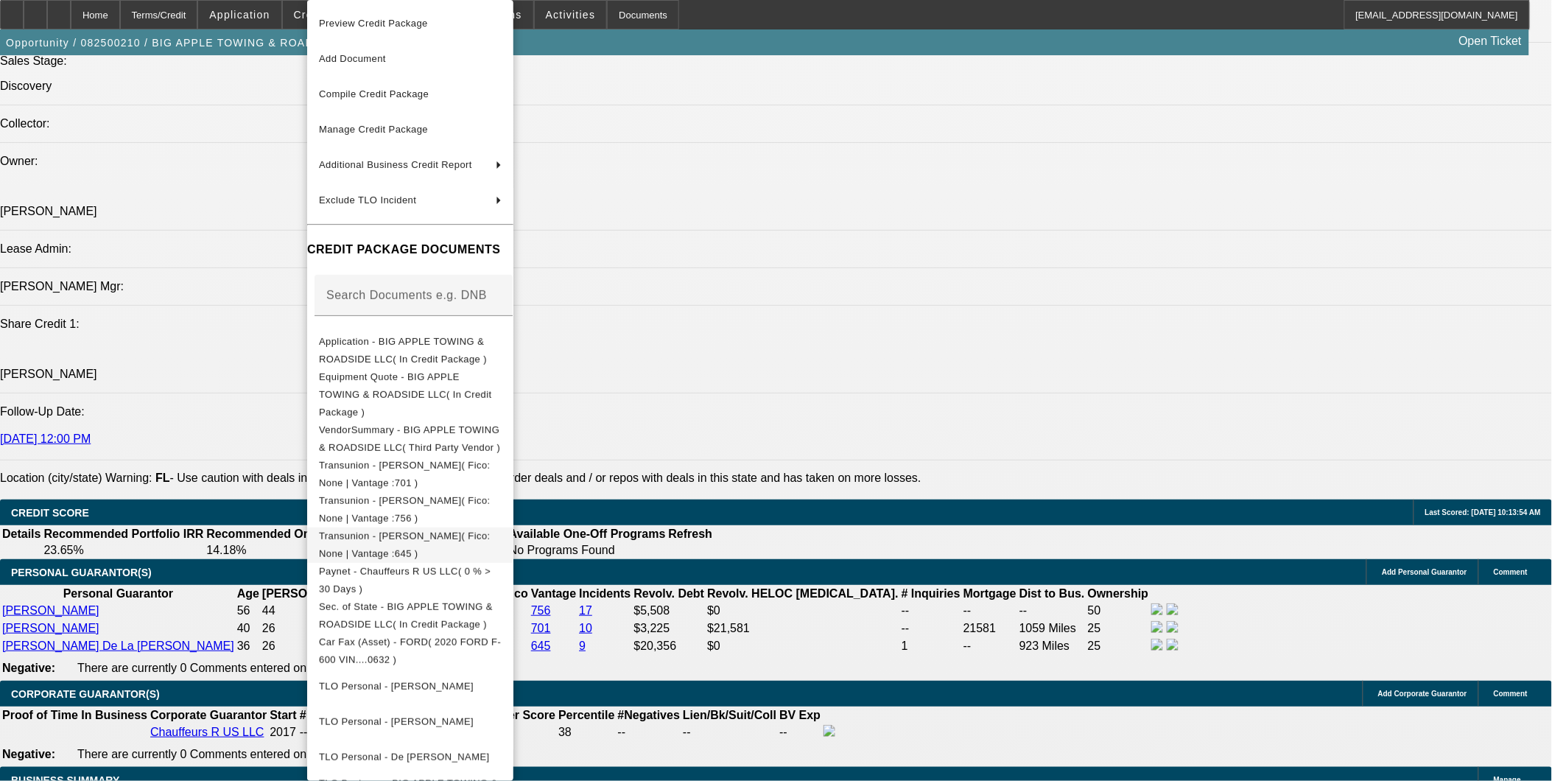
scroll to position [304, 0]
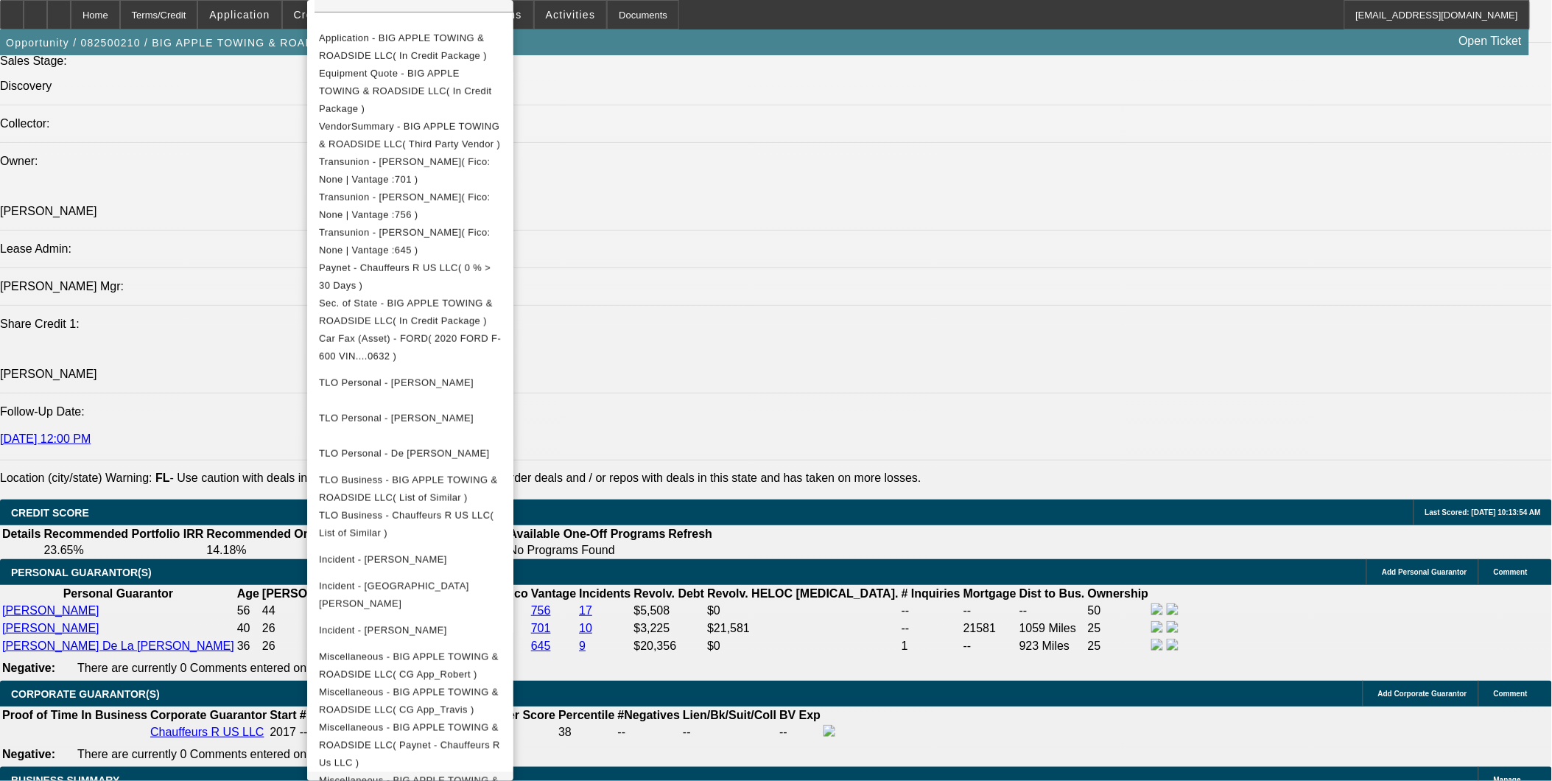
click at [443, 772] on span "Miscellaneous - BIG APPLE TOWING & ROADSIDE LLC( Bank Payoff Letter )" at bounding box center [410, 789] width 183 height 35
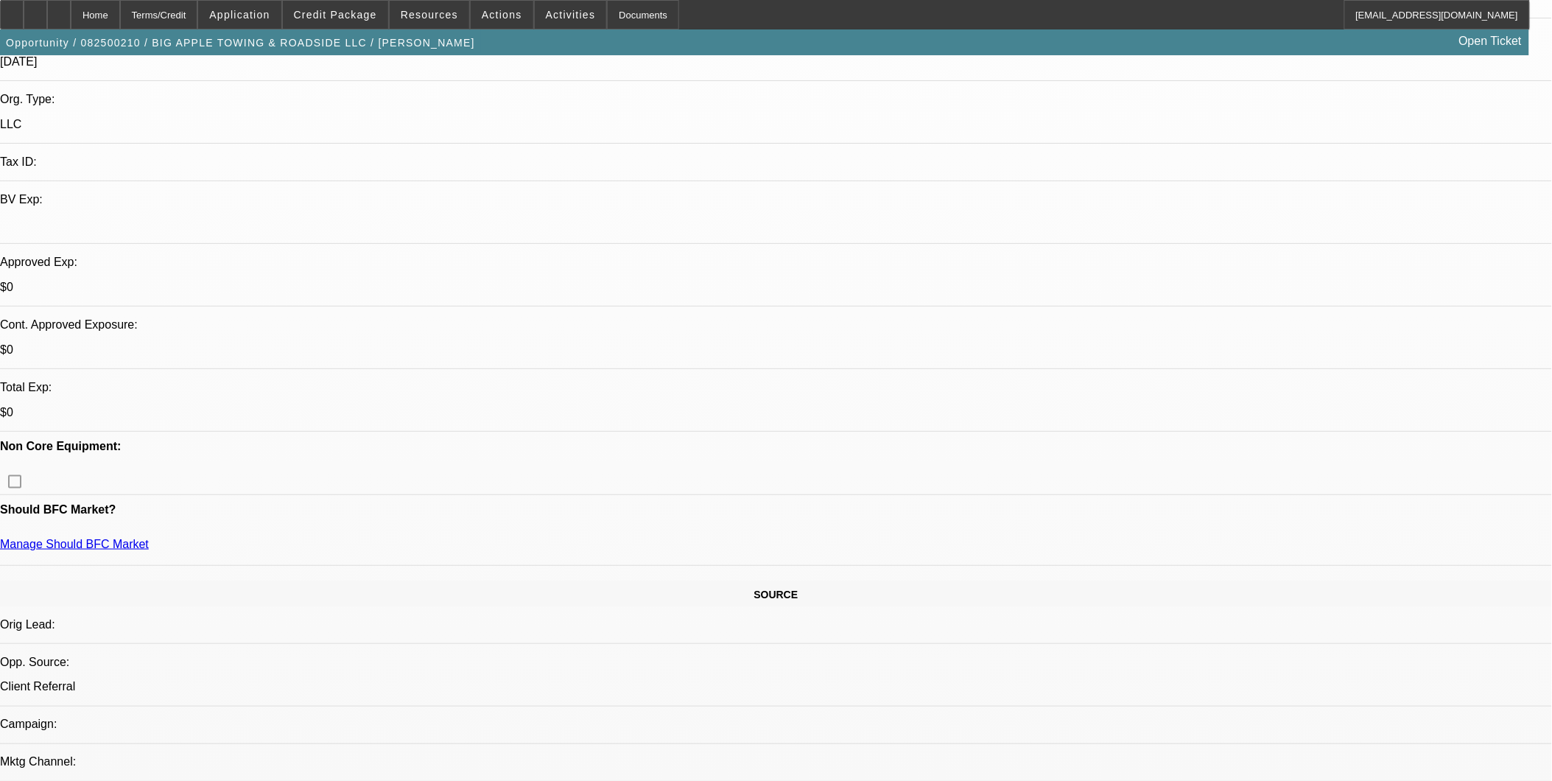
scroll to position [245, 0]
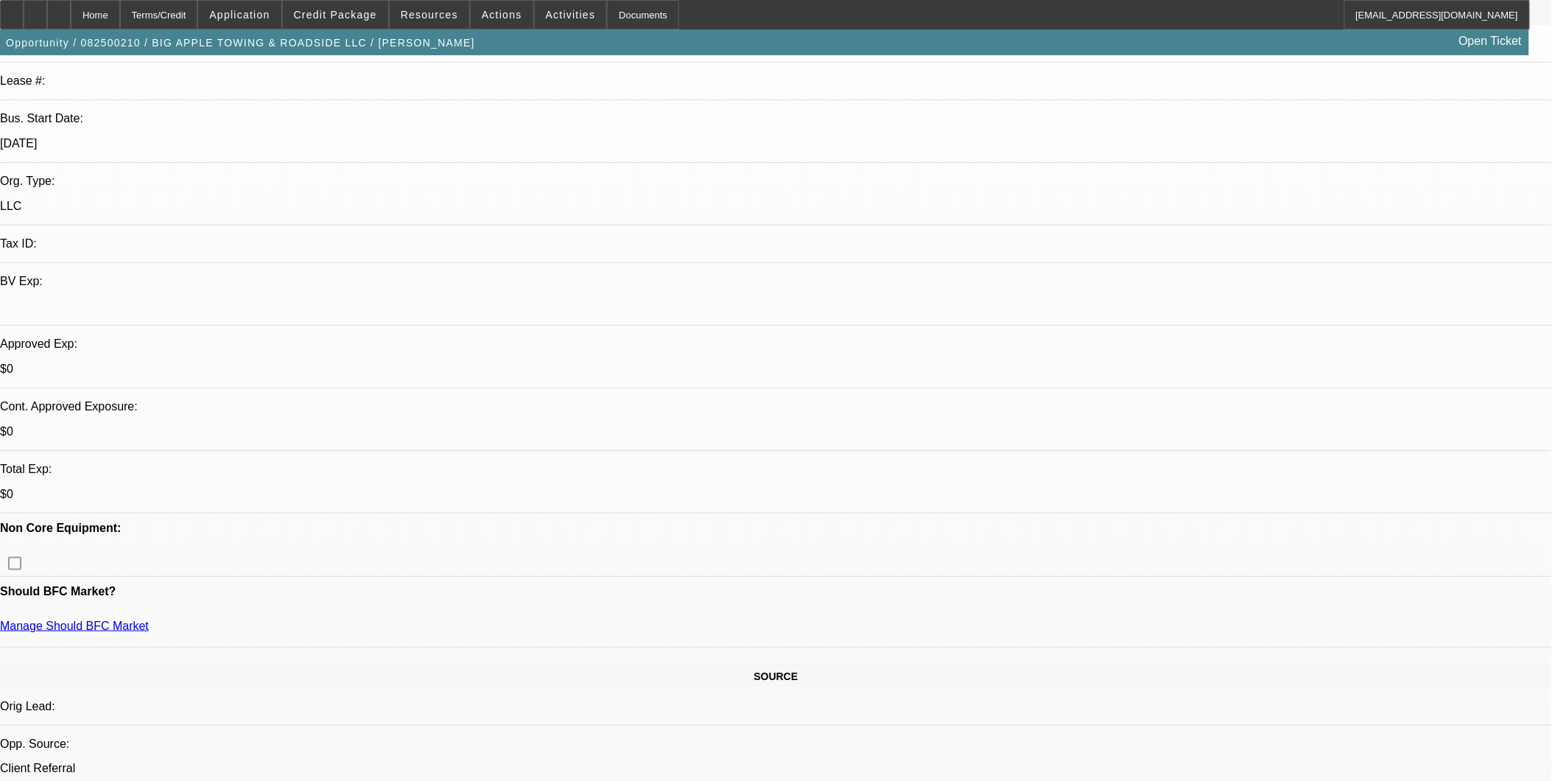
drag, startPoint x: 840, startPoint y: 505, endPoint x: 802, endPoint y: 483, distance: 44.6
drag, startPoint x: 842, startPoint y: 505, endPoint x: 794, endPoint y: 485, distance: 52.8
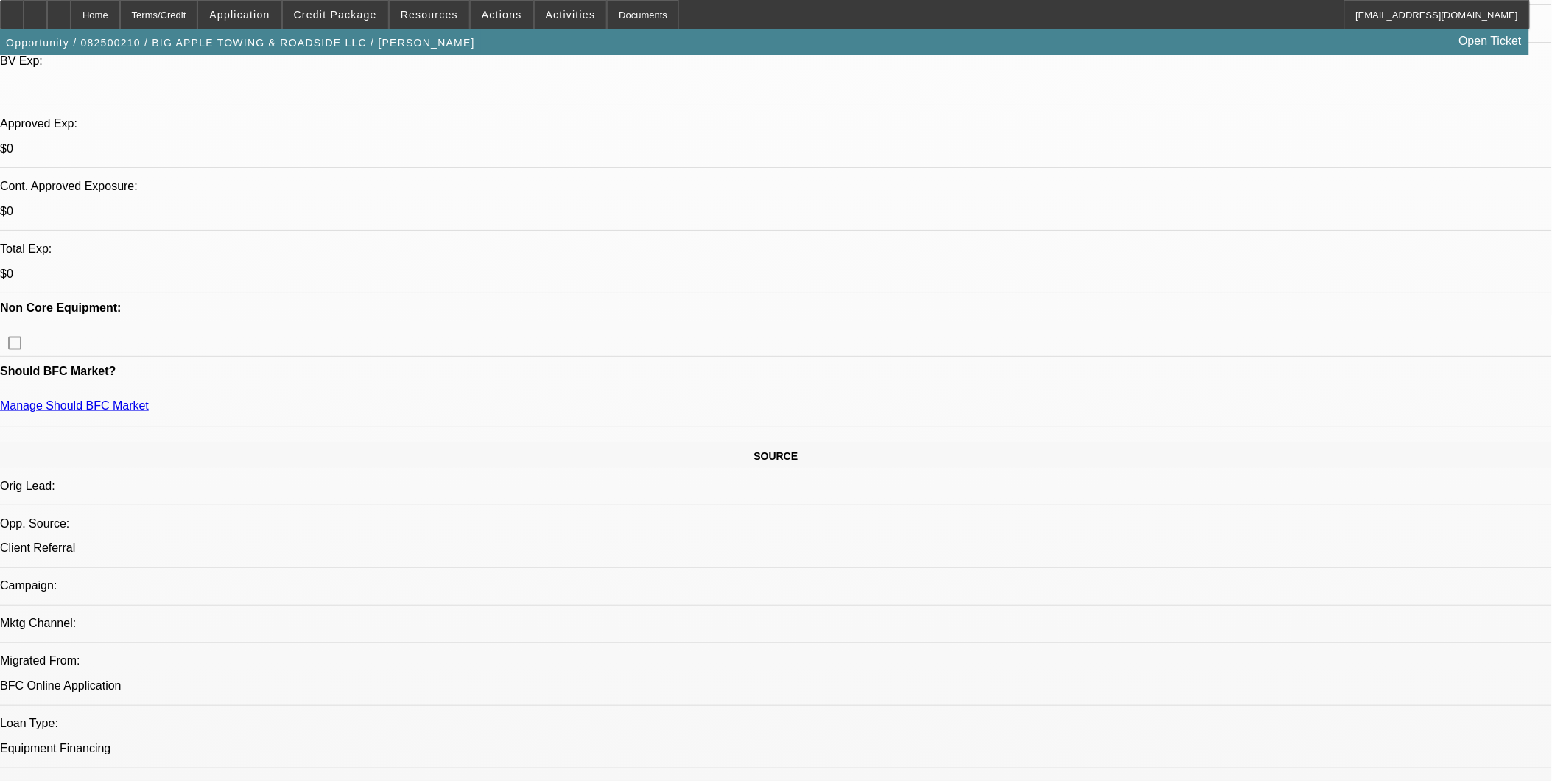
scroll to position [491, 0]
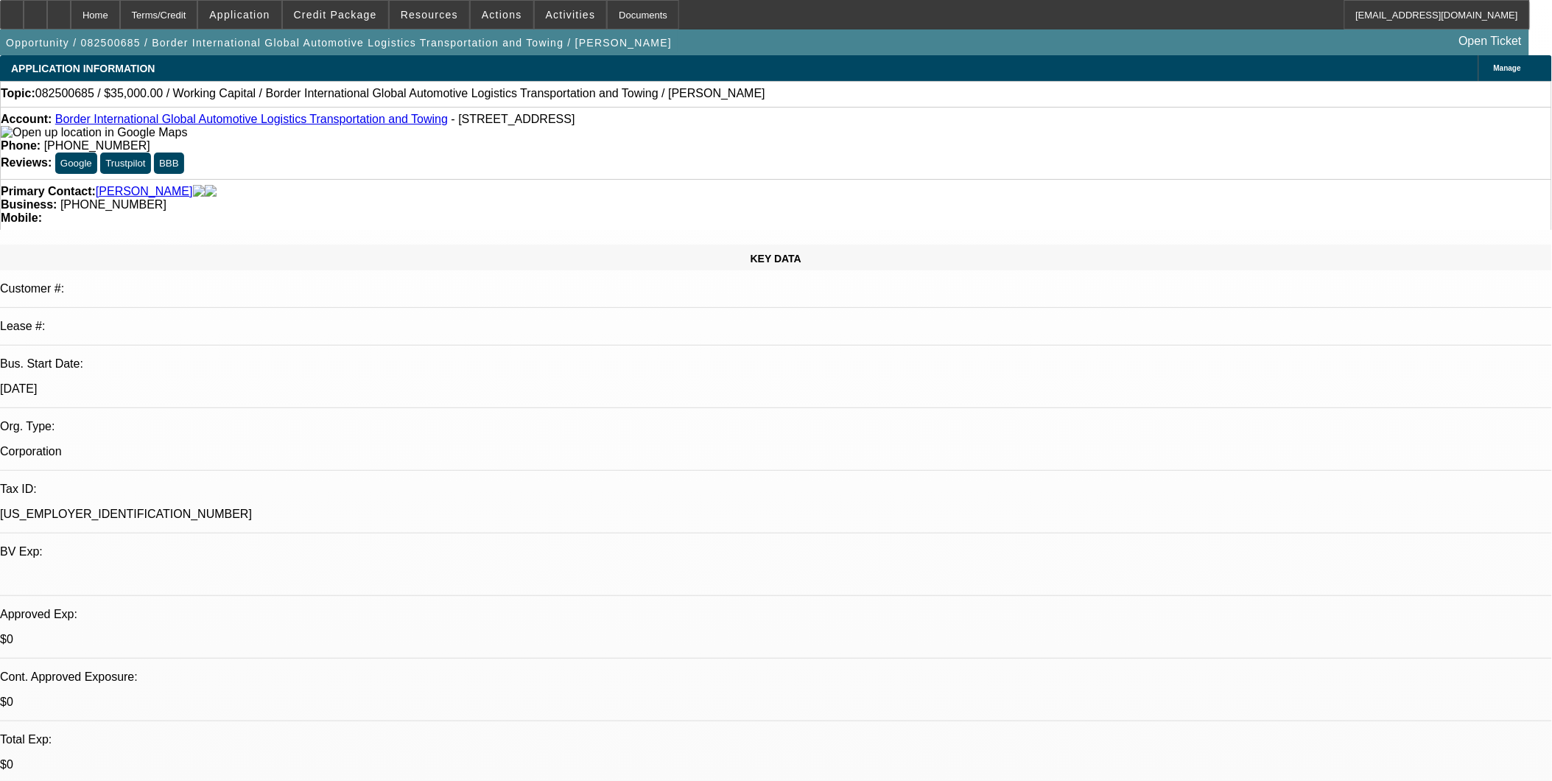
select select "0"
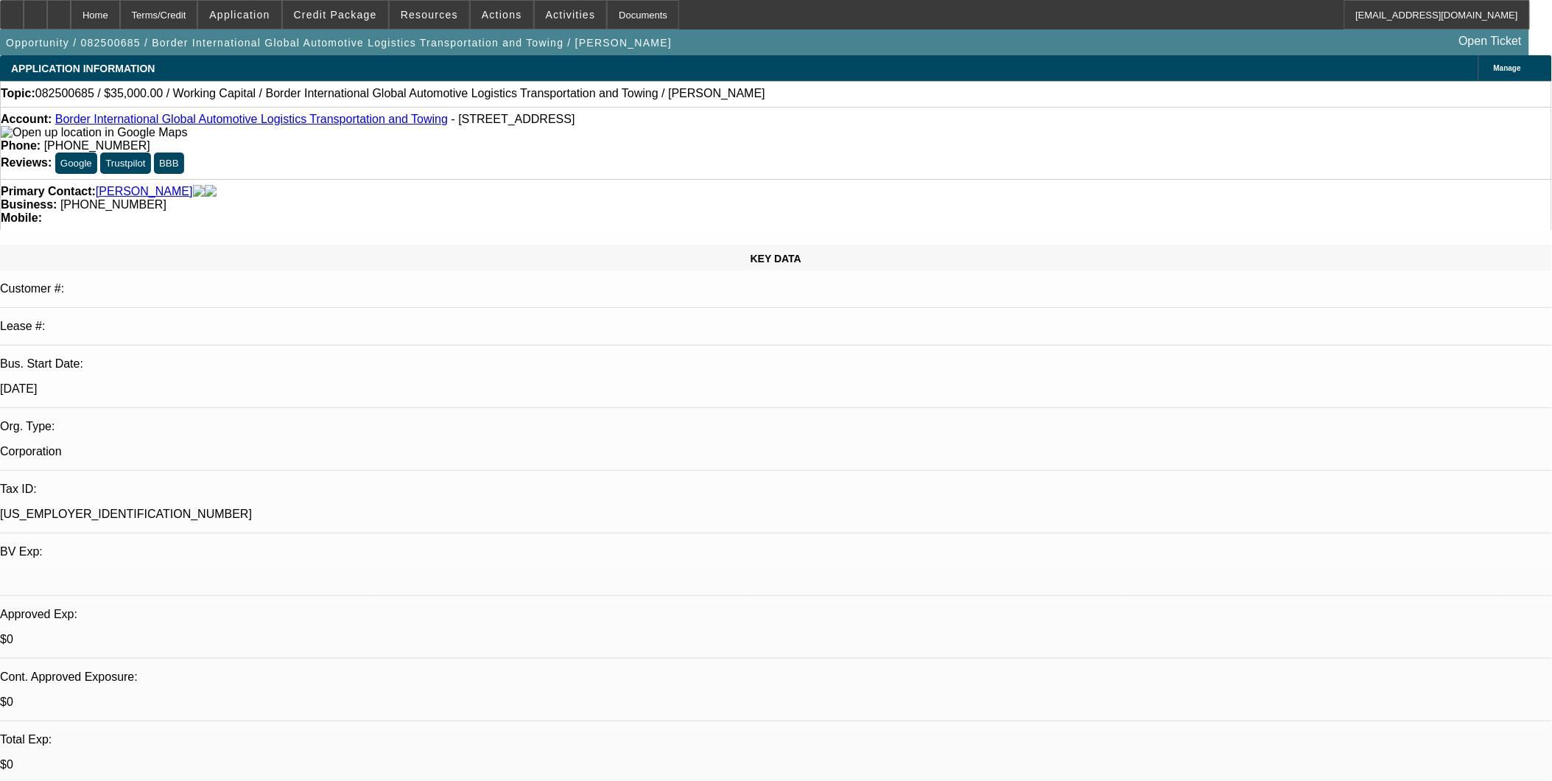
select select "0"
select select "1"
select select "2"
select select "6"
select select "1"
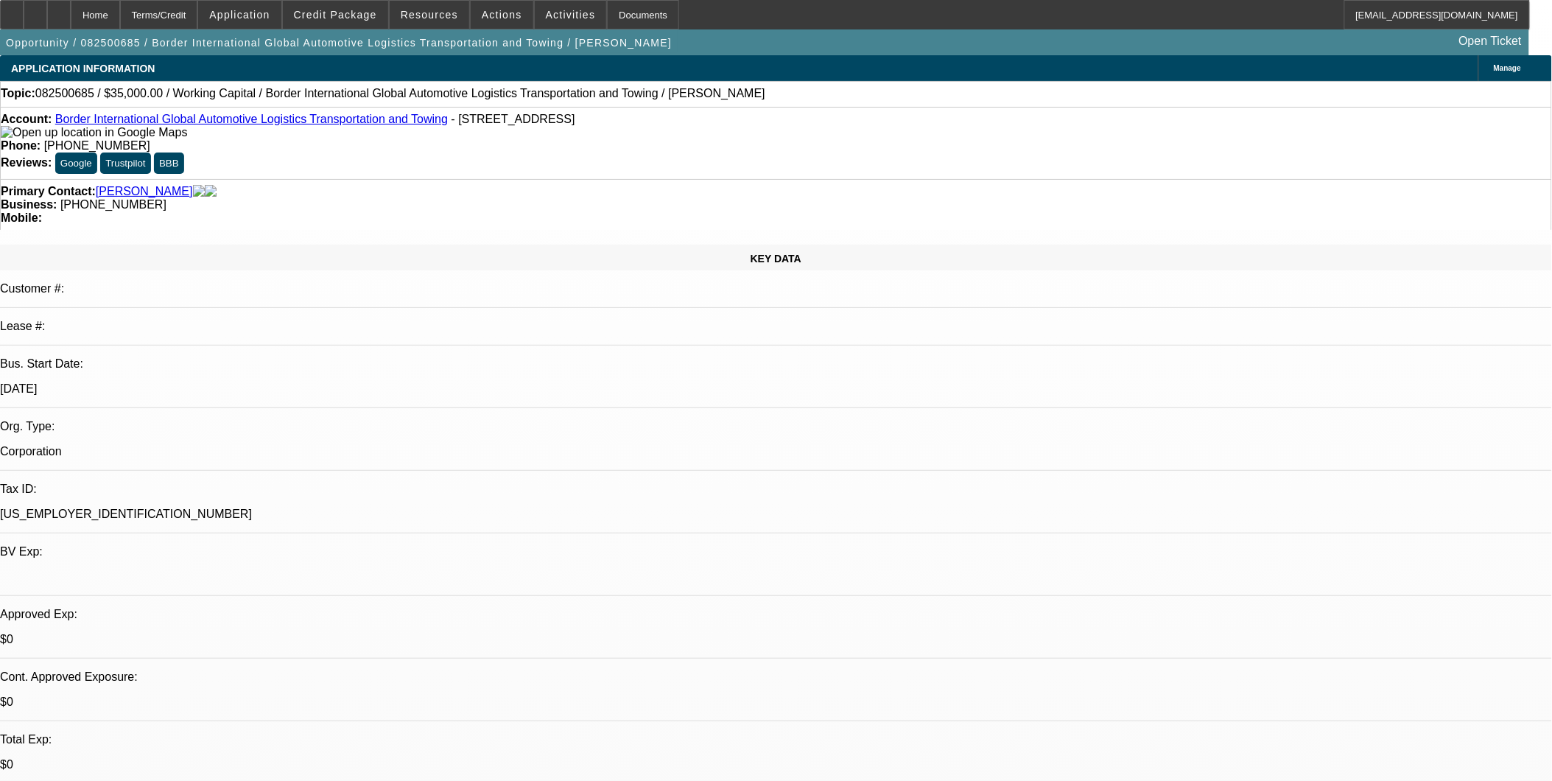
select select "2"
select select "6"
click at [217, 121] on link "Border International Global Automotive Logistics Transportation and Towing" at bounding box center [251, 119] width 393 height 13
drag, startPoint x: 837, startPoint y: 446, endPoint x: 836, endPoint y: 419, distance: 27.3
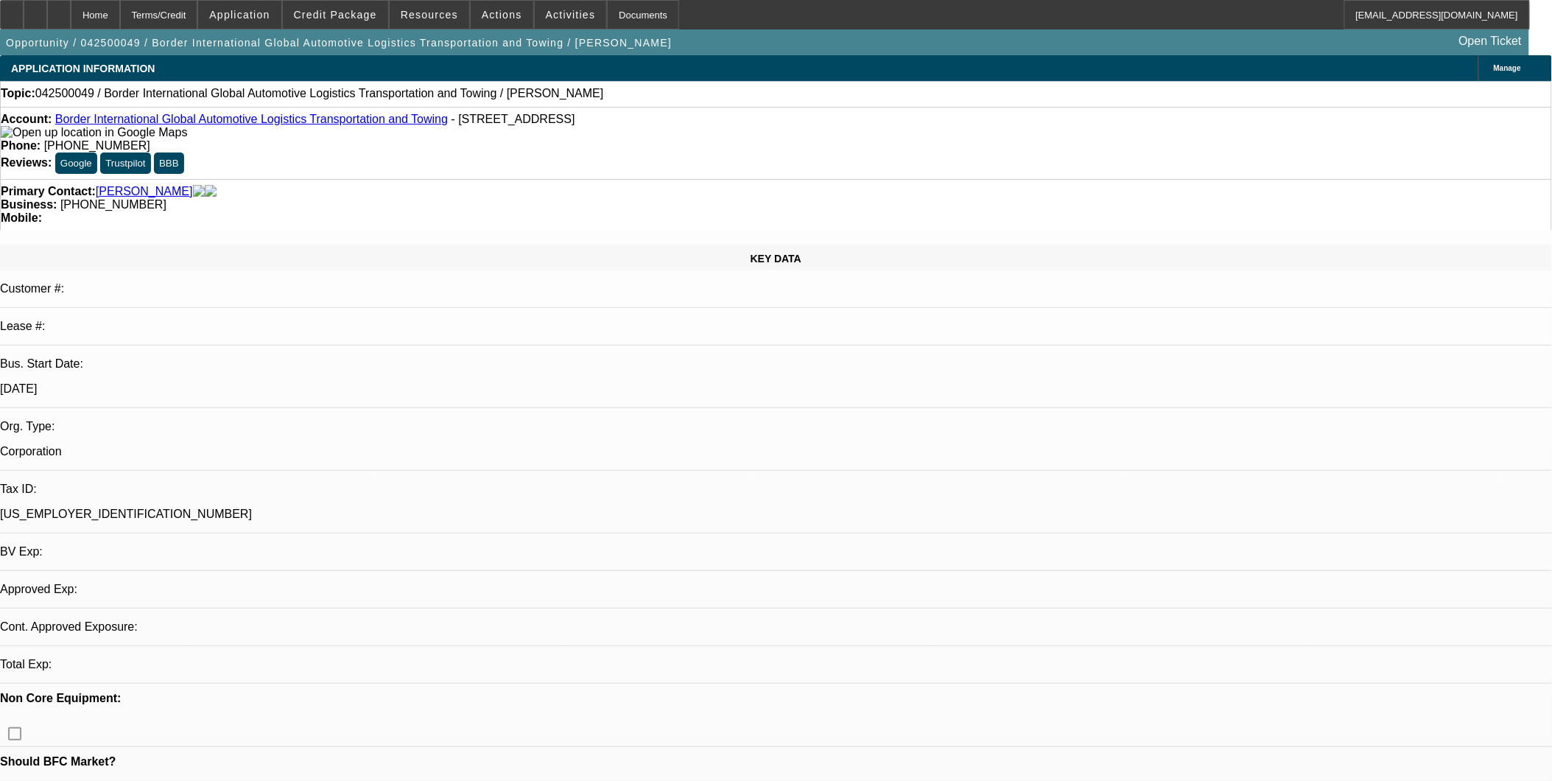
select select "0"
select select "2"
select select "0.1"
select select "1"
select select "2"
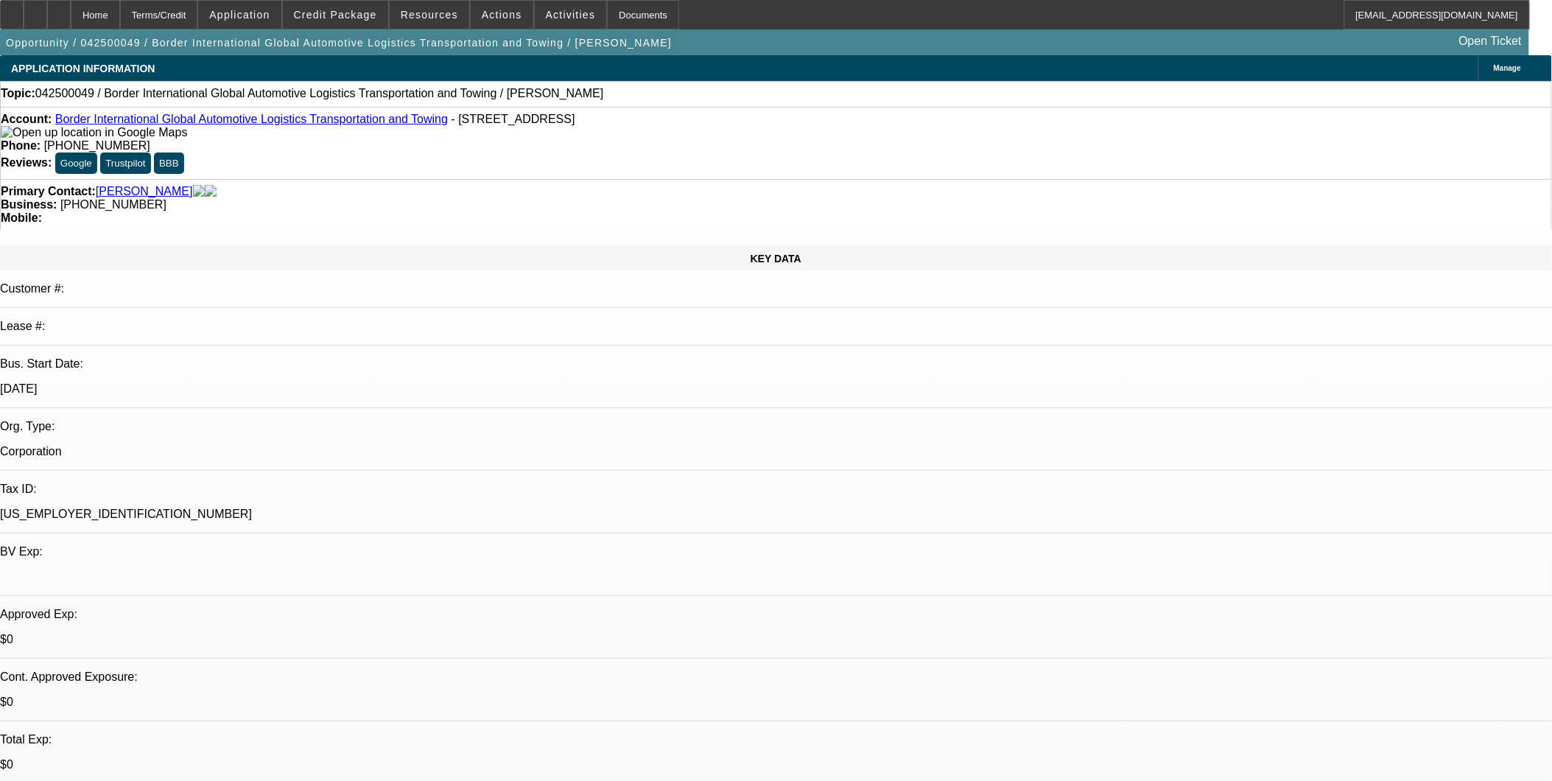
select select "4"
